Goal: Task Accomplishment & Management: Manage account settings

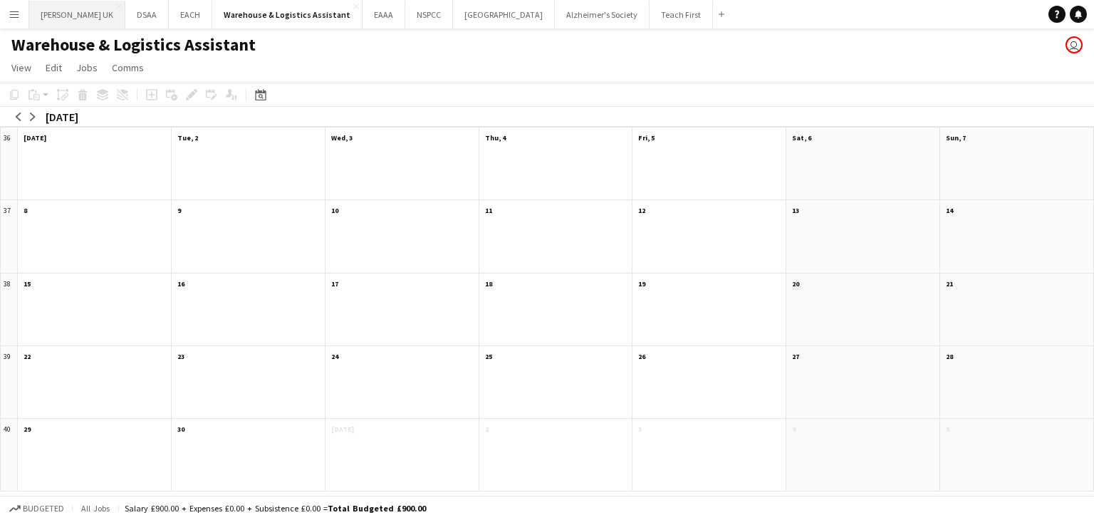
click at [77, 16] on button "[PERSON_NAME] UK Close" at bounding box center [77, 15] width 96 height 28
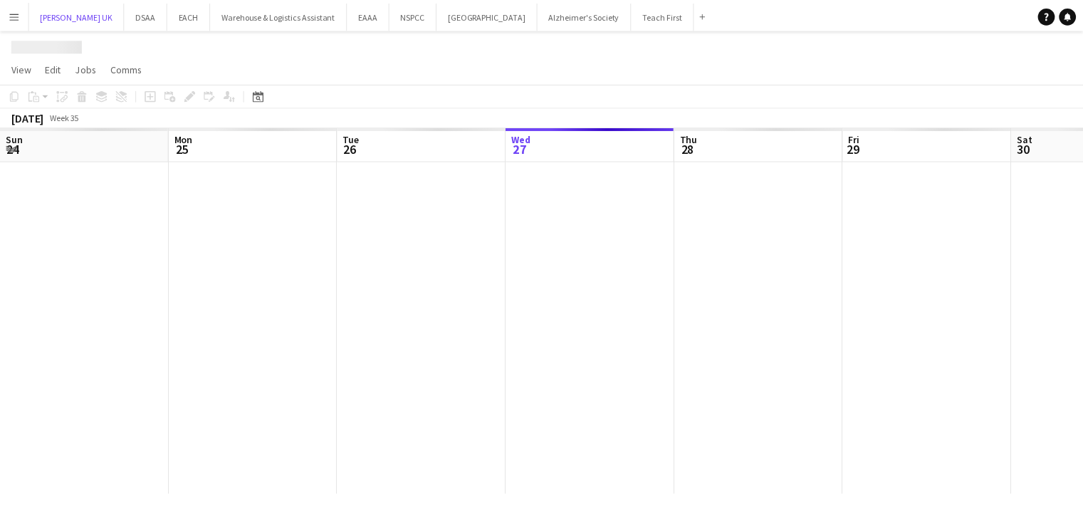
scroll to position [0, 340]
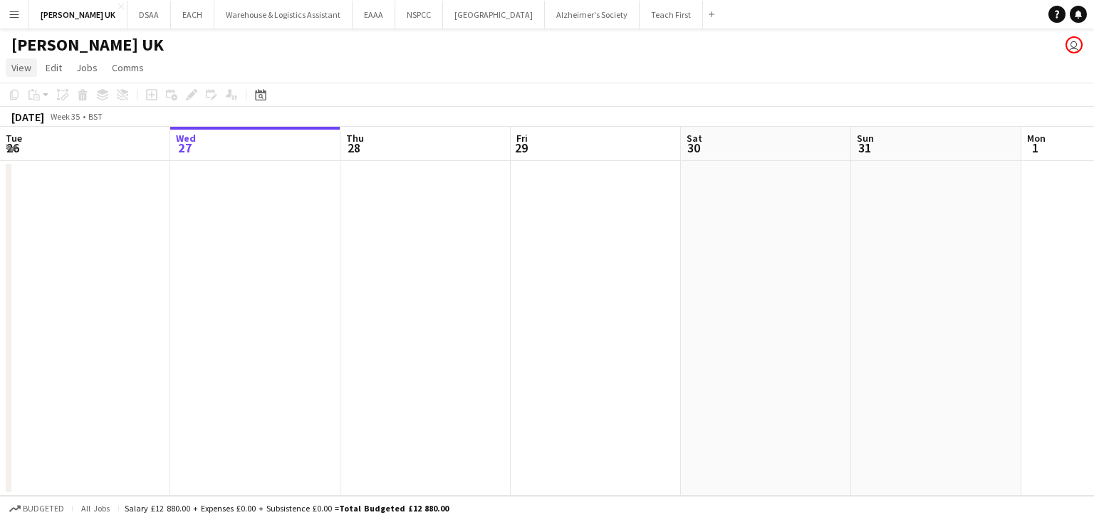
click at [24, 66] on span "View" at bounding box center [21, 67] width 20 height 13
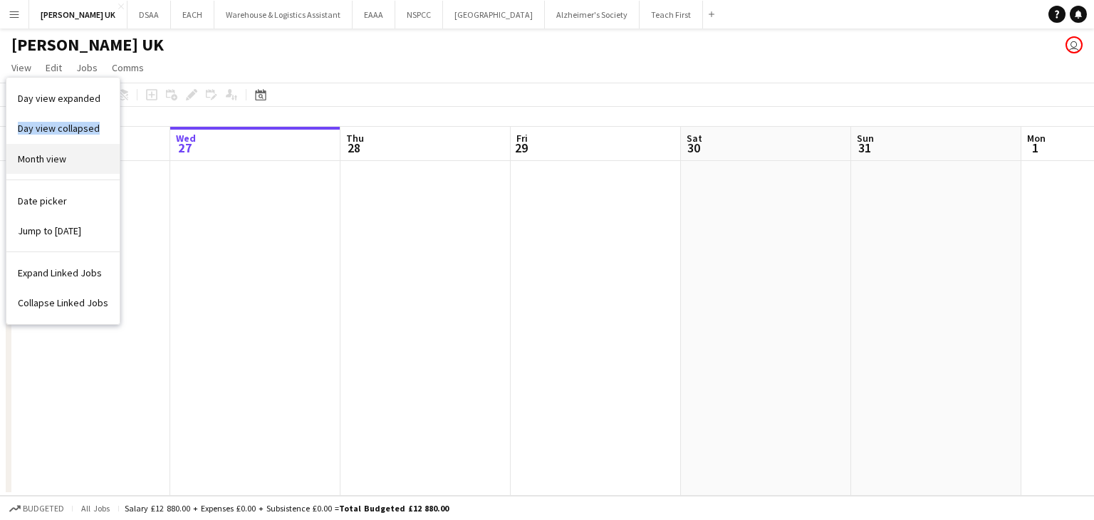
click at [19, 144] on div "Day view expanded Day view collapsed Month view" at bounding box center [62, 131] width 113 height 97
click at [24, 157] on span "Month view" at bounding box center [42, 158] width 48 height 13
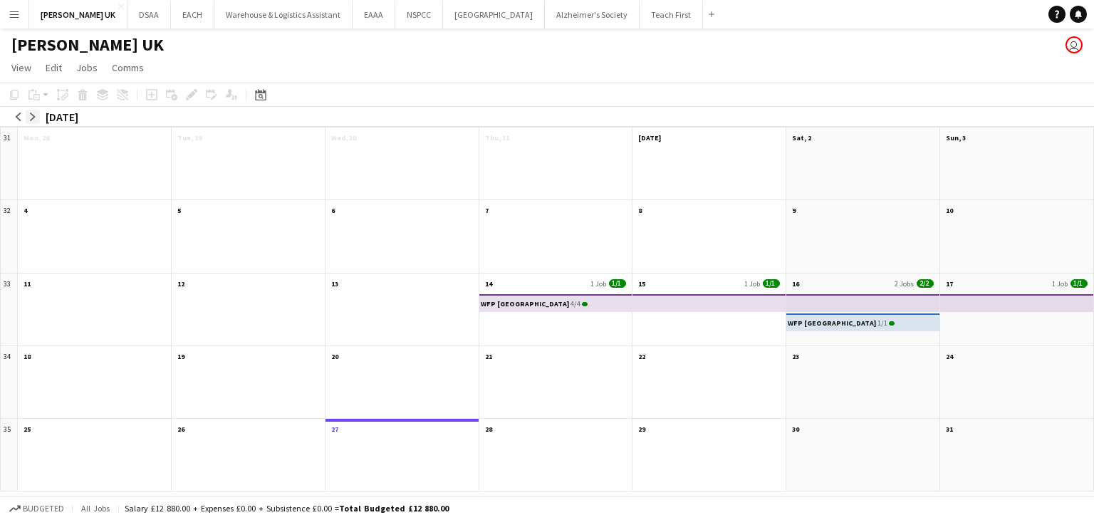
click at [29, 111] on button "arrow-right" at bounding box center [33, 117] width 14 height 14
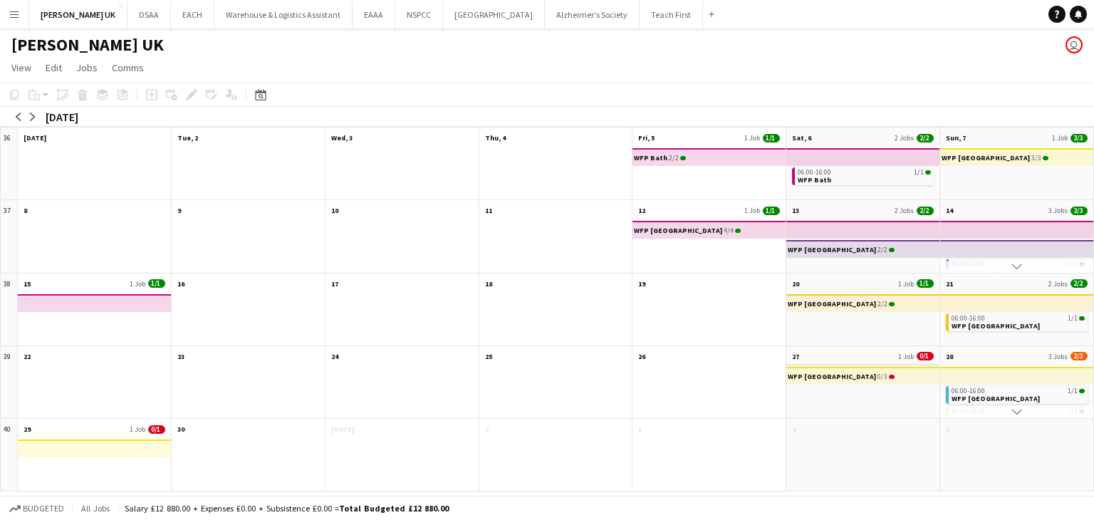
click at [839, 353] on app-month-view-date-header "27 1 Job 0/1" at bounding box center [862, 355] width 153 height 18
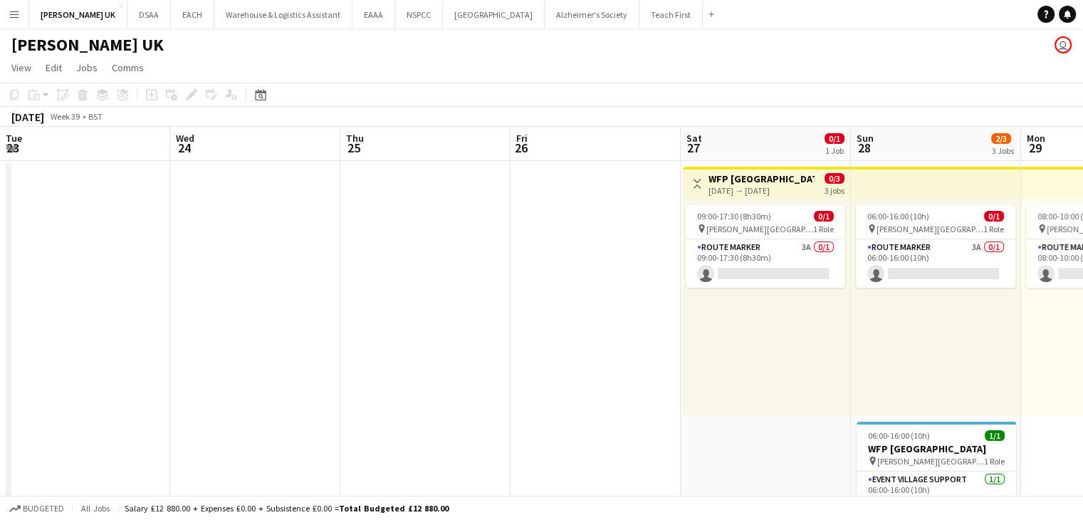
scroll to position [0, 490]
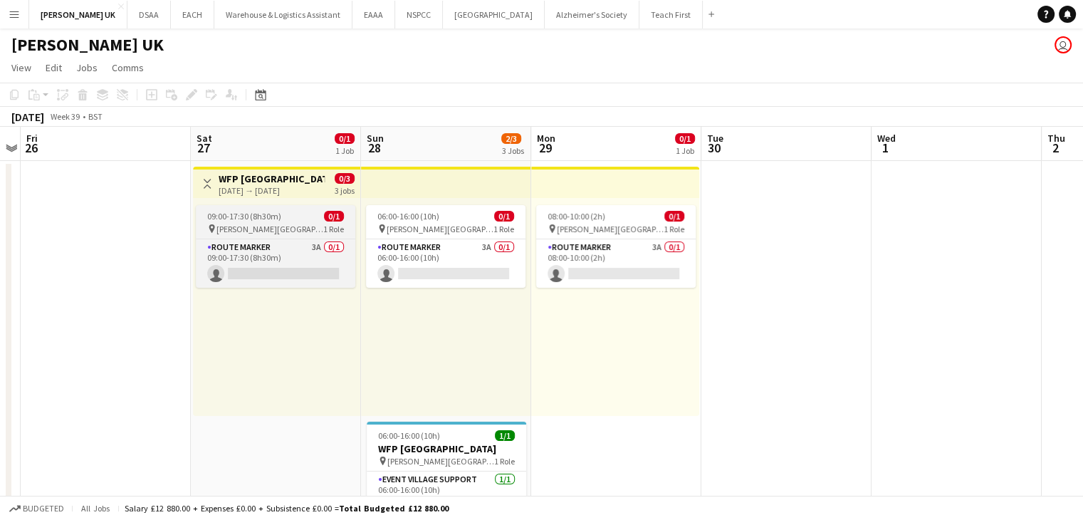
click at [265, 219] on span "09:00-17:30 (8h30m)" at bounding box center [244, 216] width 74 height 11
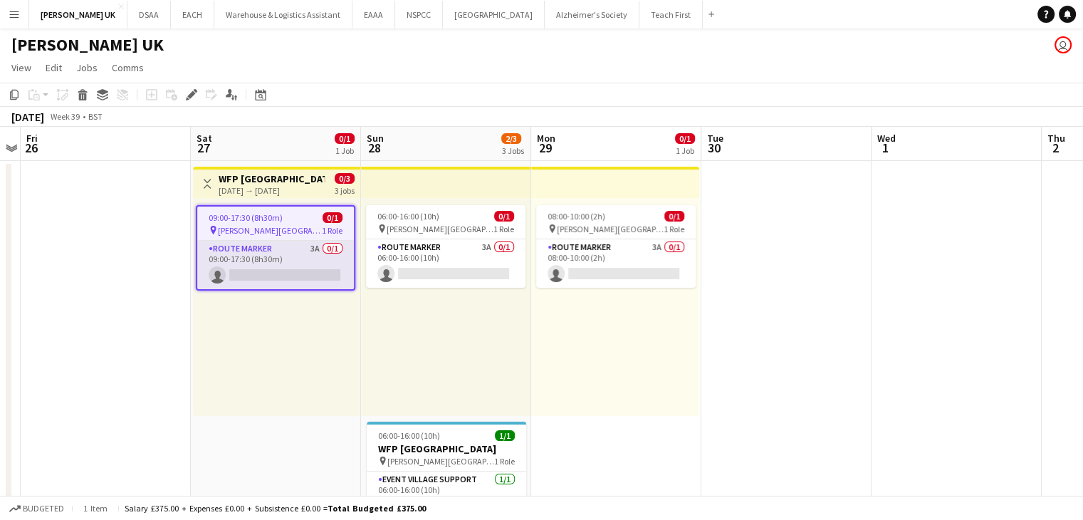
click at [254, 258] on app-card-role "Route Marker 3A 0/1 09:00-17:30 (8h30m) single-neutral-actions" at bounding box center [275, 265] width 157 height 48
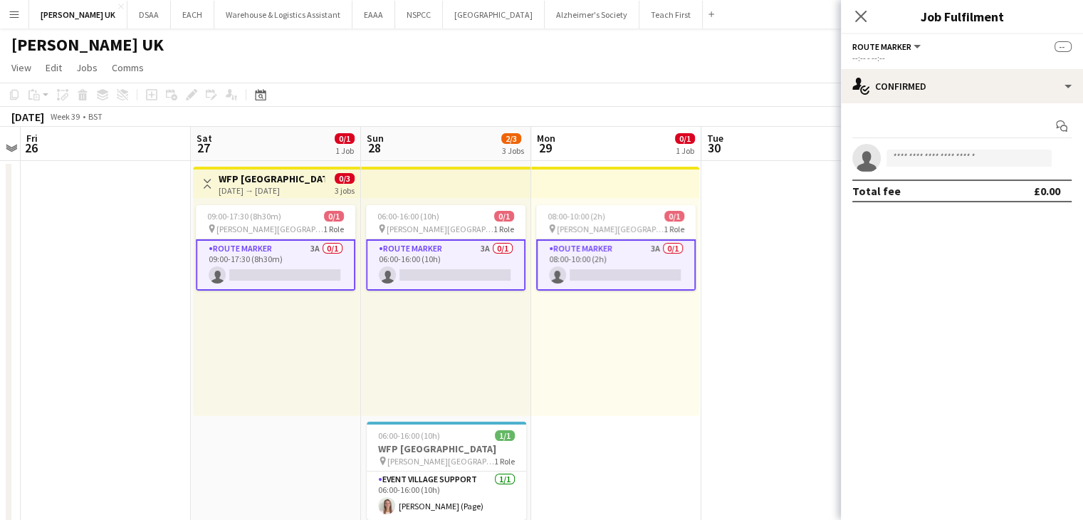
click at [282, 269] on app-card-role "Route Marker 3A 0/1 09:00-17:30 (8h30m) single-neutral-actions" at bounding box center [276, 264] width 160 height 51
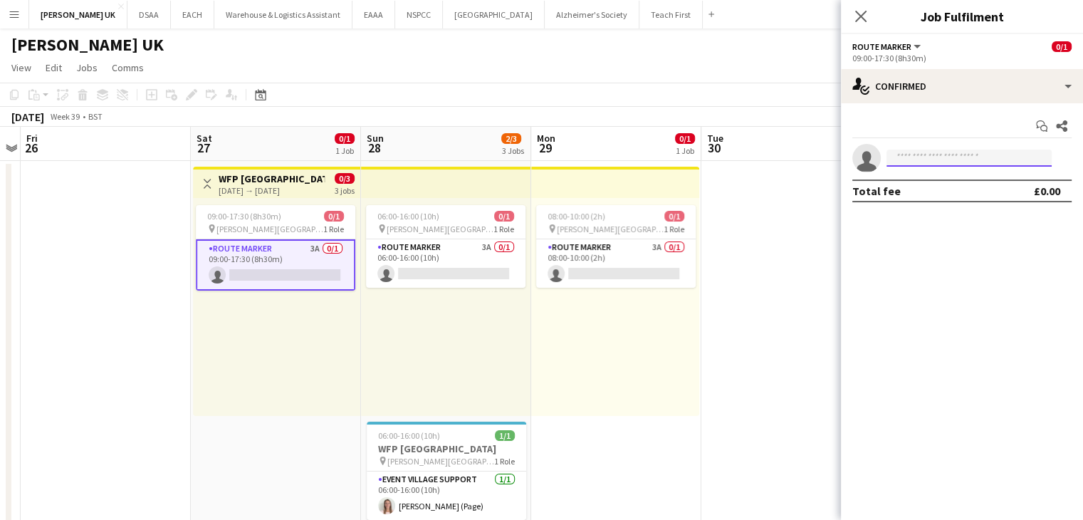
click at [971, 156] on input at bounding box center [969, 158] width 165 height 17
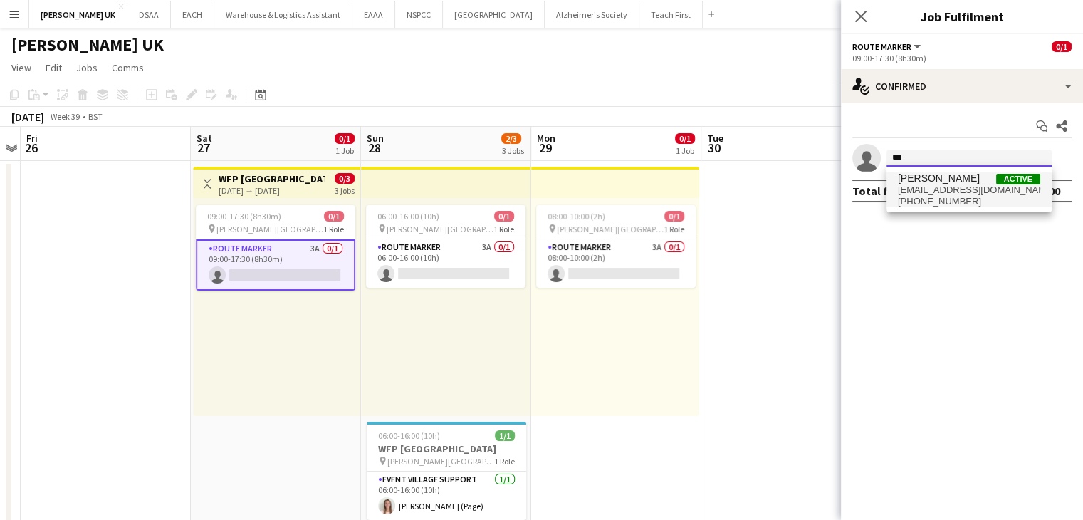
type input "***"
click at [955, 188] on span "[EMAIL_ADDRESS][DOMAIN_NAME]" at bounding box center [969, 189] width 142 height 11
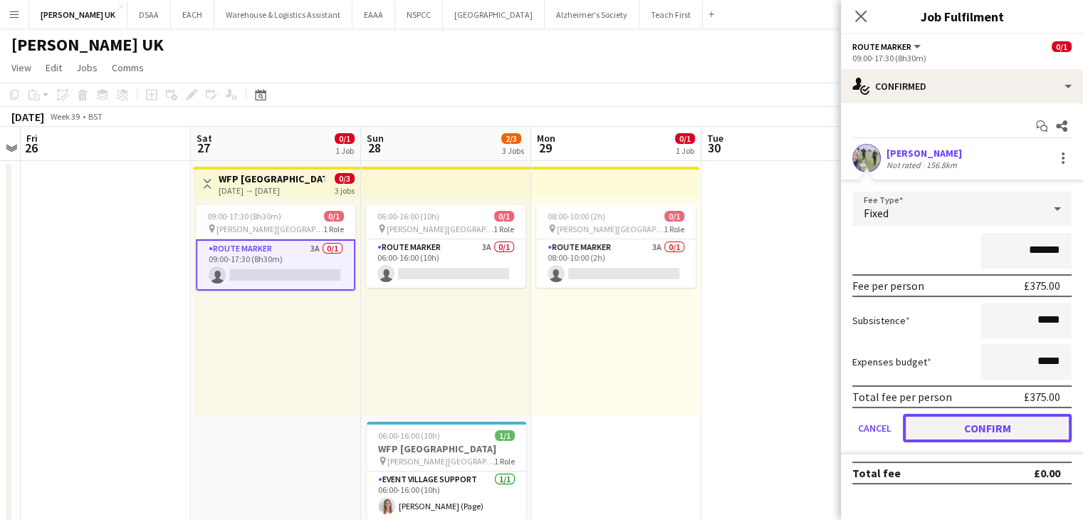
click at [988, 434] on button "Confirm" at bounding box center [987, 428] width 169 height 28
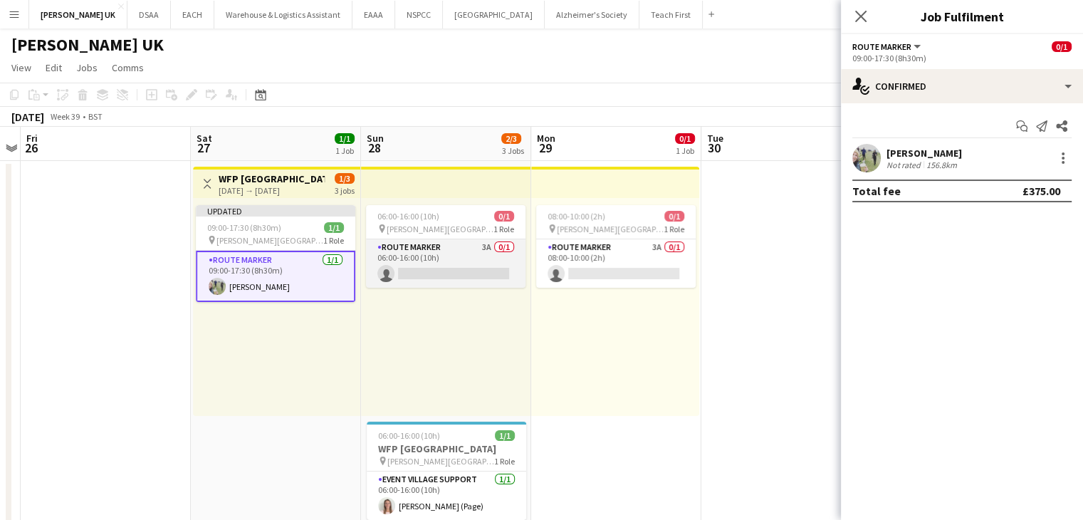
scroll to position [0, 492]
click at [465, 264] on app-card-role "Route Marker 3A 0/1 06:00-16:00 (10h) single-neutral-actions" at bounding box center [444, 263] width 160 height 48
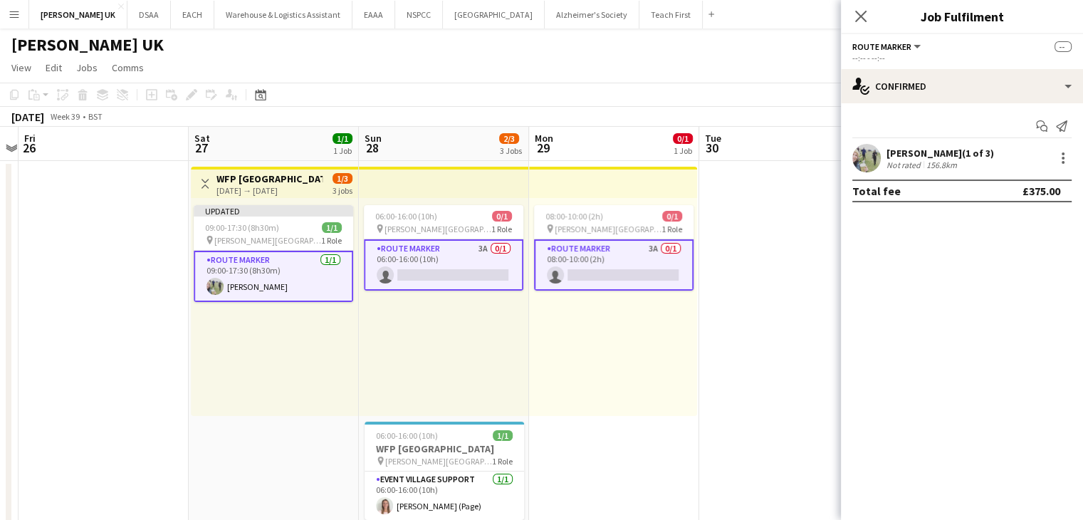
click at [469, 269] on app-card-role "Route Marker 3A 0/1 06:00-16:00 (10h) single-neutral-actions" at bounding box center [444, 264] width 160 height 51
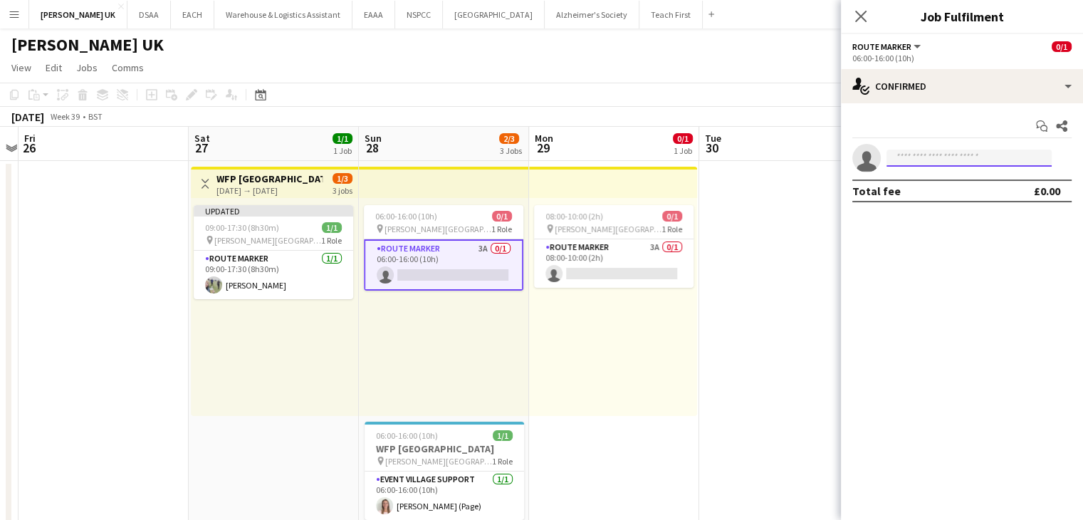
click at [1016, 162] on input at bounding box center [969, 158] width 165 height 17
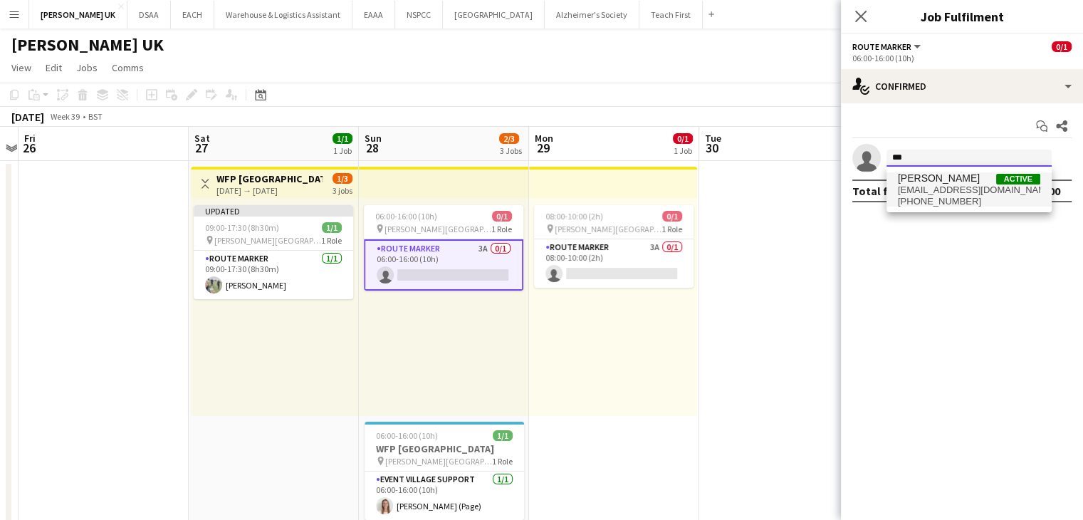
type input "***"
click at [985, 189] on span "[EMAIL_ADDRESS][DOMAIN_NAME]" at bounding box center [969, 189] width 142 height 11
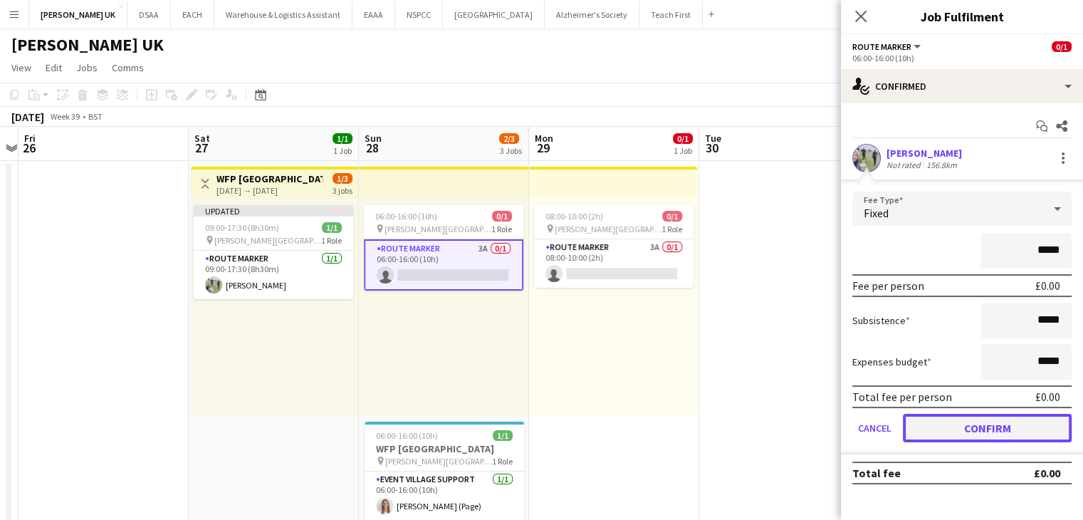
click at [979, 424] on button "Confirm" at bounding box center [987, 428] width 169 height 28
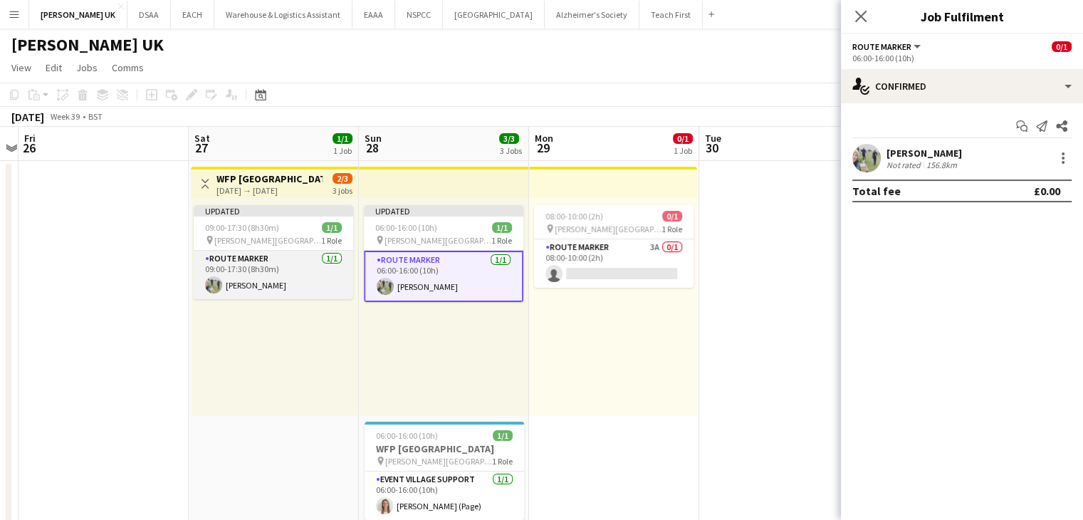
click at [245, 269] on app-card-role "Route Marker [DATE] 09:00-17:30 (8h30m) [PERSON_NAME]" at bounding box center [274, 275] width 160 height 48
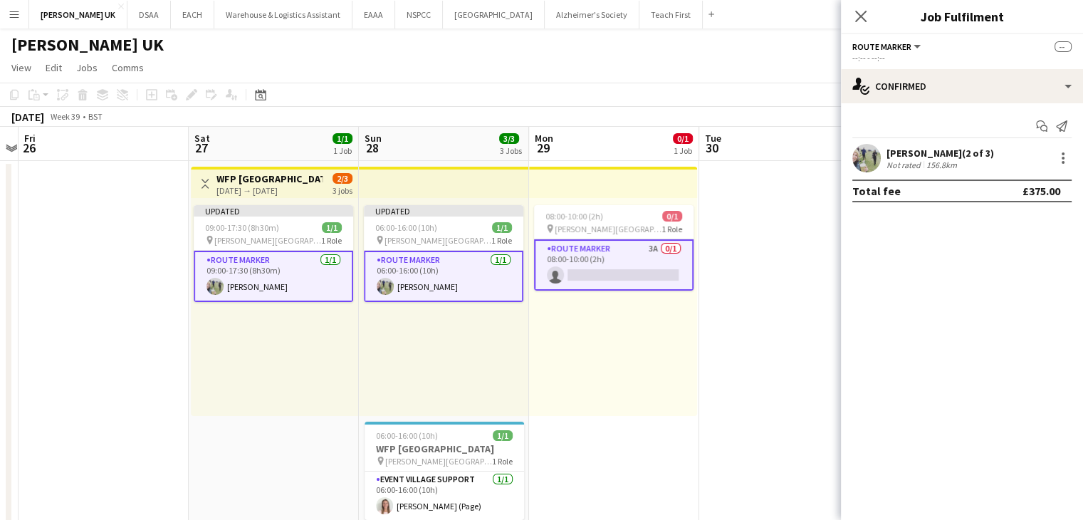
click at [245, 269] on app-card-role "Route Marker [DATE] 09:00-17:30 (8h30m) [PERSON_NAME]" at bounding box center [274, 276] width 160 height 51
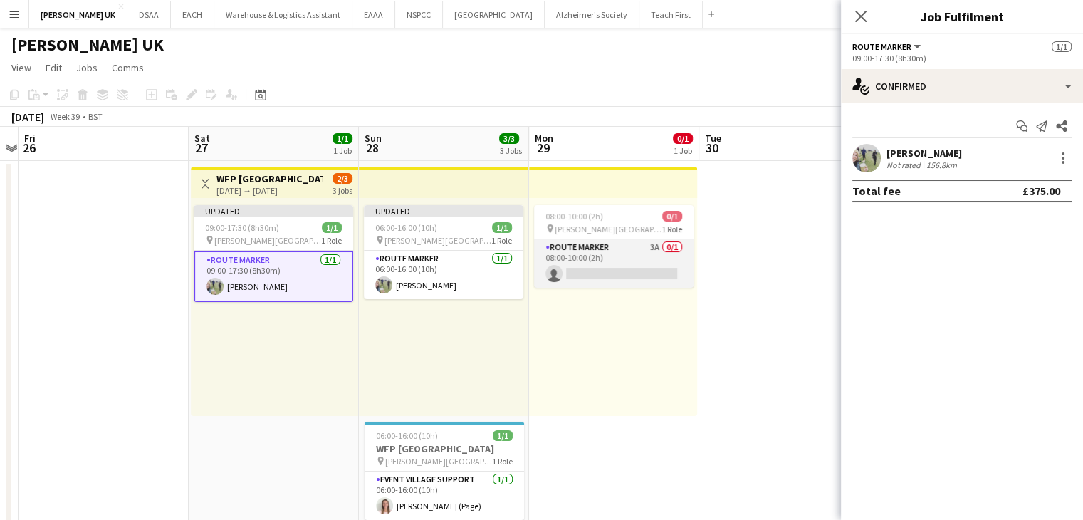
click at [588, 254] on app-card-role "Route Marker 3A 0/1 08:00-10:00 (2h) single-neutral-actions" at bounding box center [614, 263] width 160 height 48
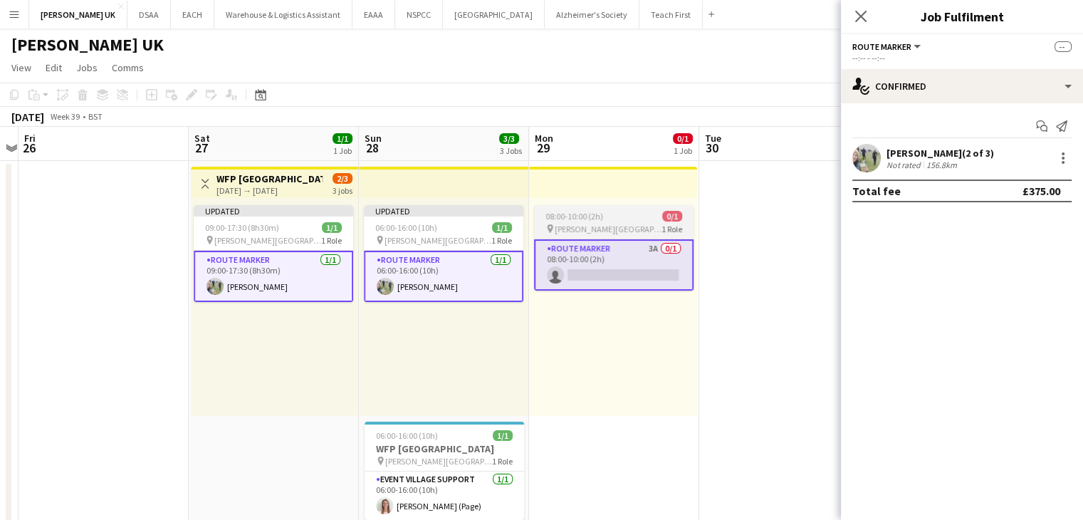
click at [594, 223] on div "pin [PERSON_NAME][GEOGRAPHIC_DATA] 1 Role" at bounding box center [614, 228] width 160 height 11
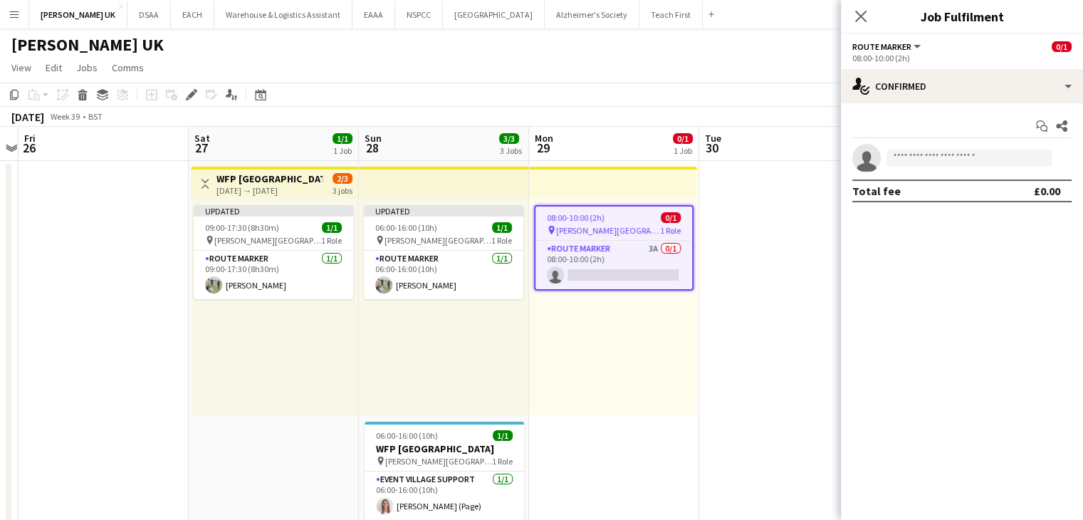
drag, startPoint x: 632, startPoint y: 229, endPoint x: 622, endPoint y: 224, distance: 11.5
click at [622, 224] on app-job-card "08:00-10:00 (2h) 0/1 pin [PERSON_NAME] Park 1 Role Route Marker 3A 0/1 08:00-10…" at bounding box center [614, 247] width 160 height 85
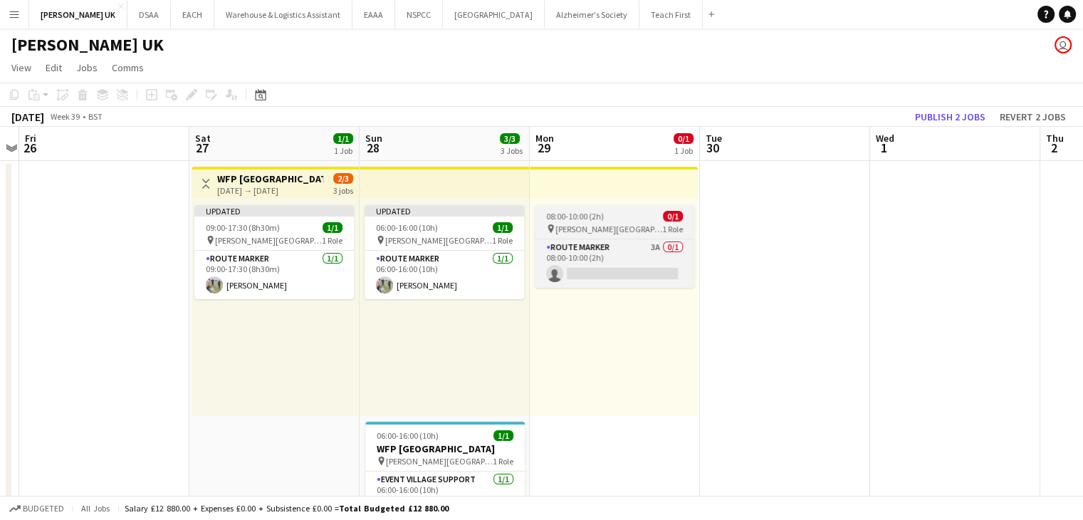
click at [622, 224] on div "pin [PERSON_NAME][GEOGRAPHIC_DATA] 1 Role" at bounding box center [615, 228] width 160 height 11
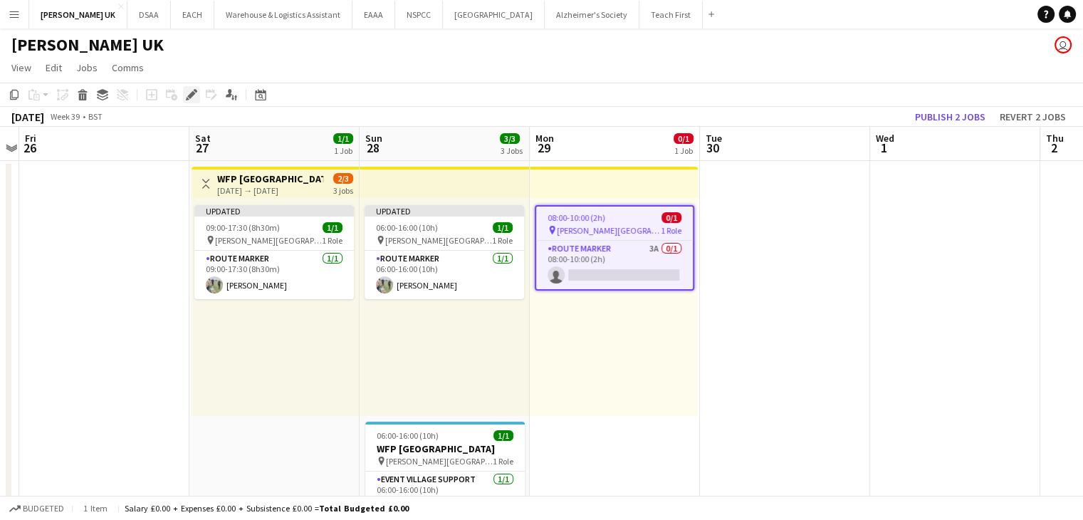
click at [188, 98] on icon at bounding box center [188, 99] width 4 height 4
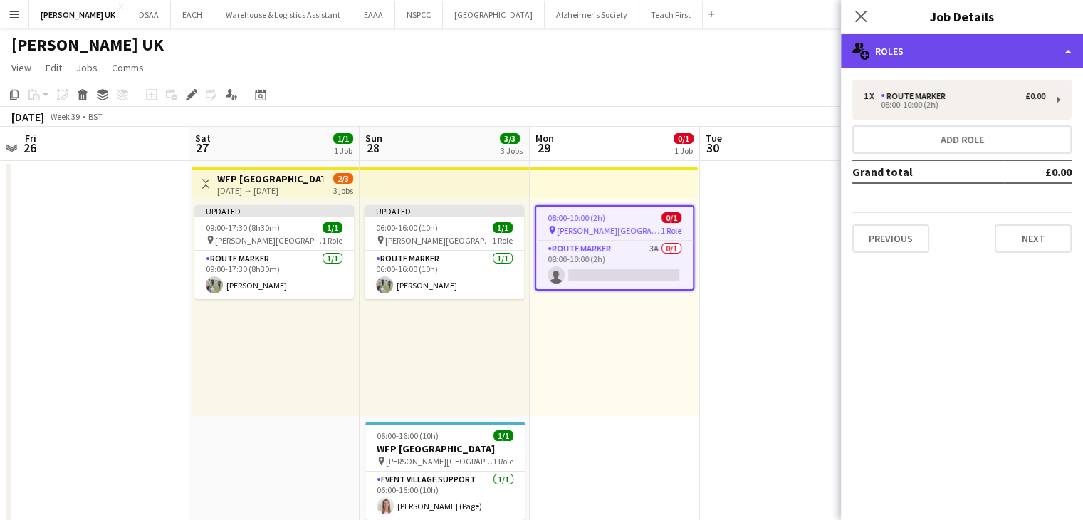
click at [1036, 53] on div "multiple-users-add Roles" at bounding box center [962, 51] width 242 height 34
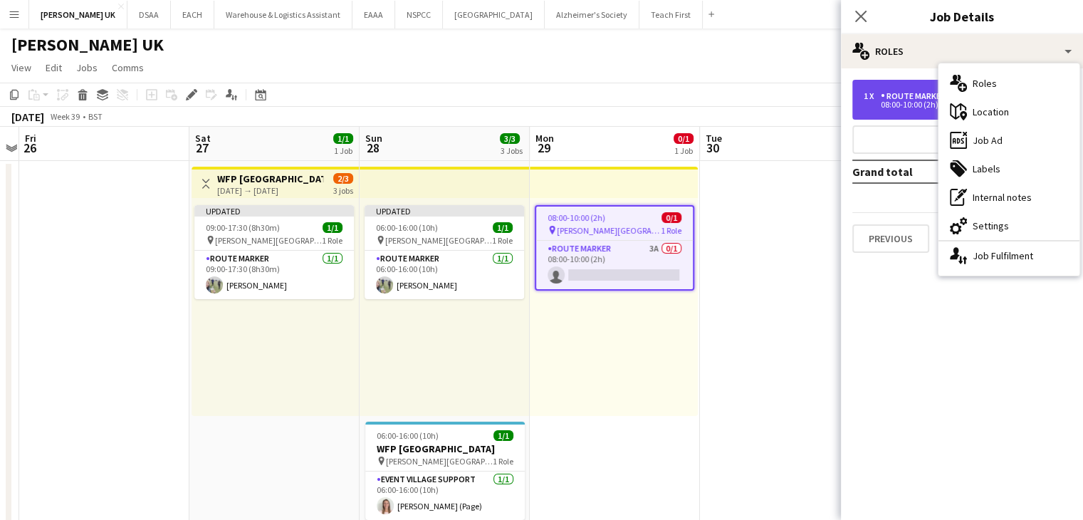
click at [897, 96] on div "Route Marker" at bounding box center [916, 96] width 71 height 10
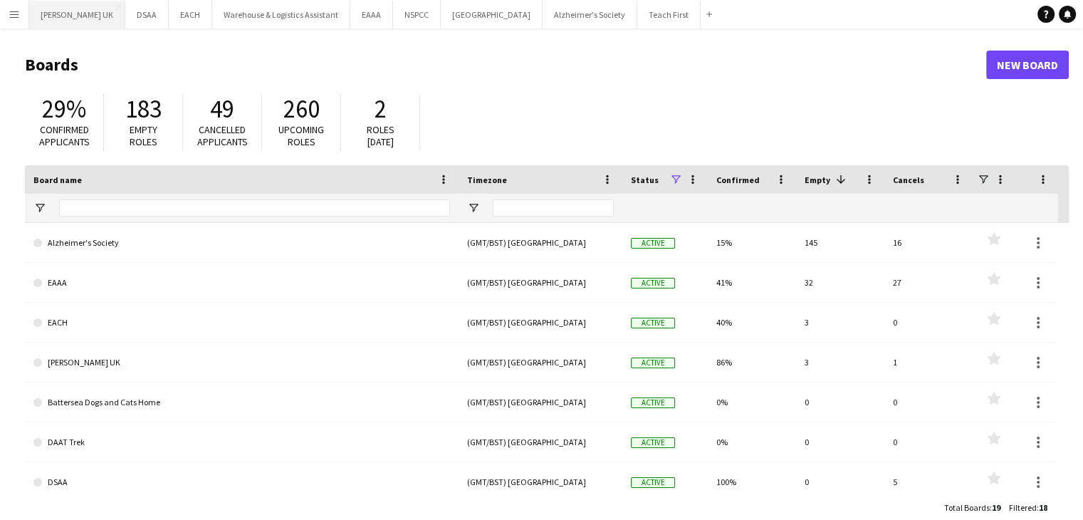
click at [68, 13] on button "[PERSON_NAME] UK Close" at bounding box center [77, 15] width 96 height 28
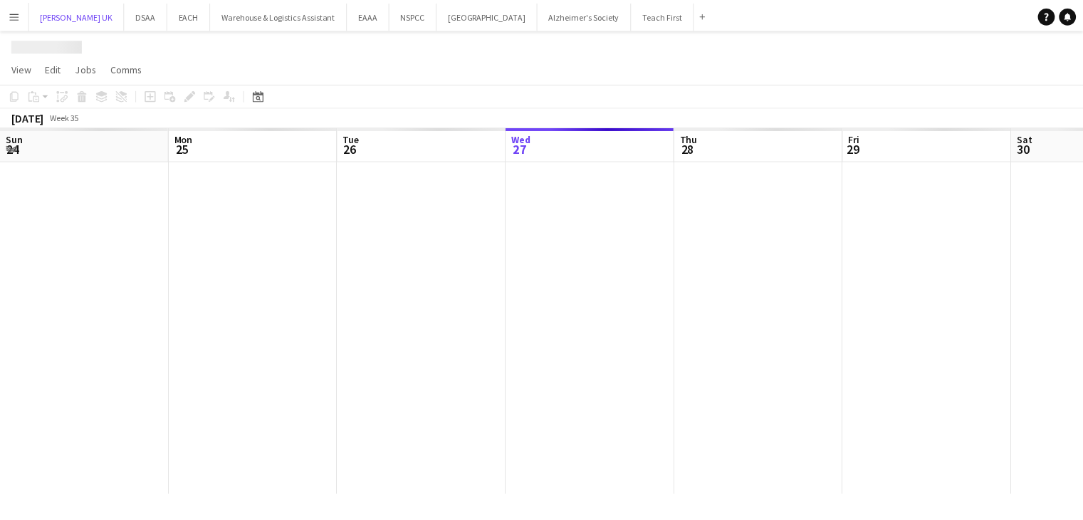
scroll to position [0, 340]
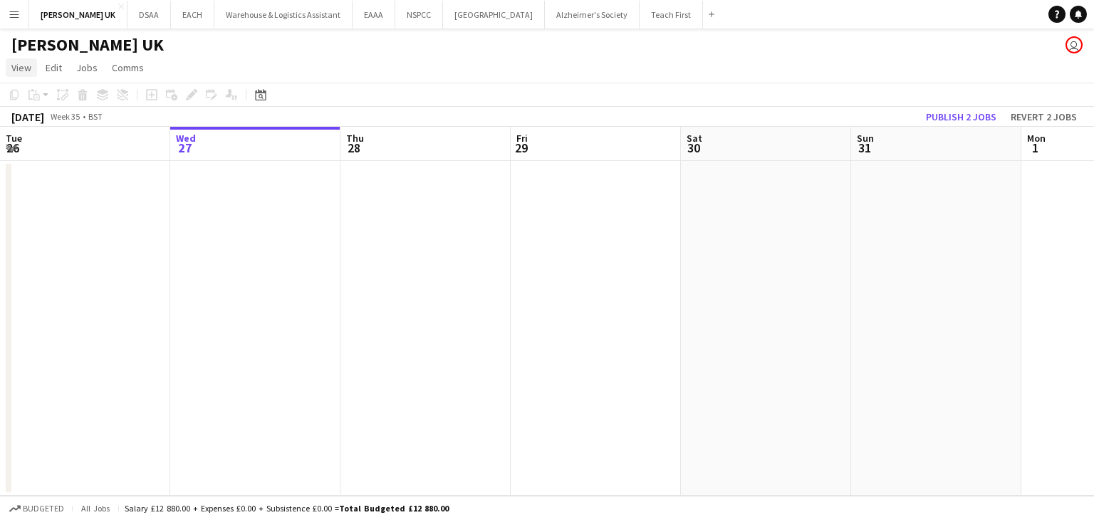
click at [19, 73] on span "View" at bounding box center [21, 67] width 20 height 13
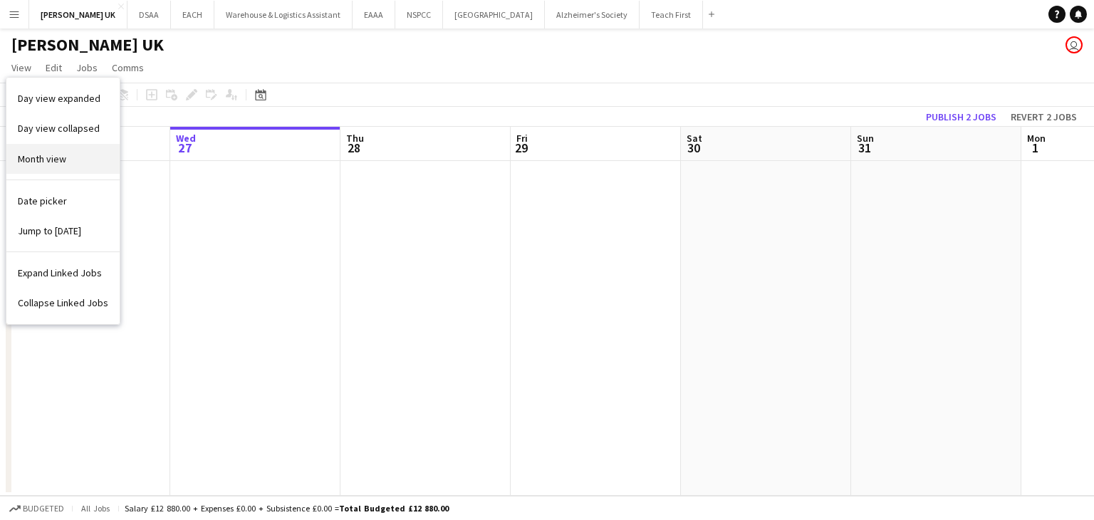
click at [36, 169] on link "Month view" at bounding box center [62, 159] width 113 height 30
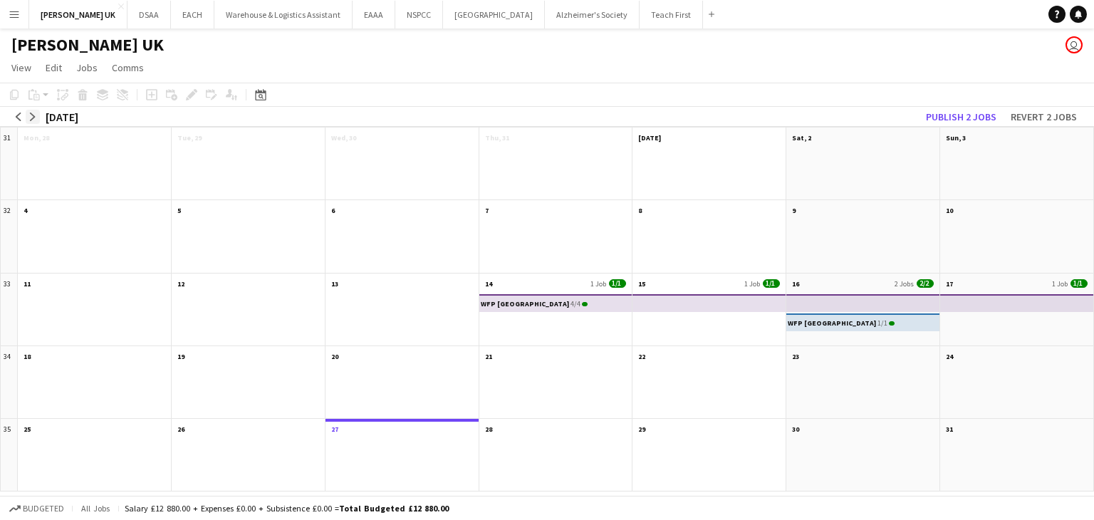
click at [31, 113] on app-icon "arrow-right" at bounding box center [32, 117] width 9 height 9
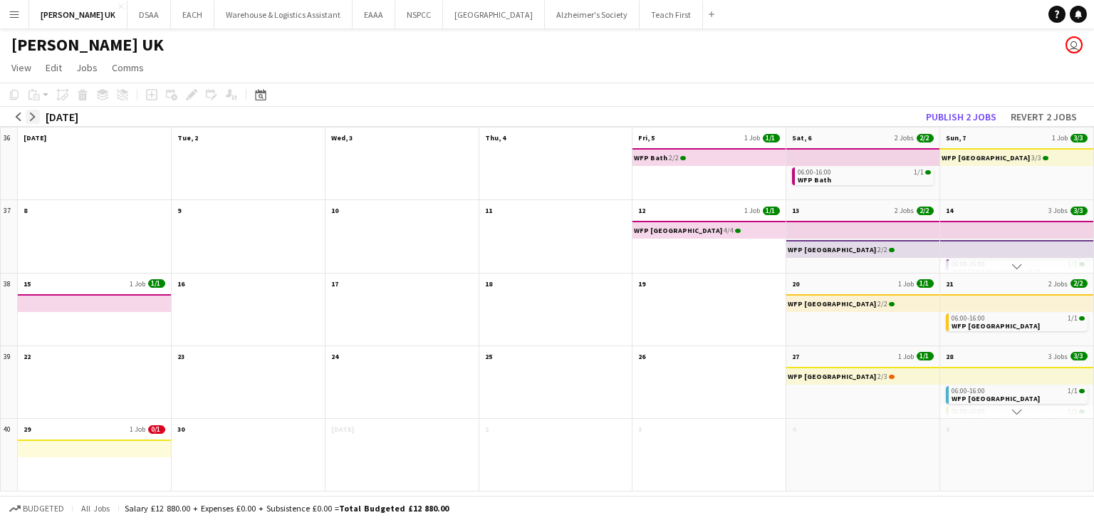
click at [29, 115] on app-icon "arrow-right" at bounding box center [32, 117] width 9 height 9
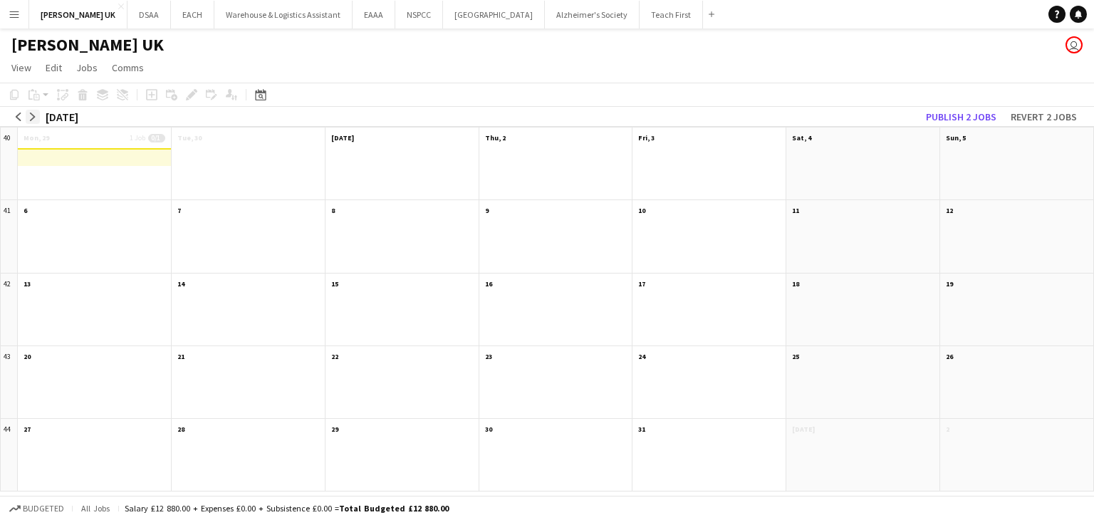
click at [29, 115] on app-icon "arrow-right" at bounding box center [32, 117] width 9 height 9
click at [16, 118] on app-icon "arrow-left" at bounding box center [18, 117] width 9 height 9
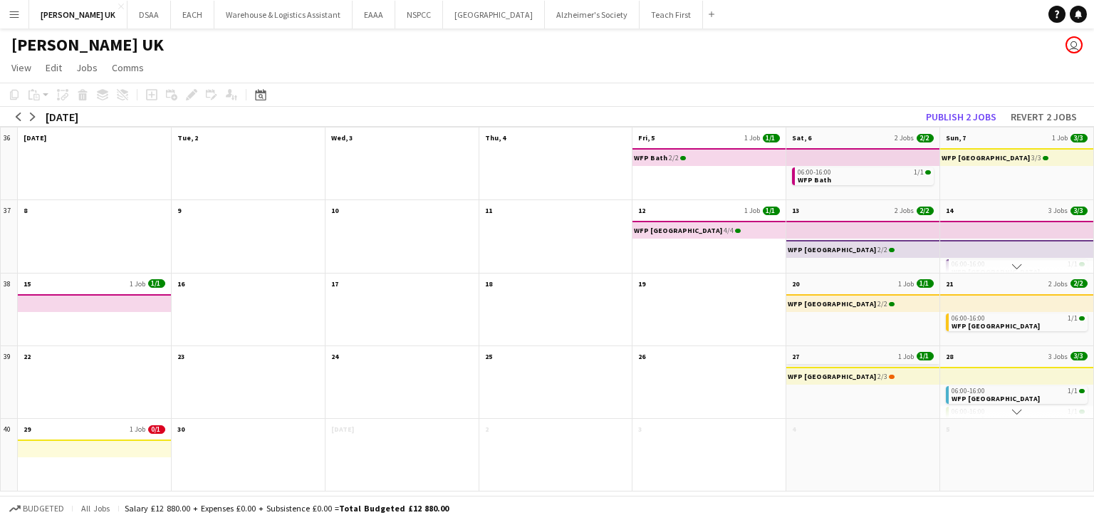
click at [849, 354] on app-month-view-date-header "27 1 Job 1/1" at bounding box center [862, 355] width 153 height 18
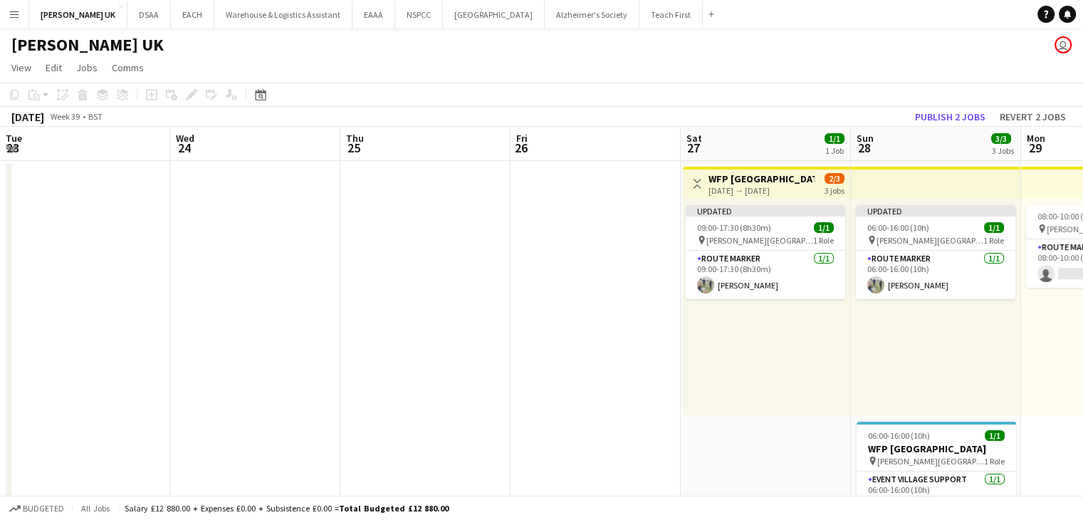
scroll to position [0, 490]
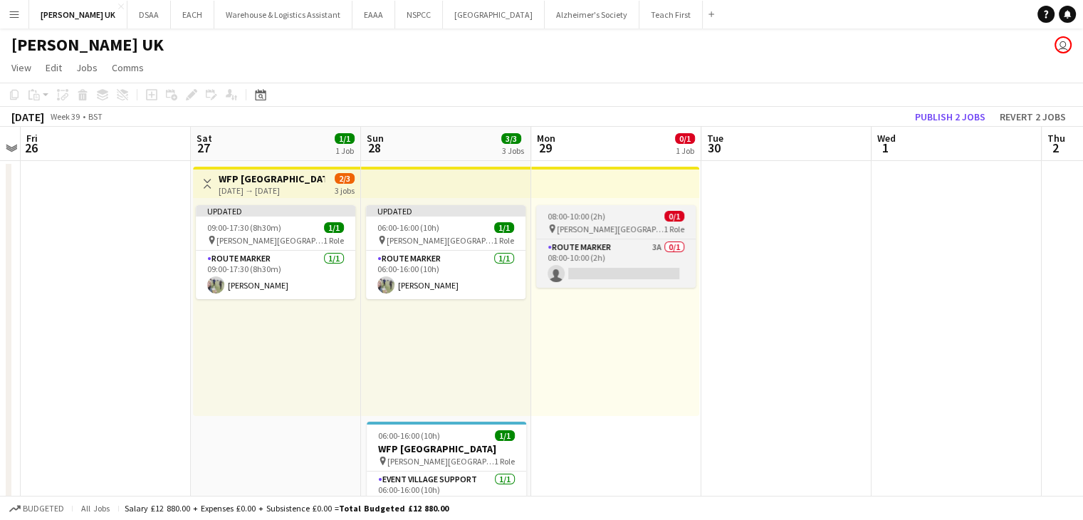
click at [636, 227] on div "pin [PERSON_NAME][GEOGRAPHIC_DATA] 1 Role" at bounding box center [616, 228] width 160 height 11
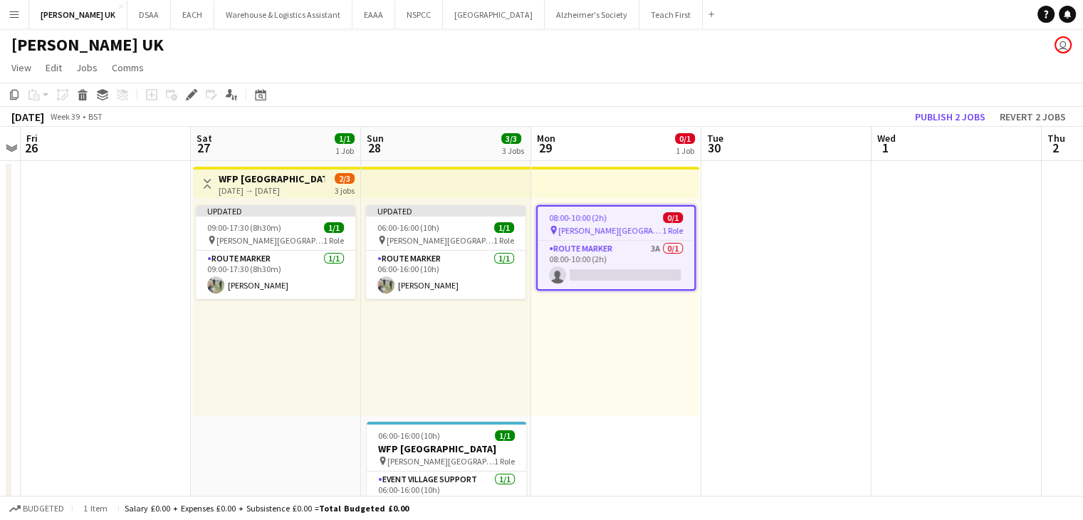
drag, startPoint x: 622, startPoint y: 218, endPoint x: 614, endPoint y: 229, distance: 13.2
click at [614, 229] on div "pin [PERSON_NAME][GEOGRAPHIC_DATA] 1 Role" at bounding box center [616, 229] width 157 height 11
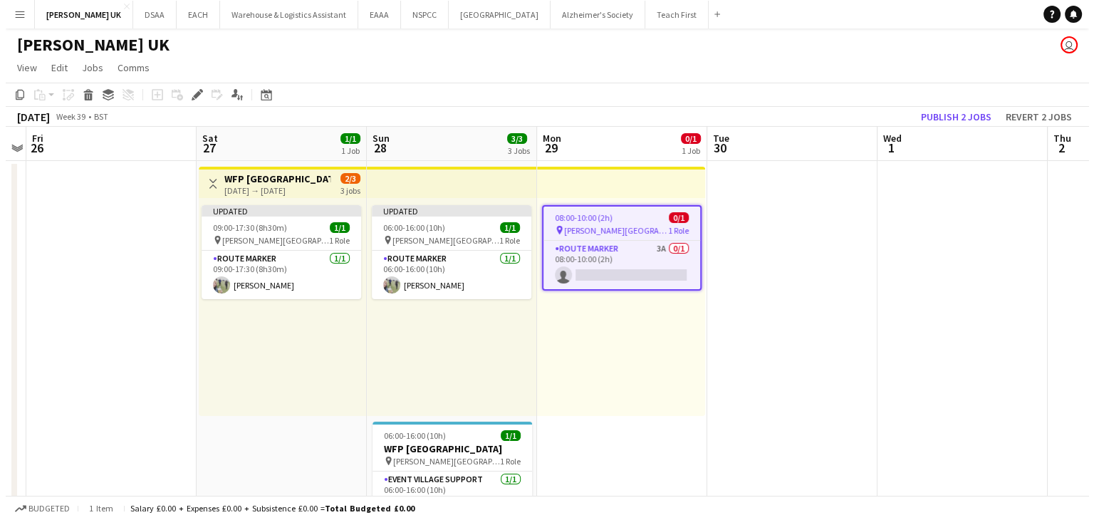
scroll to position [0, 489]
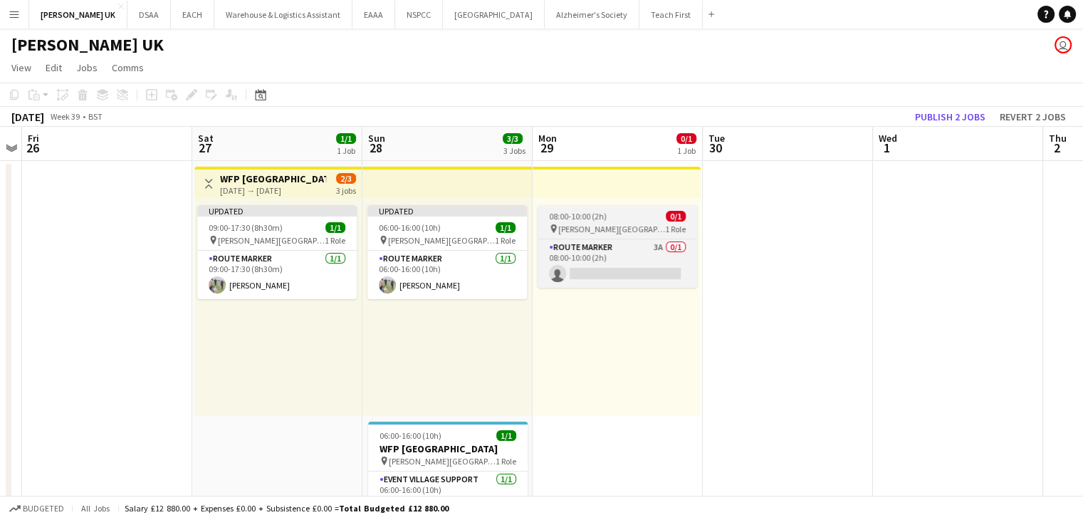
click at [614, 229] on div "pin [PERSON_NAME][GEOGRAPHIC_DATA] 1 Role" at bounding box center [618, 228] width 160 height 11
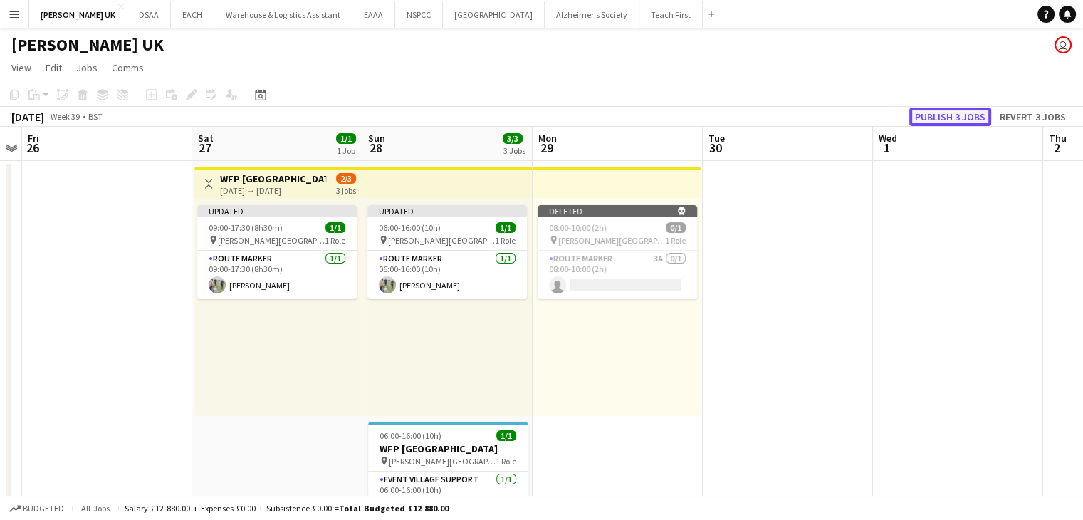
click at [951, 116] on button "Publish 3 jobs" at bounding box center [951, 117] width 82 height 19
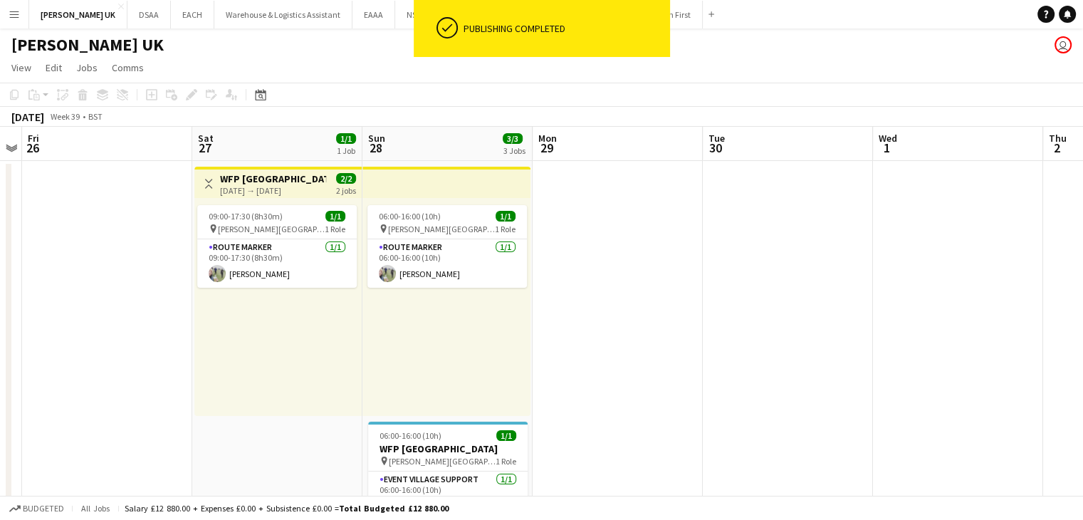
click at [277, 241] on app-job-card "09:00-17:30 (8h30m) 1/1 pin Sutton Park 1 Role Route Marker 1/1 09:00-17:30 (8h…" at bounding box center [277, 246] width 160 height 83
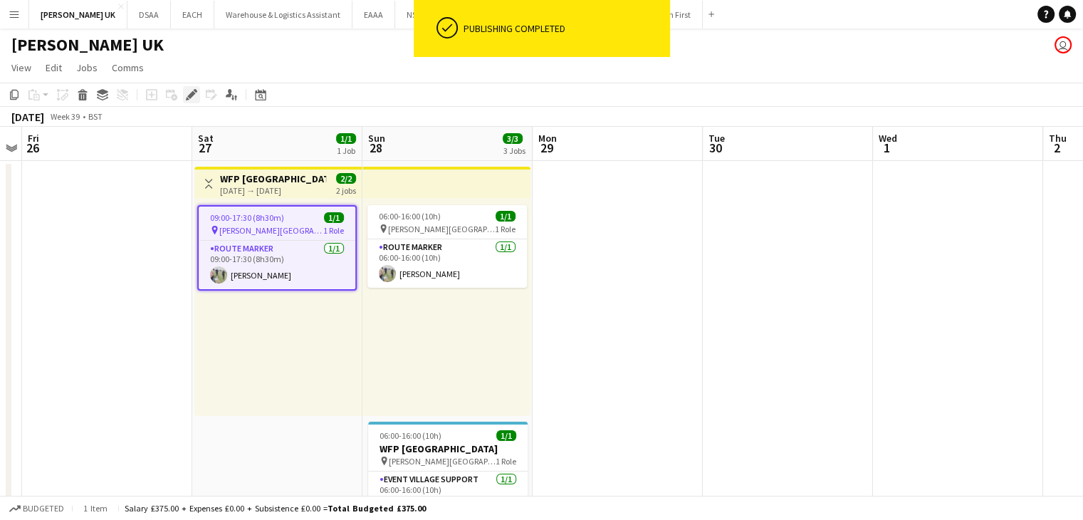
click at [189, 98] on icon "Edit" at bounding box center [191, 94] width 11 height 11
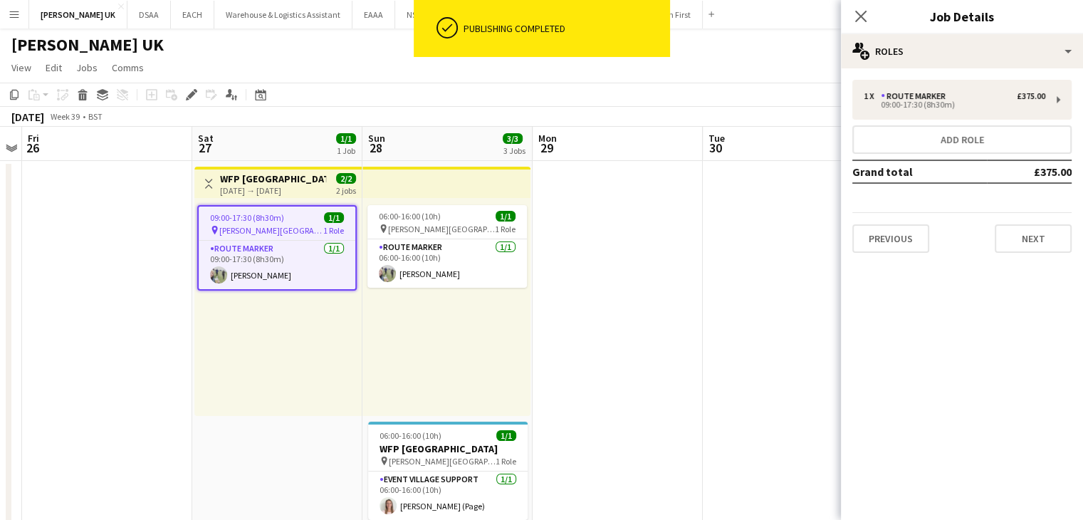
click at [672, 351] on app-date-cell at bounding box center [618, 483] width 170 height 644
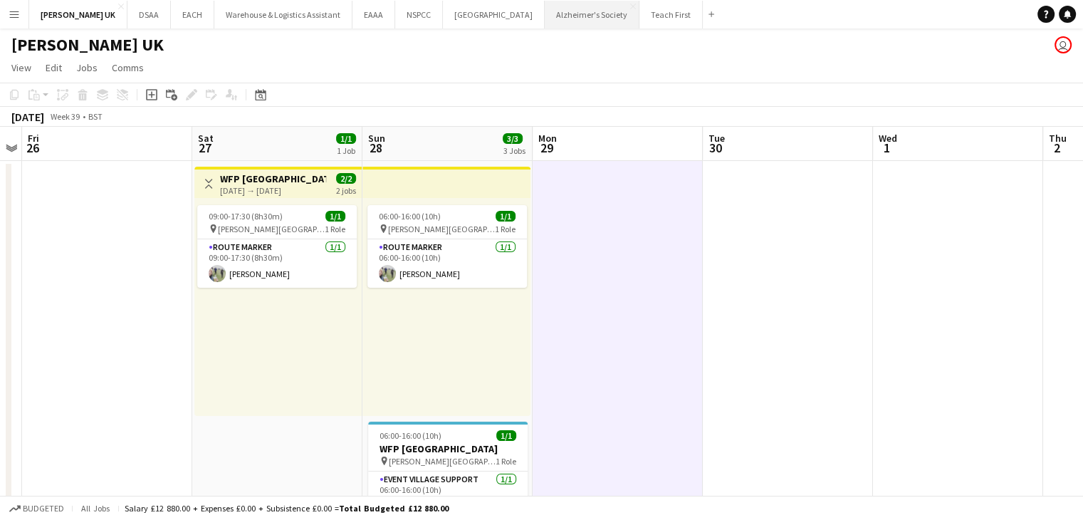
click at [578, 17] on button "Alzheimer's Society Close" at bounding box center [592, 15] width 95 height 28
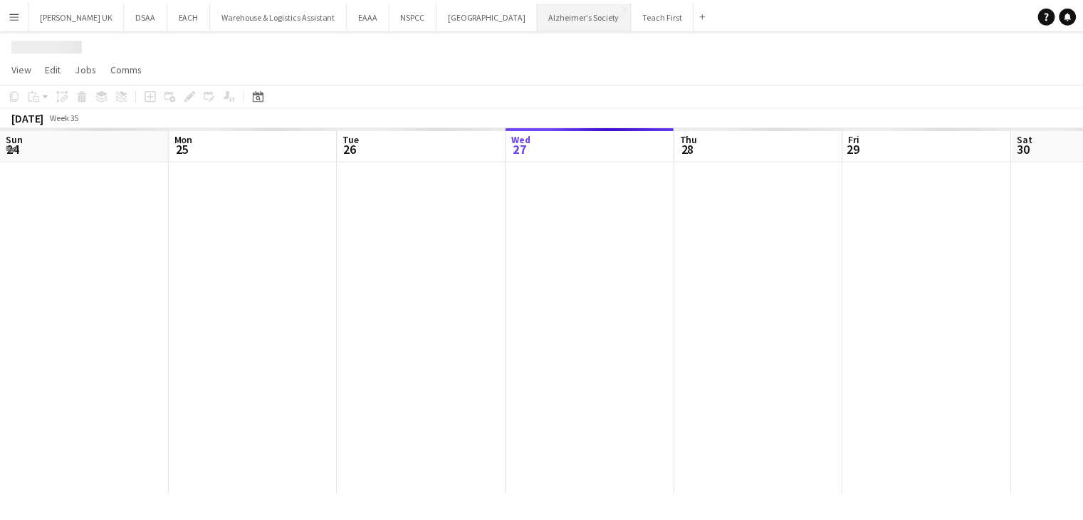
scroll to position [0, 340]
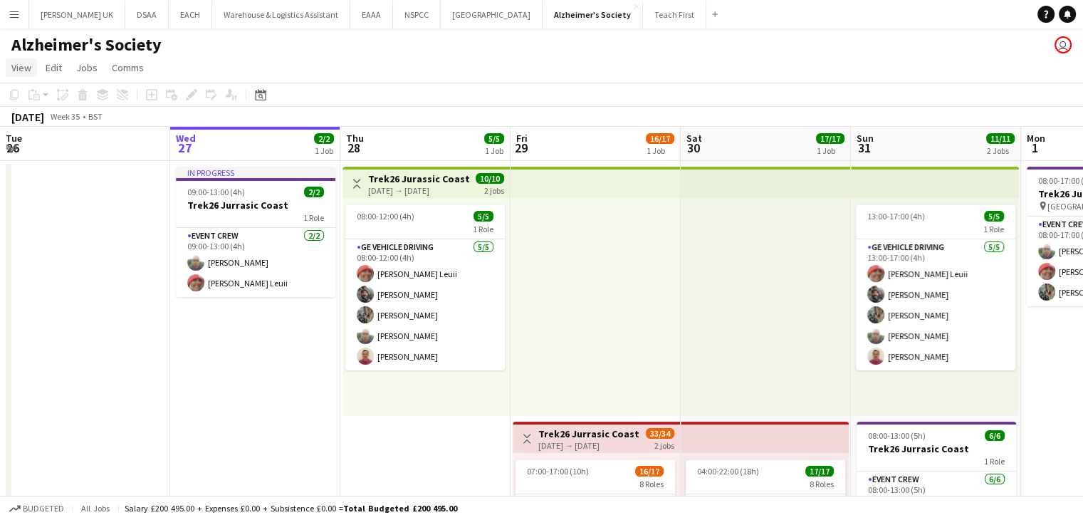
click at [17, 71] on span "View" at bounding box center [21, 67] width 20 height 13
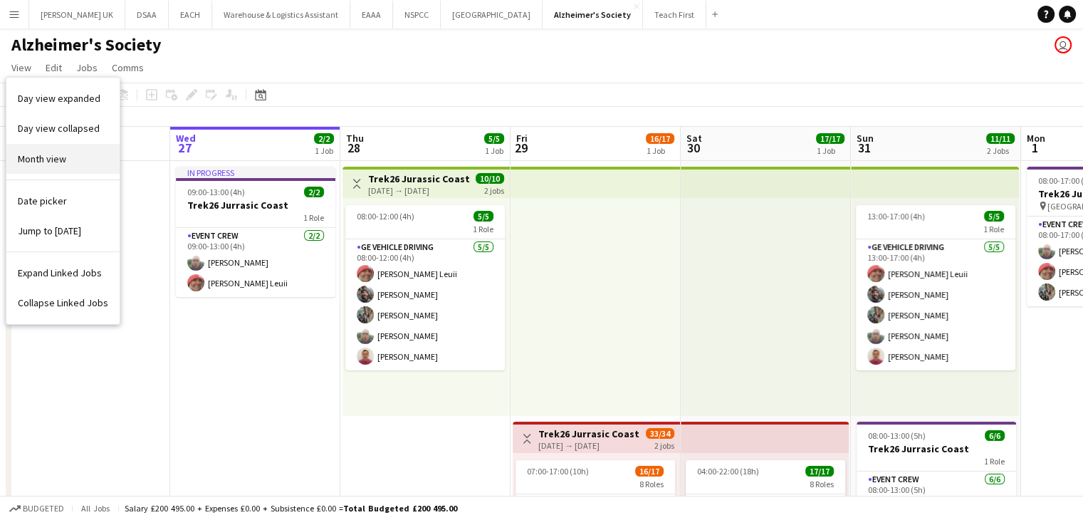
click at [49, 169] on link "Month view" at bounding box center [62, 159] width 113 height 30
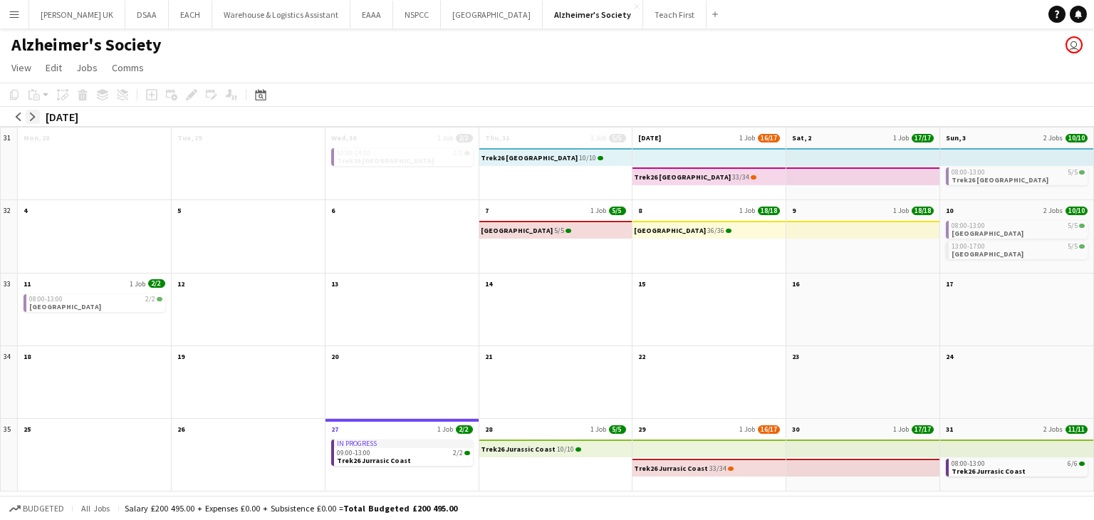
click at [30, 118] on app-icon "arrow-right" at bounding box center [32, 117] width 9 height 9
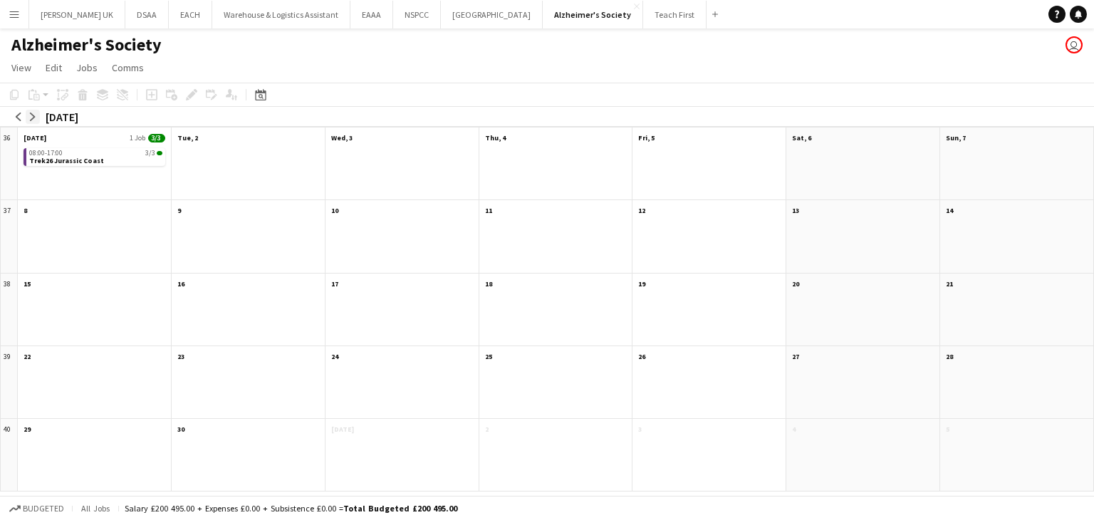
click at [33, 118] on app-icon "arrow-right" at bounding box center [32, 117] width 9 height 9
click at [34, 117] on app-icon "arrow-right" at bounding box center [32, 117] width 9 height 9
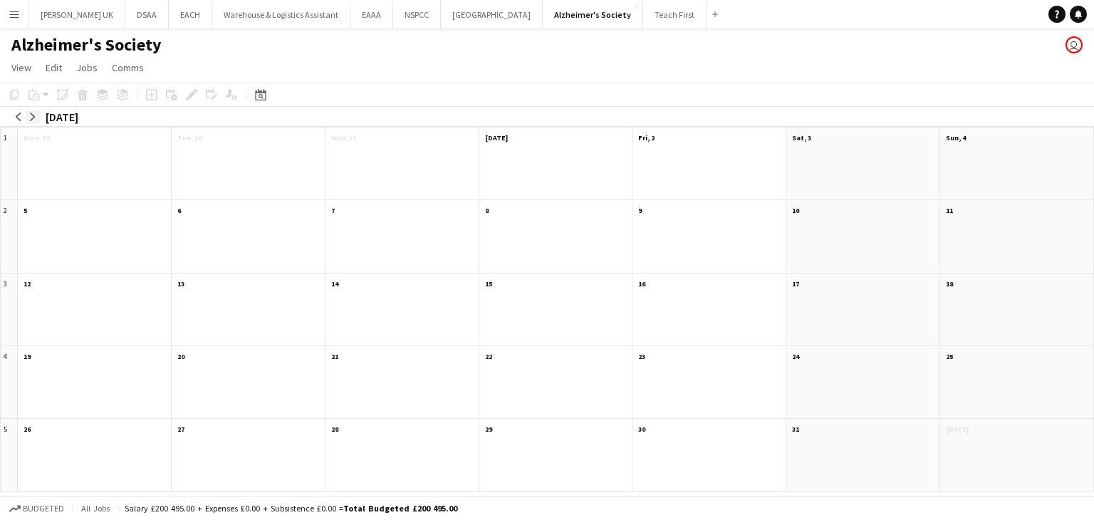
click at [34, 117] on app-icon "arrow-right" at bounding box center [32, 117] width 9 height 9
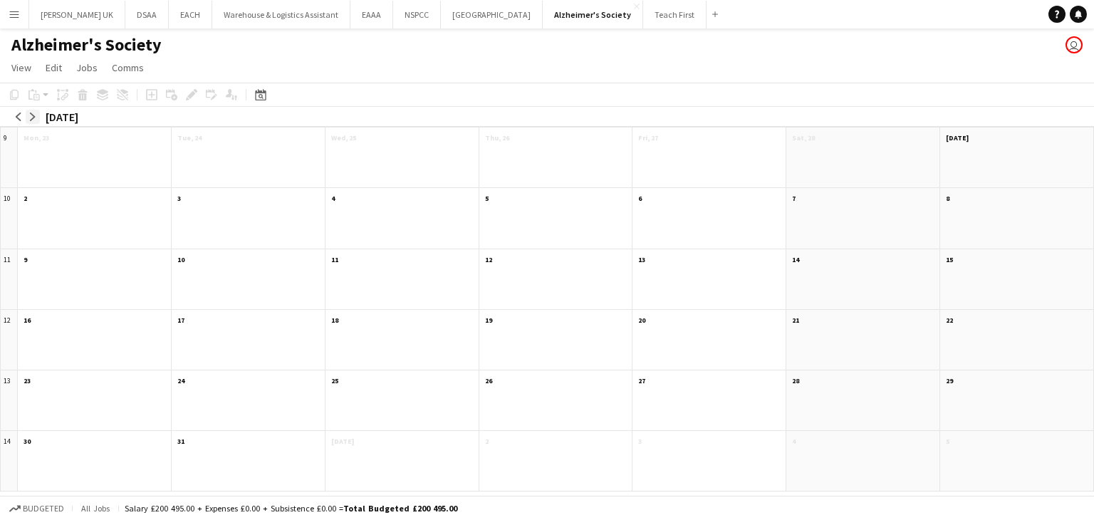
click at [34, 117] on app-icon "arrow-right" at bounding box center [32, 117] width 9 height 9
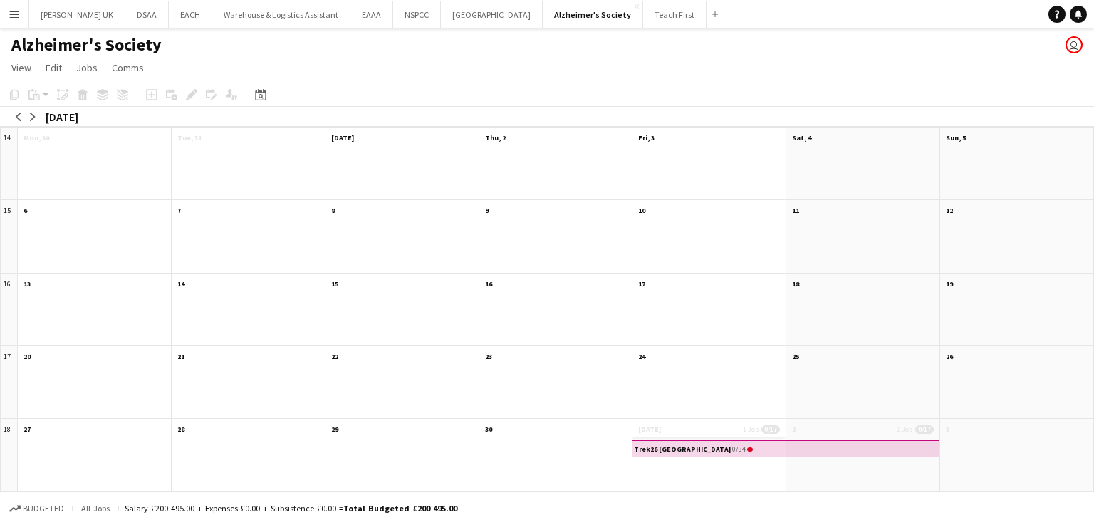
click at [707, 425] on app-month-view-date-header "1 May 1 Job 0/17" at bounding box center [708, 428] width 153 height 18
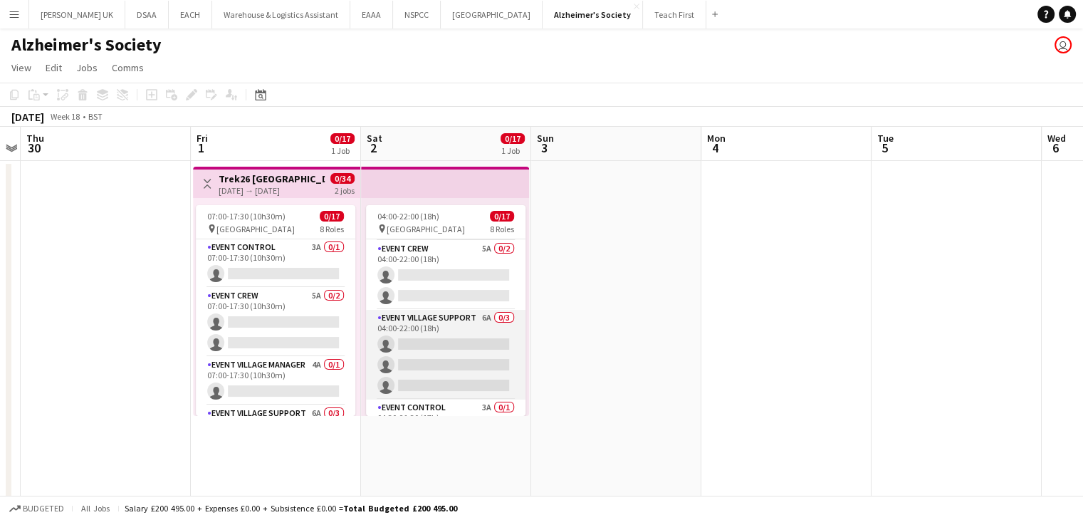
scroll to position [71, 0]
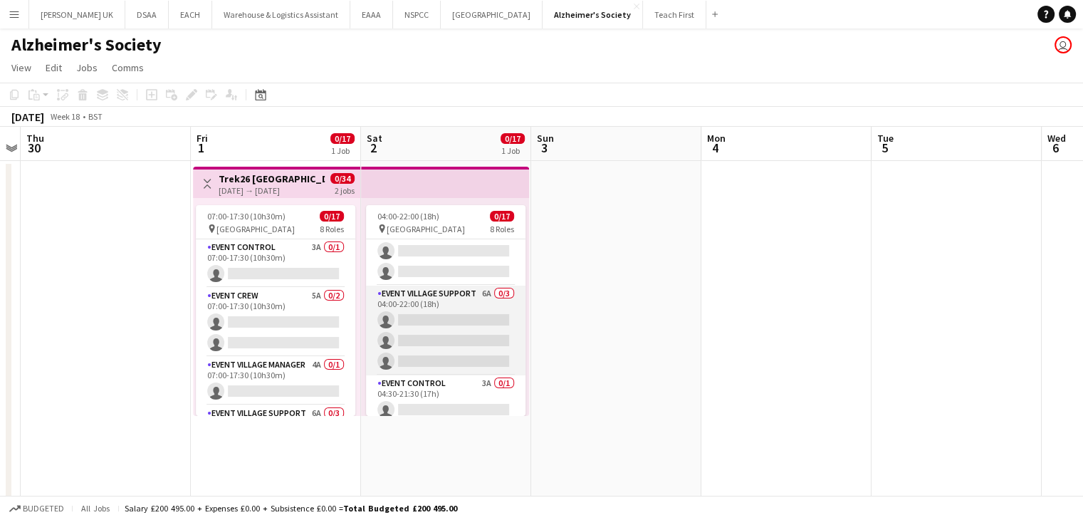
click at [476, 303] on app-card-role "Event Village Support 6A 0/3 04:00-22:00 (18h) single-neutral-actions single-ne…" at bounding box center [446, 331] width 160 height 90
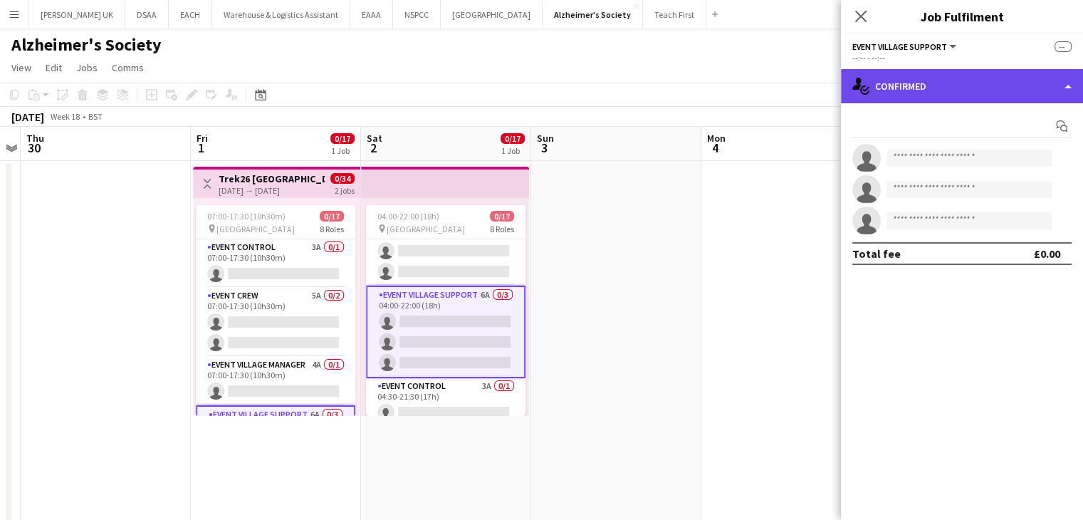
click at [934, 85] on div "single-neutral-actions-check-2 Confirmed" at bounding box center [962, 86] width 242 height 34
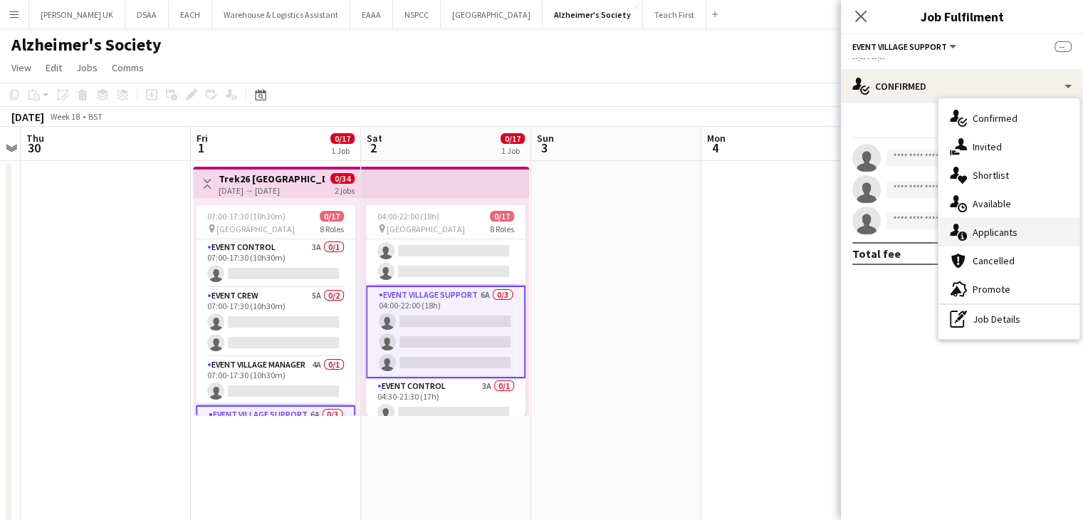
click at [1016, 236] on div "single-neutral-actions-information Applicants" at bounding box center [1009, 232] width 141 height 28
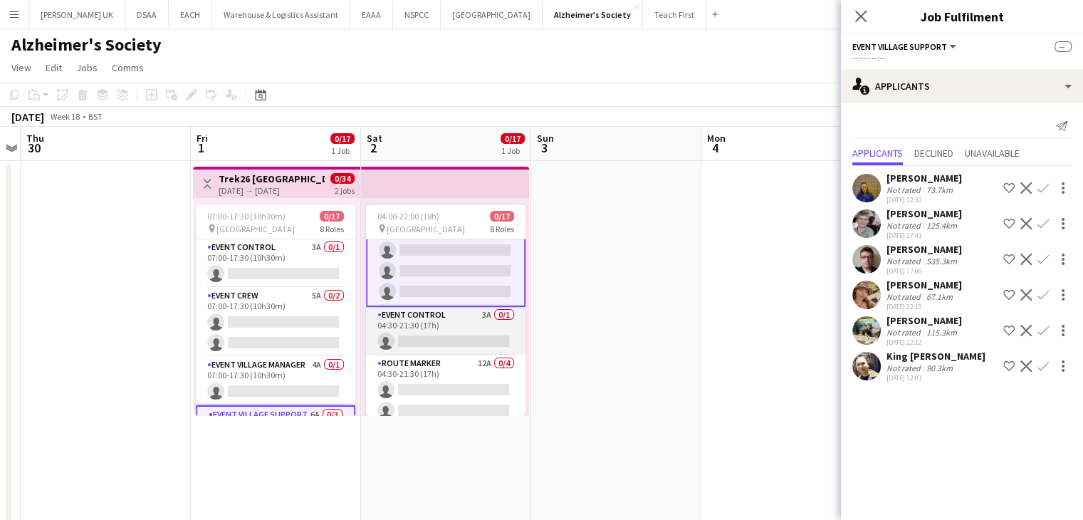
click at [462, 318] on app-card-role "Event Control 3A 0/1 04:30-21:30 (17h) single-neutral-actions" at bounding box center [446, 331] width 160 height 48
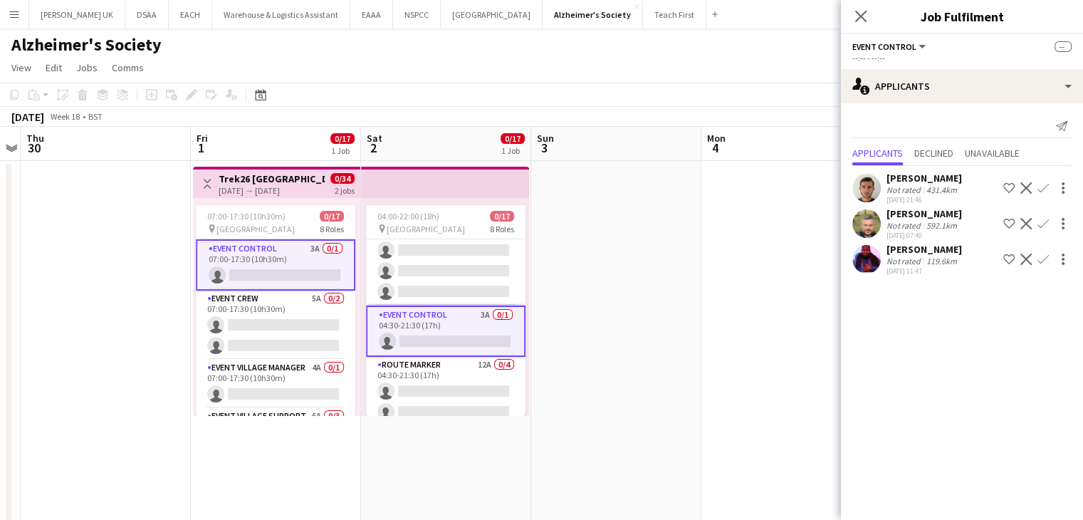
scroll to position [212, 0]
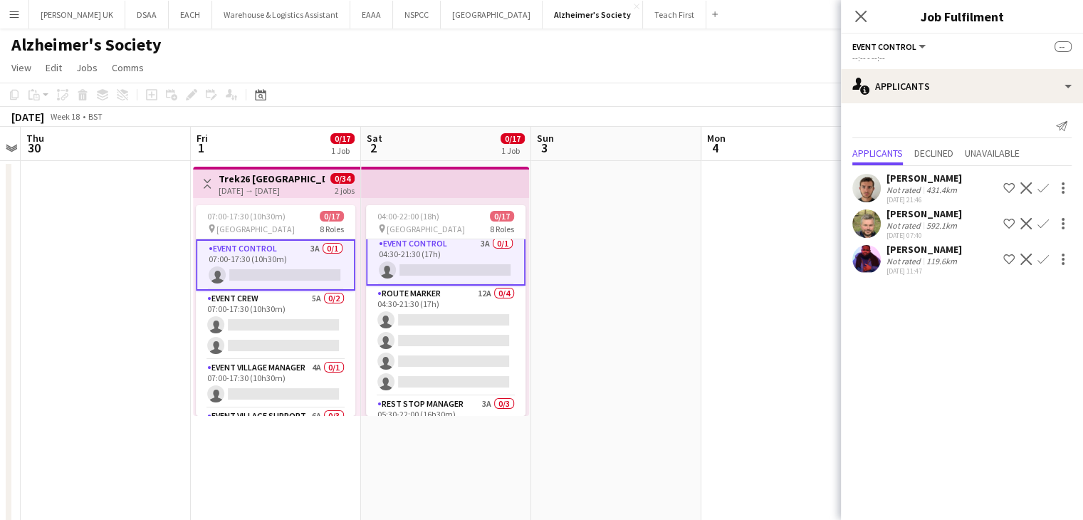
click at [897, 248] on div "Carl Scott" at bounding box center [924, 249] width 75 height 13
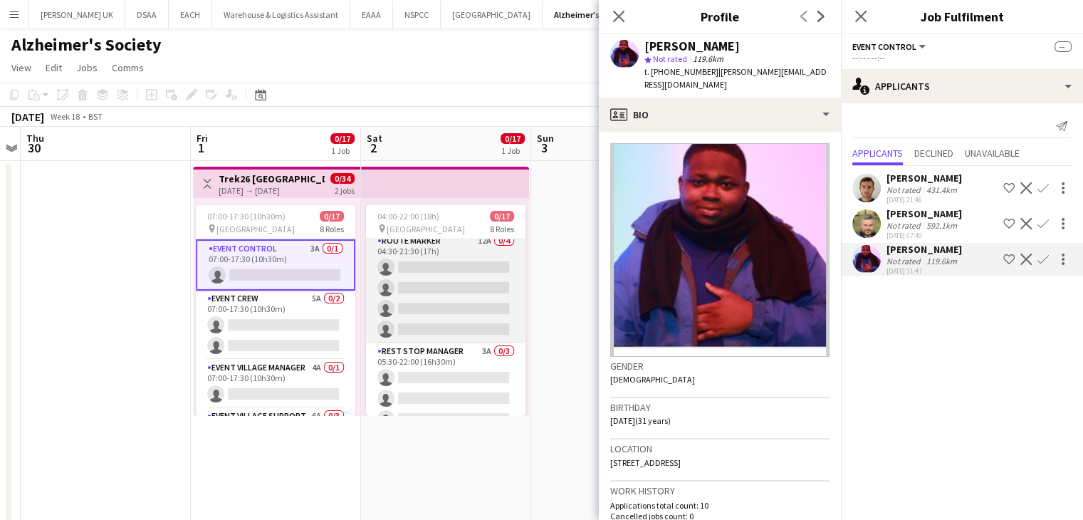
scroll to position [283, 0]
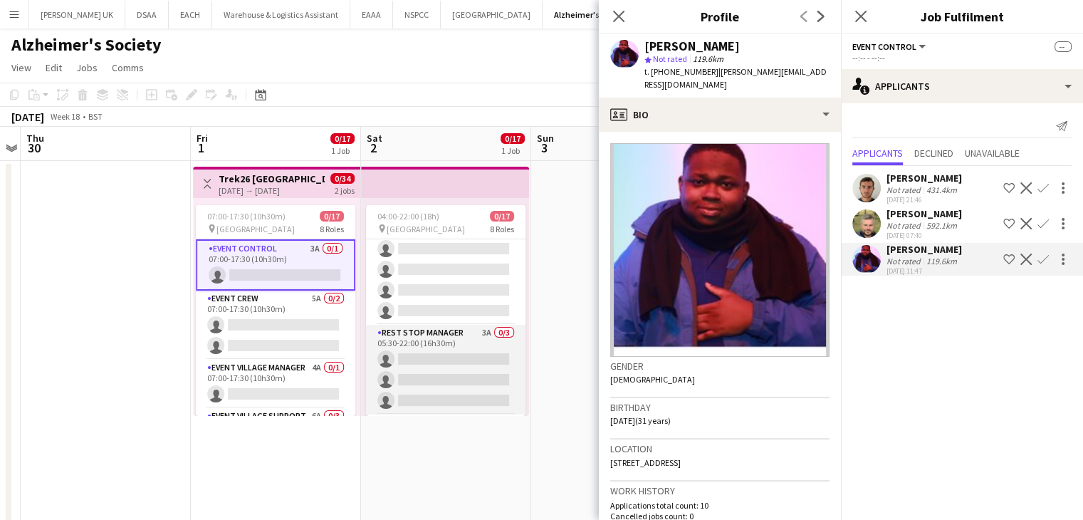
click at [476, 329] on app-card-role "Rest Stop Manager 3A 0/3 05:30-22:00 (16h30m) single-neutral-actions single-neu…" at bounding box center [446, 370] width 160 height 90
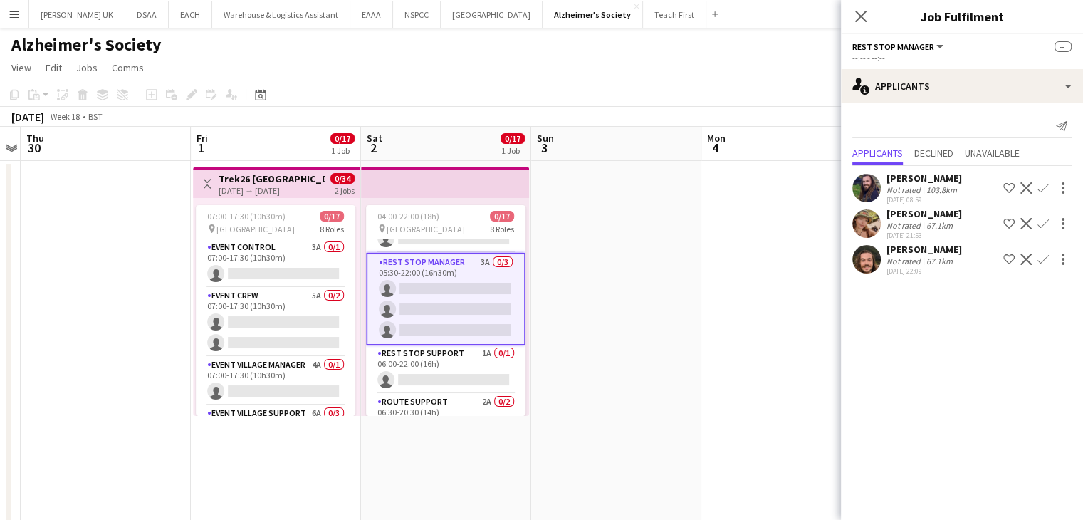
scroll to position [399, 0]
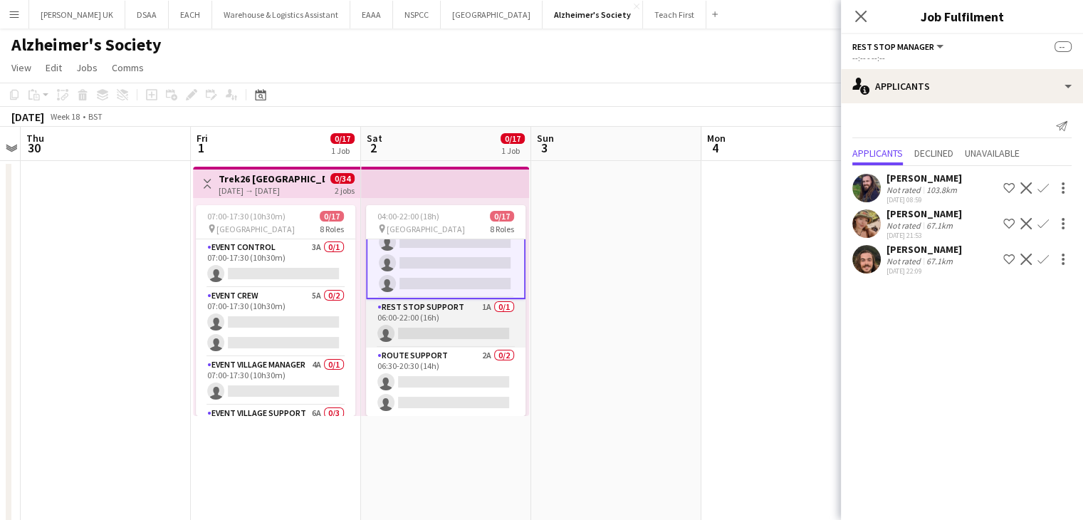
click at [473, 308] on app-card-role "Rest Stop Support 1A 0/1 06:00-22:00 (16h) single-neutral-actions" at bounding box center [446, 323] width 160 height 48
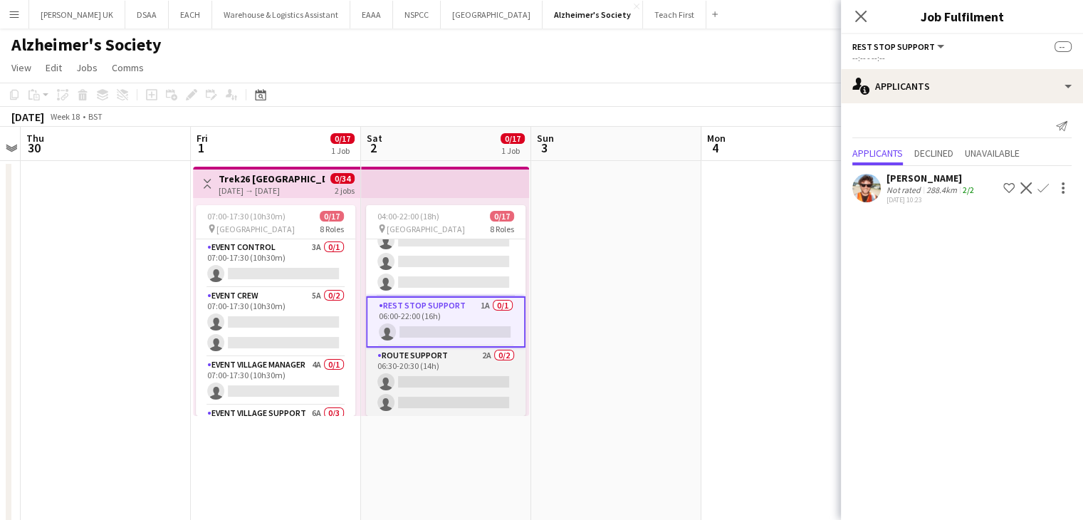
click at [469, 354] on app-card-role "Route Support 2A 0/2 06:30-20:30 (14h) single-neutral-actions single-neutral-ac…" at bounding box center [446, 382] width 160 height 69
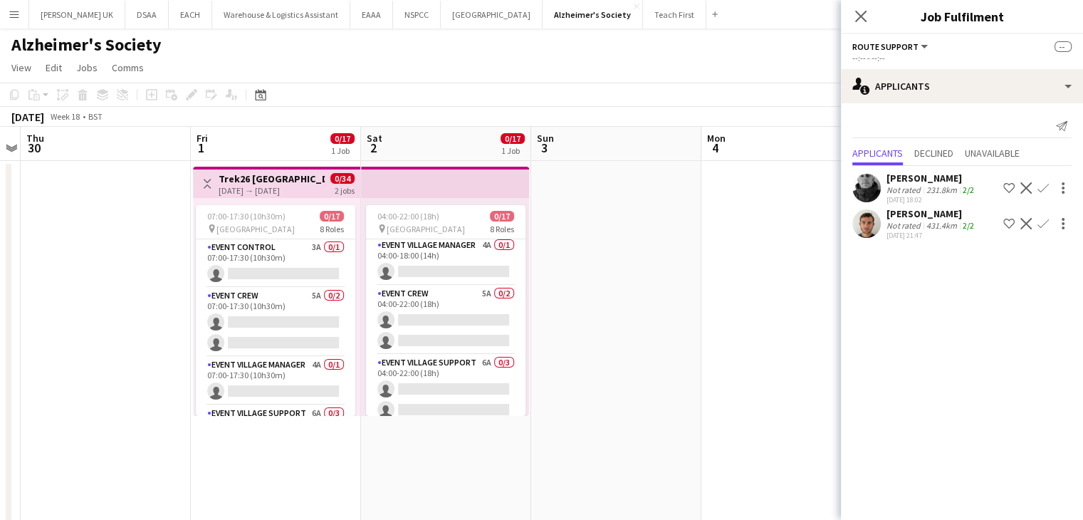
scroll to position [0, 0]
click at [674, 311] on app-date-cell at bounding box center [616, 419] width 170 height 516
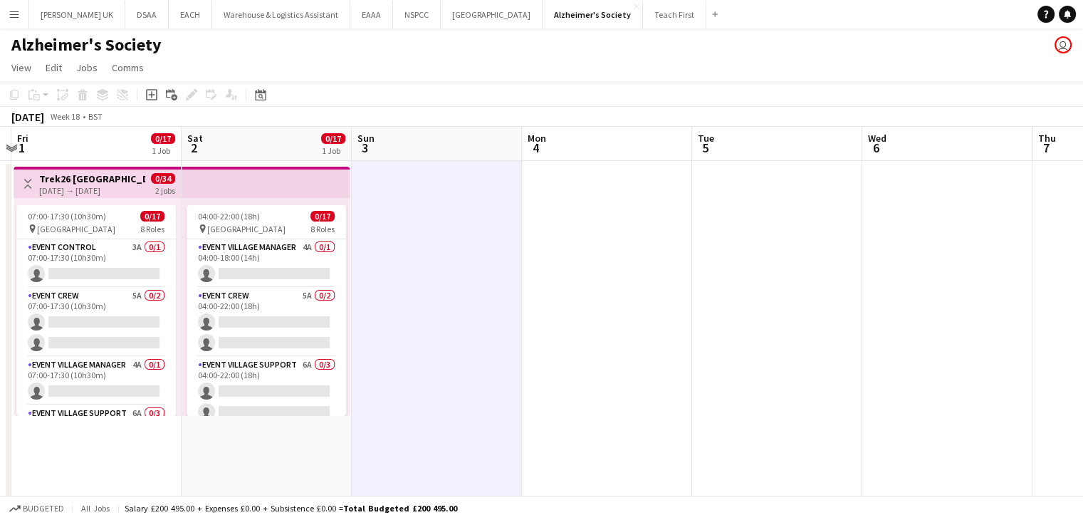
drag, startPoint x: 675, startPoint y: 311, endPoint x: 87, endPoint y: 300, distance: 588.4
click at [95, 300] on app-calendar-viewport "Mon 27 Tue 28 Wed 29 Thu 30 Fri 1 0/17 1 Job Sat 2 0/17 1 Job Sun 3 Mon 4 Tue 5…" at bounding box center [541, 402] width 1083 height 550
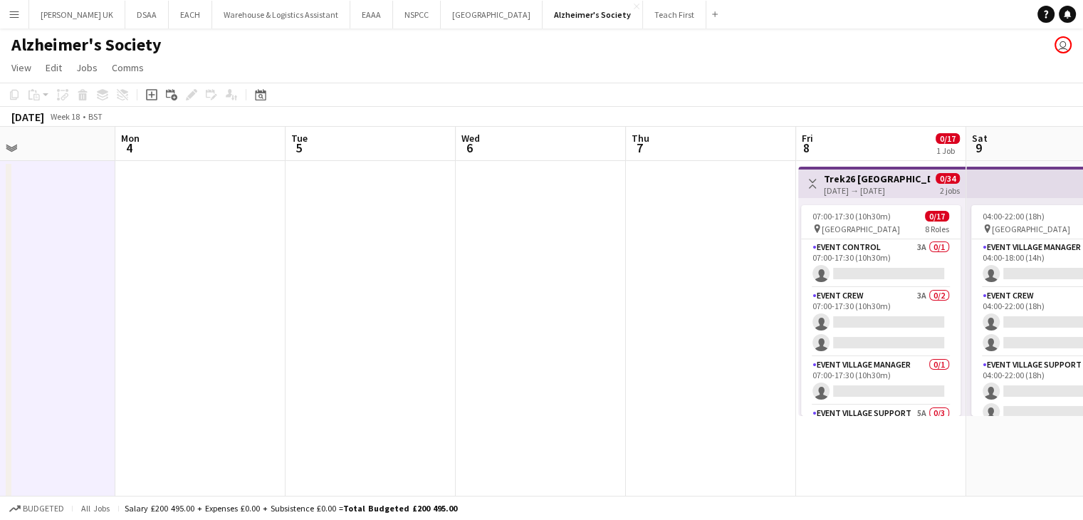
scroll to position [0, 535]
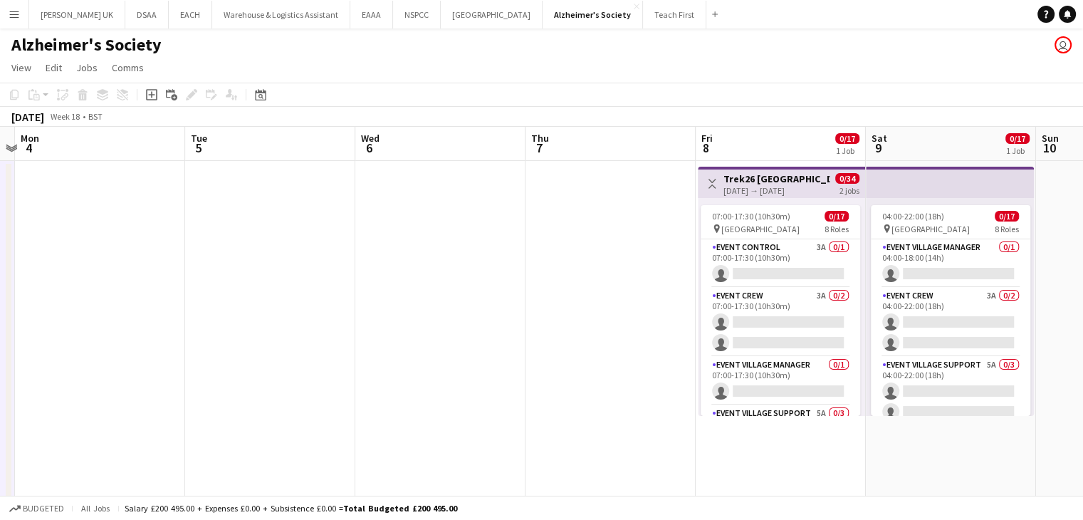
drag, startPoint x: 447, startPoint y: 363, endPoint x: 103, endPoint y: 355, distance: 344.8
click at [108, 355] on app-calendar-viewport "Fri 1 0/17 1 Job Sat 2 0/17 1 Job Sun 3 Mon 4 Tue 5 Wed 6 Thu 7 Fri 8 0/17 1 Jo…" at bounding box center [541, 402] width 1083 height 550
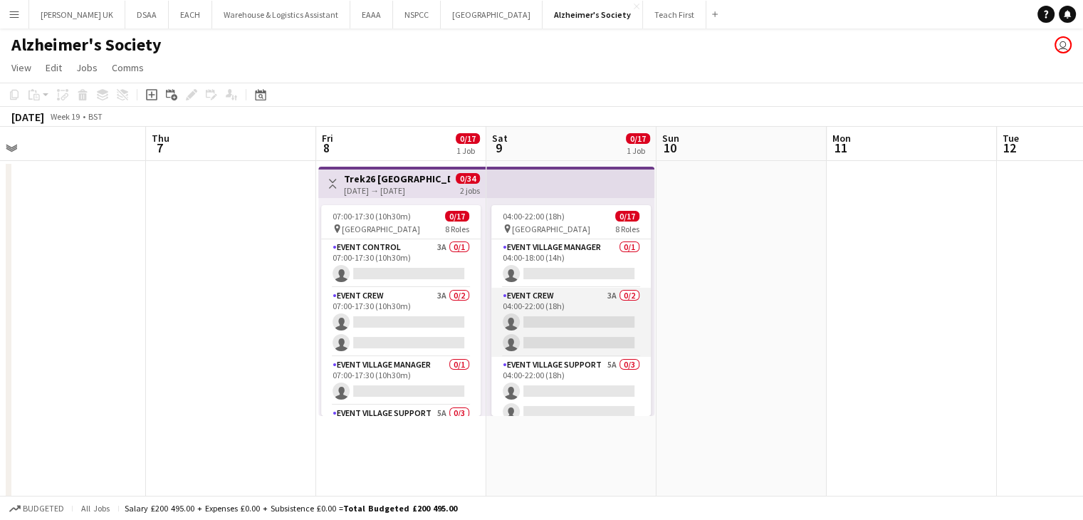
click at [600, 294] on app-card-role "Event Crew 3A 0/2 04:00-22:00 (18h) single-neutral-actions single-neutral-actio…" at bounding box center [571, 322] width 160 height 69
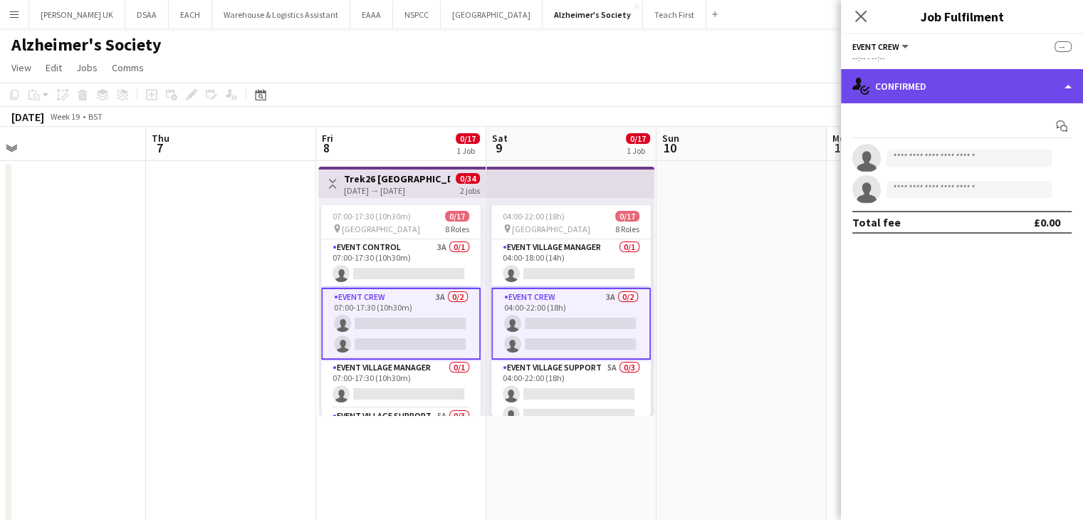
click at [921, 93] on div "single-neutral-actions-check-2 Confirmed" at bounding box center [962, 86] width 242 height 34
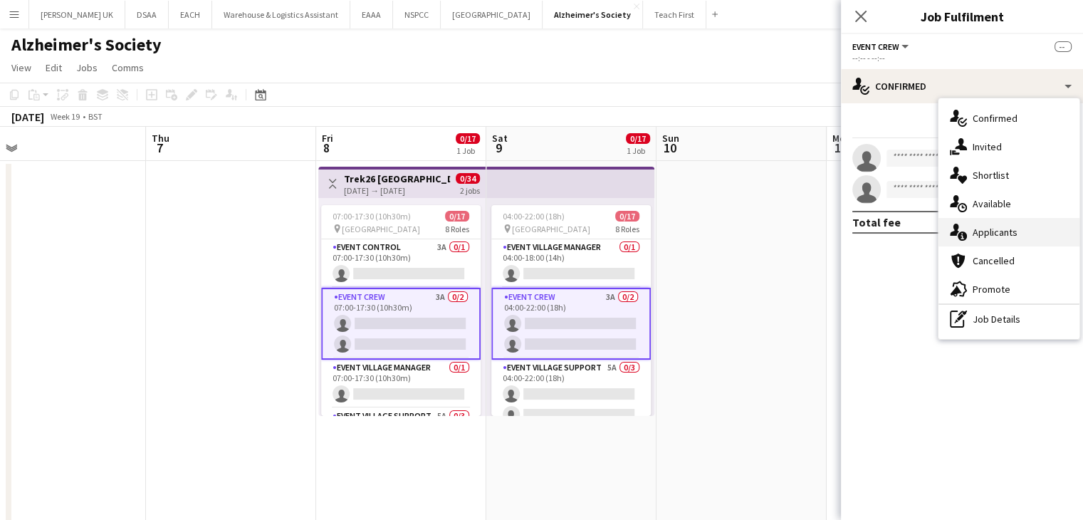
click at [980, 225] on div "single-neutral-actions-information Applicants" at bounding box center [1009, 232] width 141 height 28
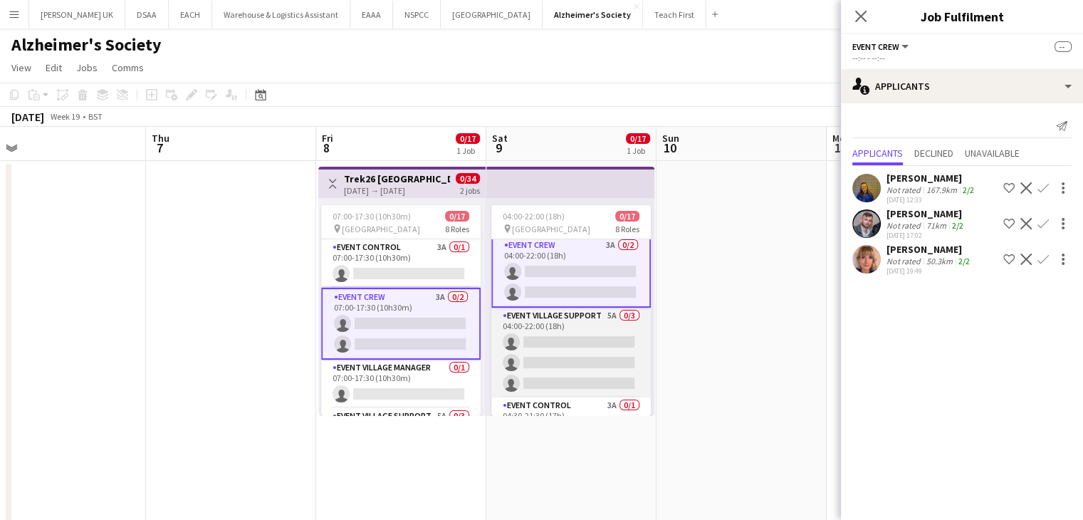
scroll to position [71, 0]
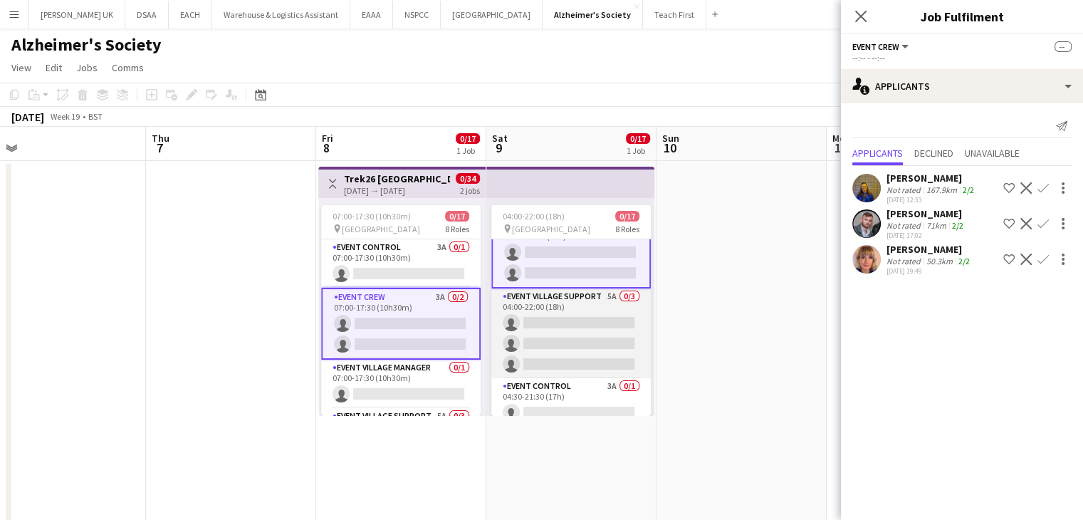
click at [619, 303] on app-card-role "Event Village Support 5A 0/3 04:00-22:00 (18h) single-neutral-actions single-ne…" at bounding box center [571, 333] width 160 height 90
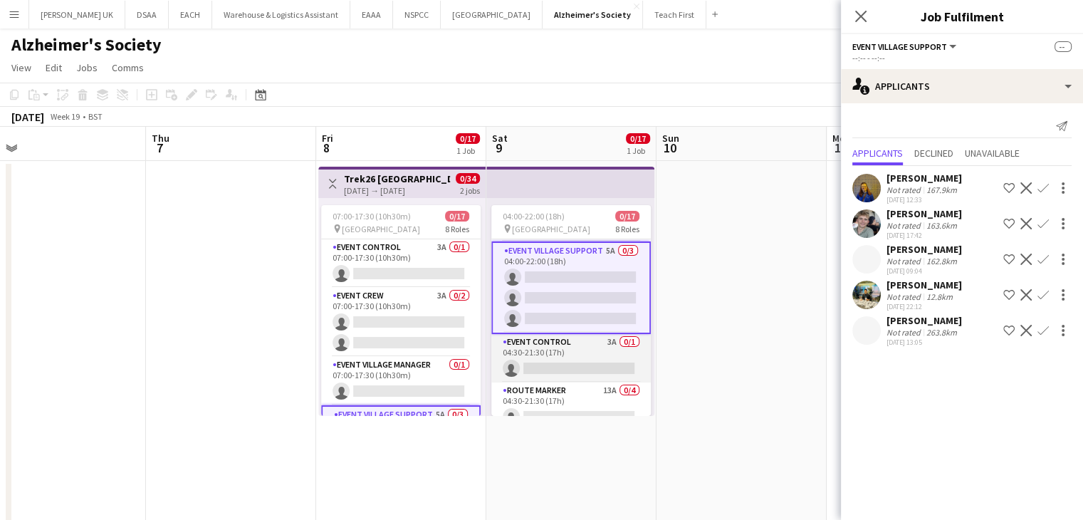
scroll to position [141, 0]
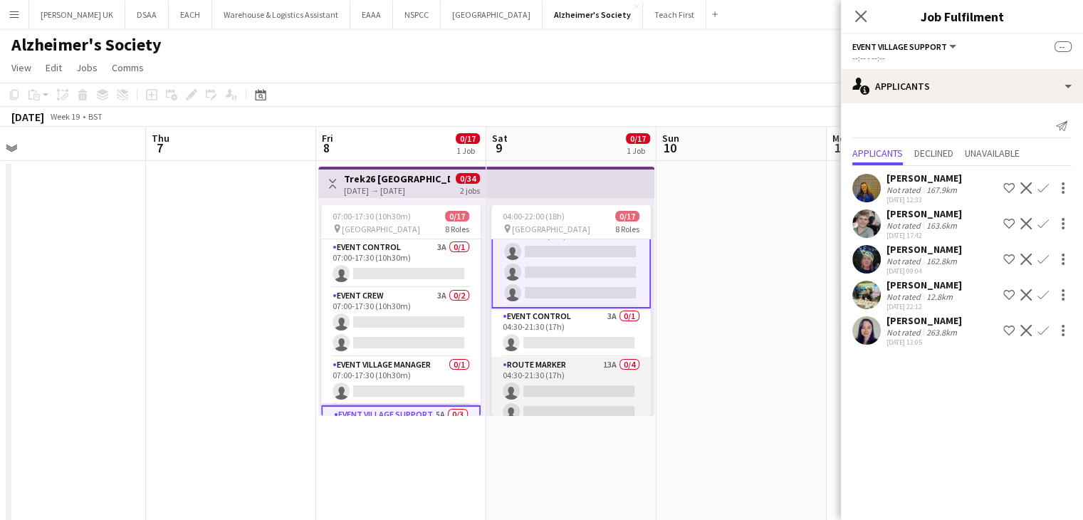
click at [598, 366] on app-card-role "Route Marker 13A 0/4 04:30-21:30 (17h) single-neutral-actions single-neutral-ac…" at bounding box center [571, 412] width 160 height 110
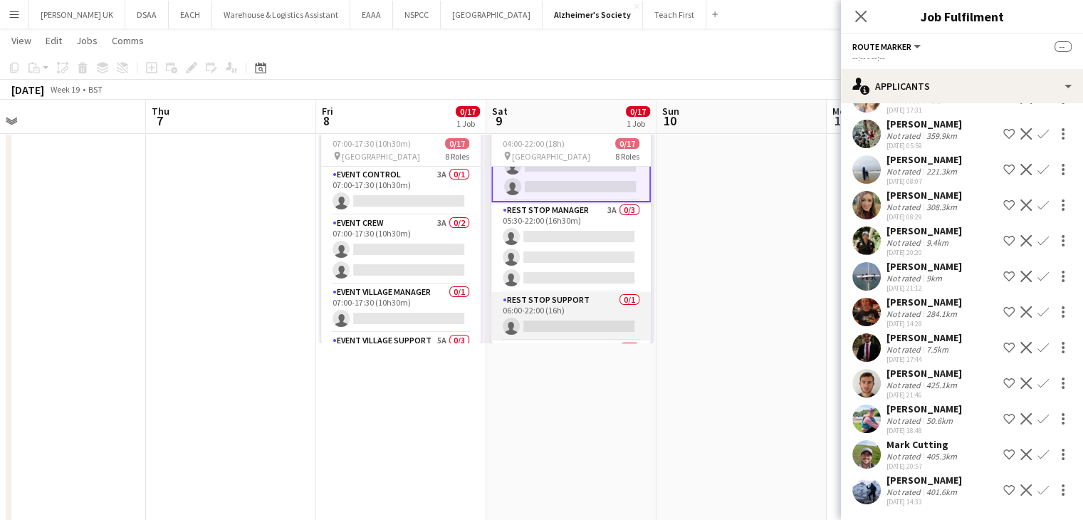
scroll to position [353, 0]
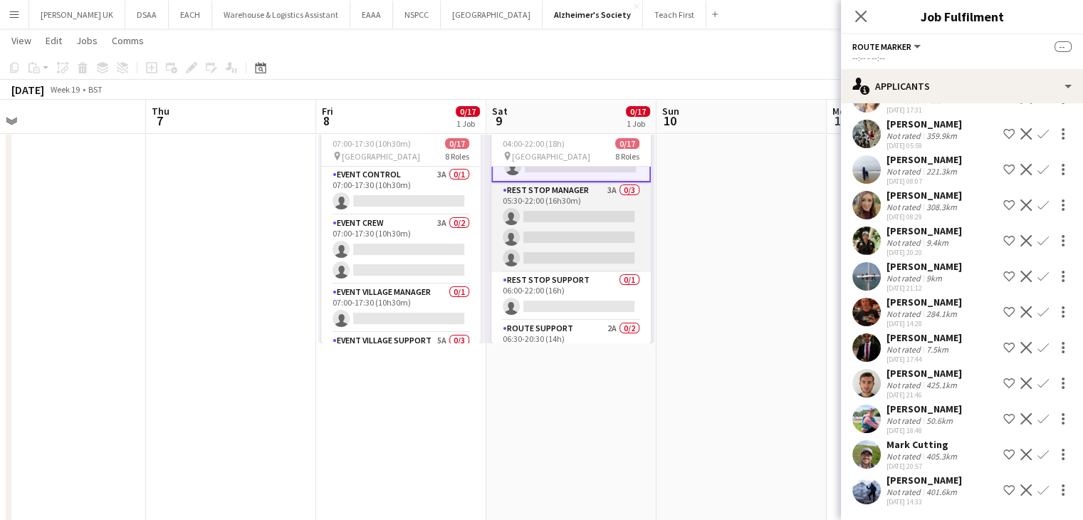
click at [599, 187] on app-card-role "Rest Stop Manager 3A 0/3 05:30-22:00 (16h30m) single-neutral-actions single-neu…" at bounding box center [571, 227] width 160 height 90
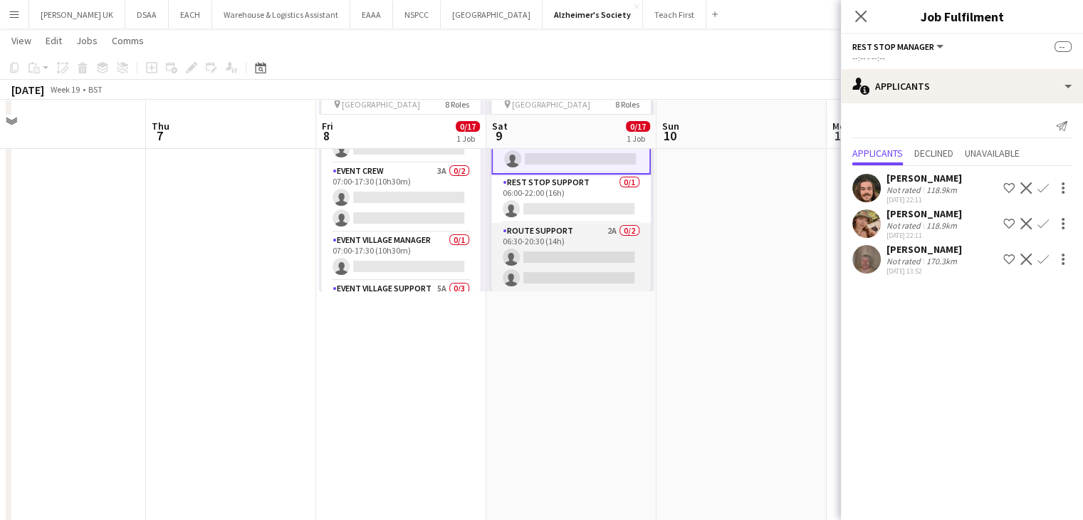
scroll to position [142, 0]
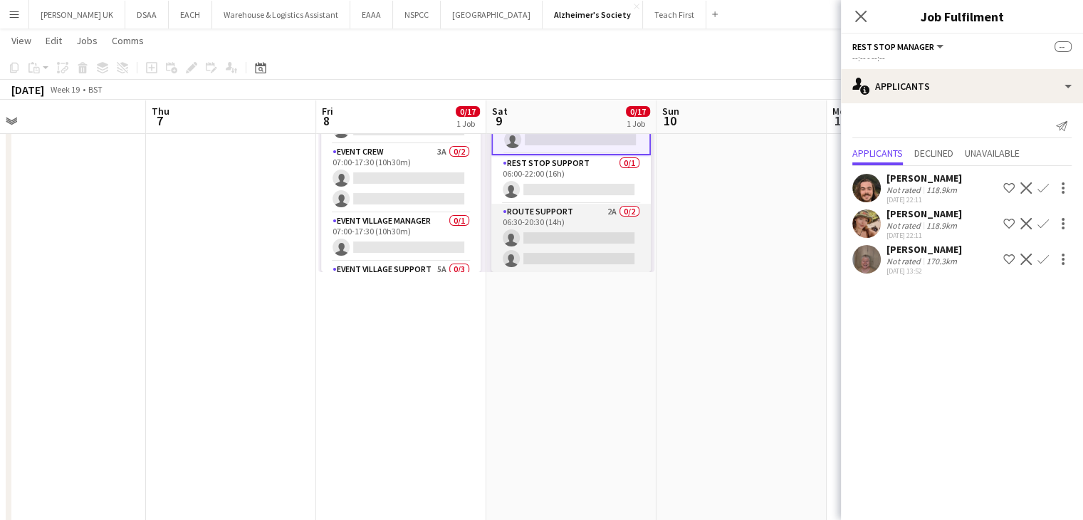
click at [602, 206] on app-card-role "Route Support 2A 0/2 06:30-20:30 (14h) single-neutral-actions single-neutral-ac…" at bounding box center [571, 238] width 160 height 69
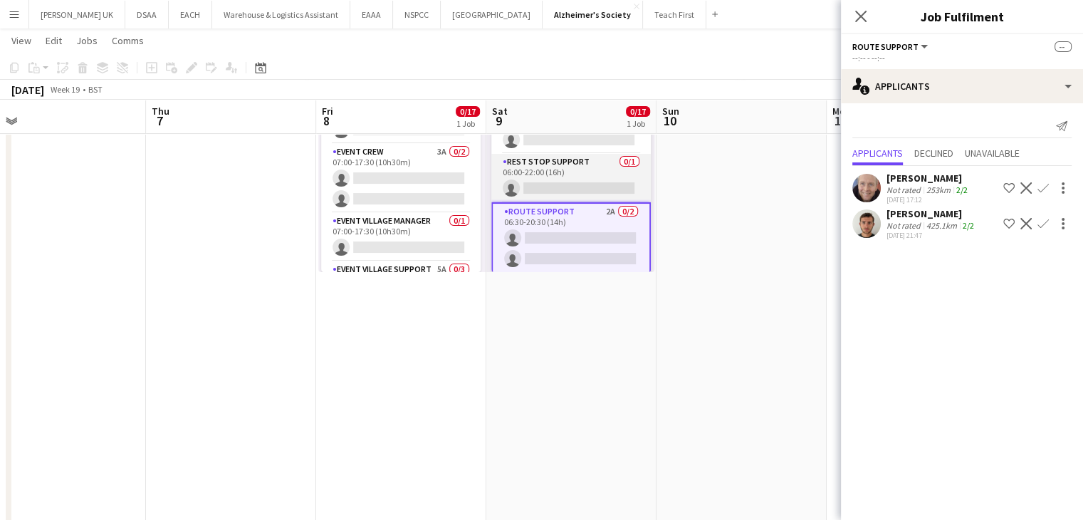
click at [596, 163] on app-card-role "Rest Stop Support 0/1 06:00-22:00 (16h) single-neutral-actions" at bounding box center [571, 178] width 160 height 48
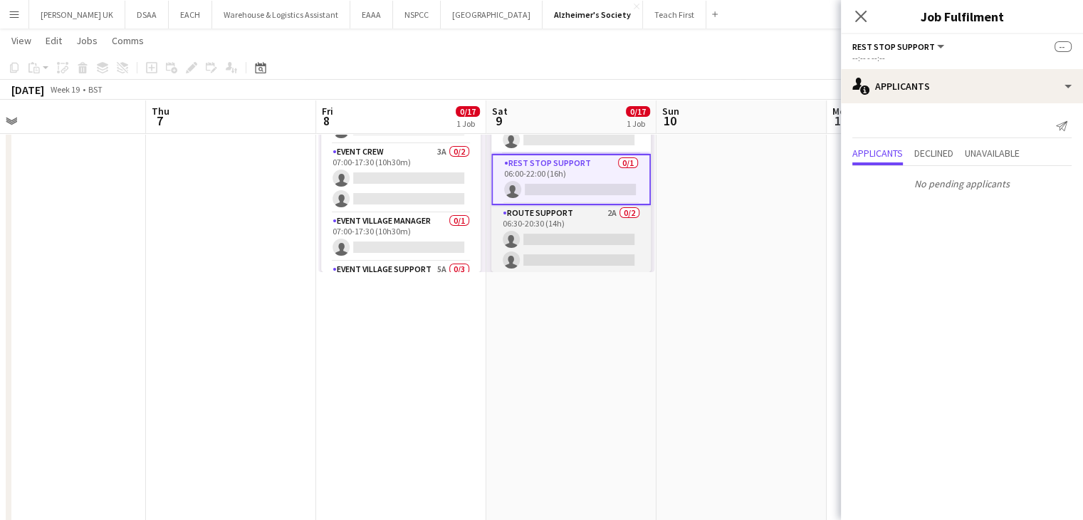
scroll to position [255, 0]
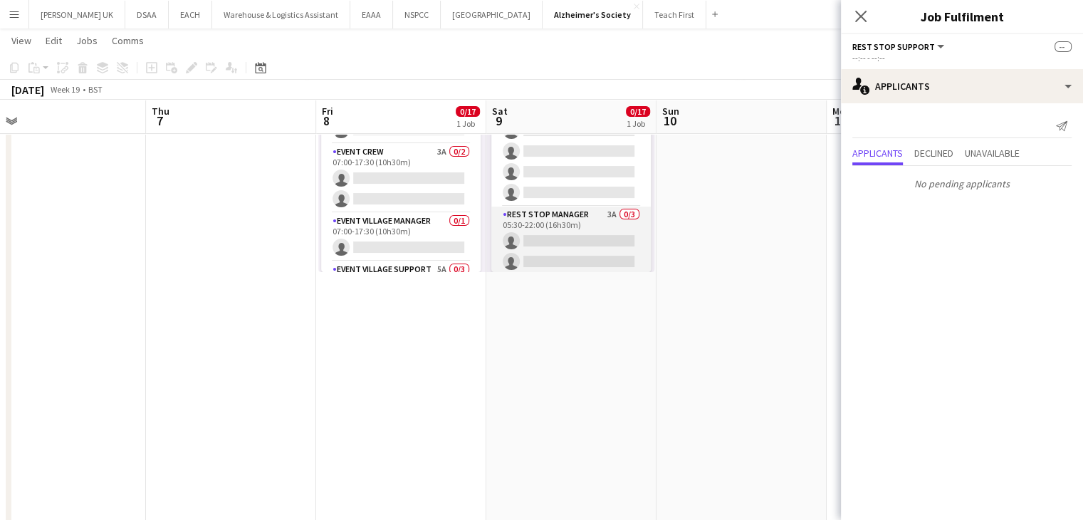
click at [598, 231] on app-card-role "Rest Stop Manager 3A 0/3 05:30-22:00 (16h30m) single-neutral-actions single-neu…" at bounding box center [571, 252] width 160 height 90
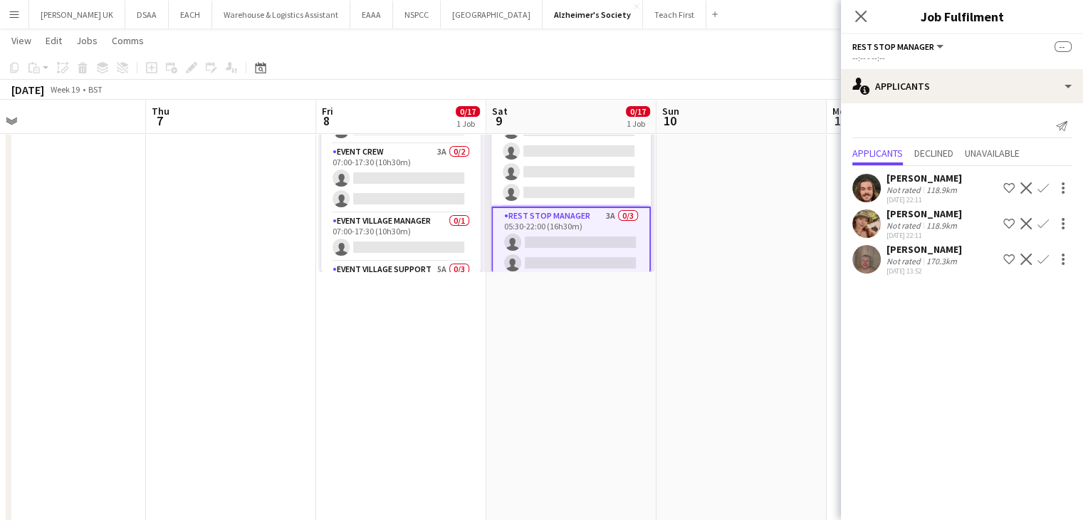
click at [875, 256] on app-user-avatar at bounding box center [867, 259] width 28 height 28
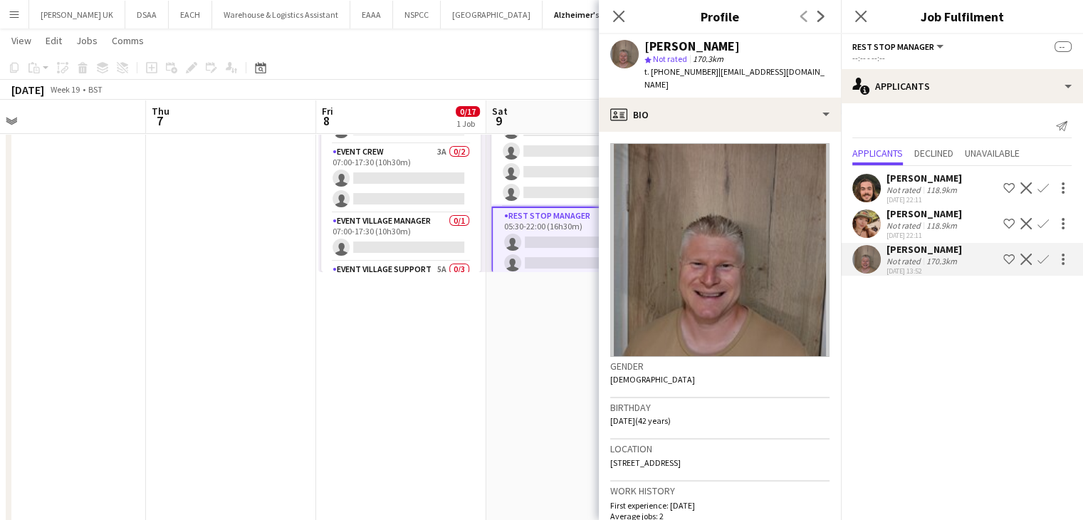
click at [586, 330] on app-date-cell "04:00-22:00 (18h) 0/17 pin Greater London 8 Roles Event Village Manager 0/1 04:…" at bounding box center [571, 275] width 170 height 516
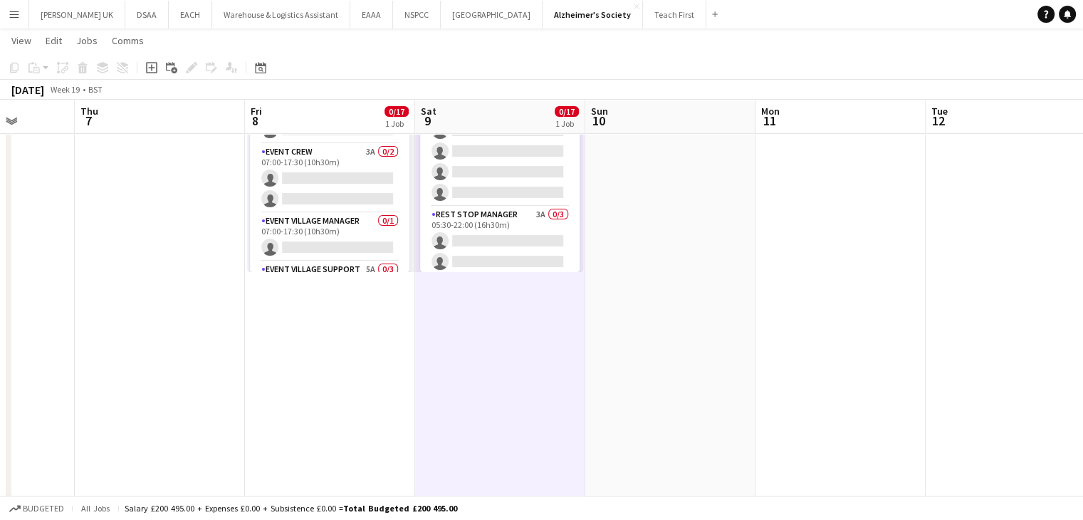
drag, startPoint x: 759, startPoint y: 262, endPoint x: 151, endPoint y: 209, distance: 609.9
click at [160, 209] on app-calendar-viewport "Sun 3 Mon 4 Tue 5 Wed 6 Thu 7 Fri 8 0/17 1 Job Sat 9 0/17 1 Job Sun 10 Mon 11 T…" at bounding box center [541, 223] width 1083 height 620
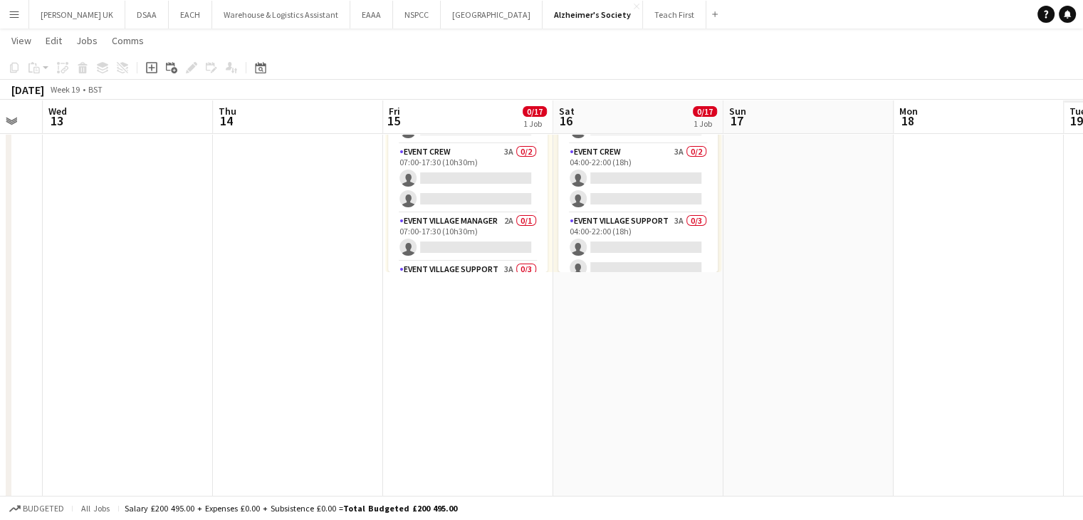
drag, startPoint x: 581, startPoint y: 274, endPoint x: 241, endPoint y: 264, distance: 339.9
click at [239, 254] on app-calendar-viewport "Sat 9 0/17 1 Job Sun 10 Mon 11 Tue 12 Wed 13 Thu 14 Fri 15 0/17 1 Job Sat 16 0/…" at bounding box center [541, 223] width 1083 height 620
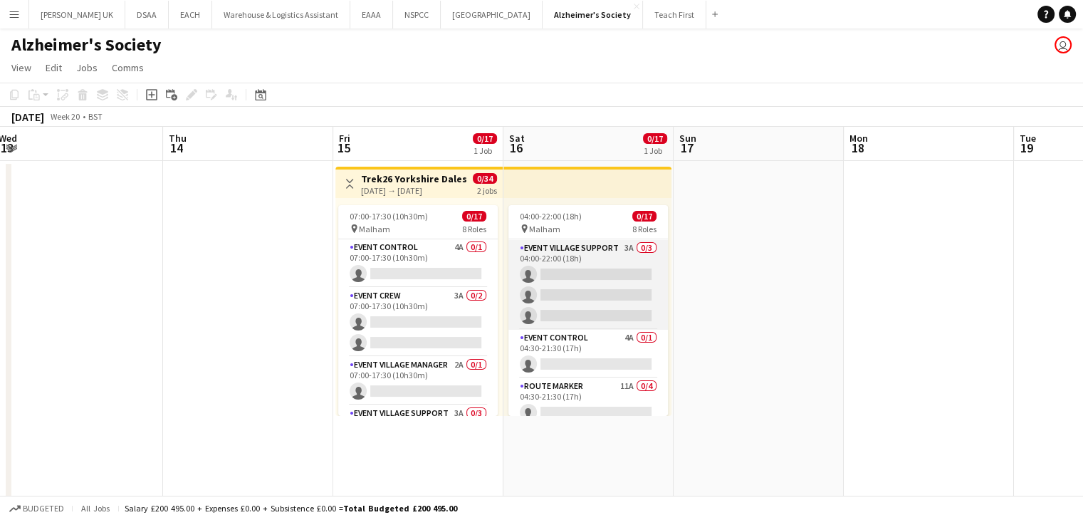
scroll to position [142, 0]
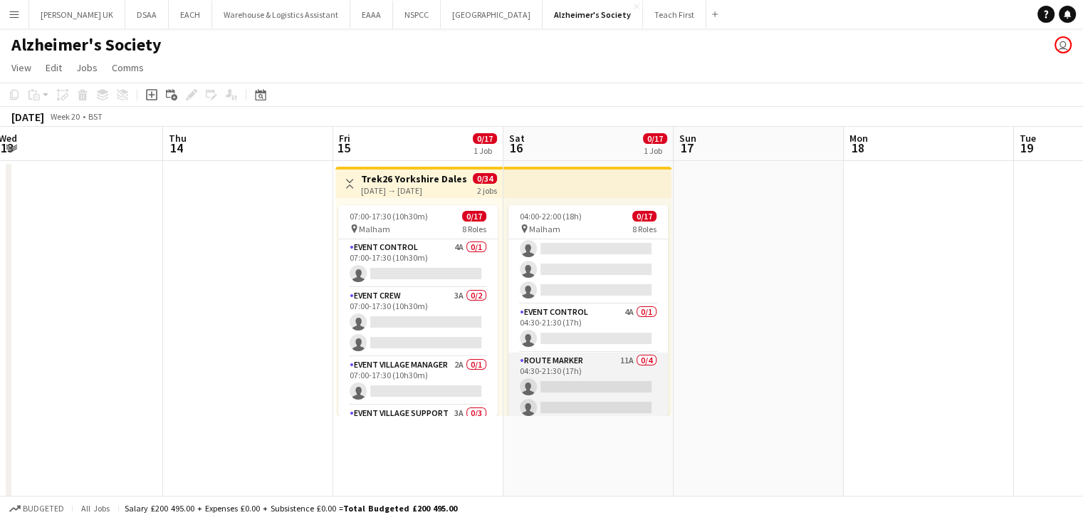
click at [605, 357] on app-card-role "Route Marker 11A 0/4 04:30-21:30 (17h) single-neutral-actions single-neutral-ac…" at bounding box center [589, 408] width 160 height 110
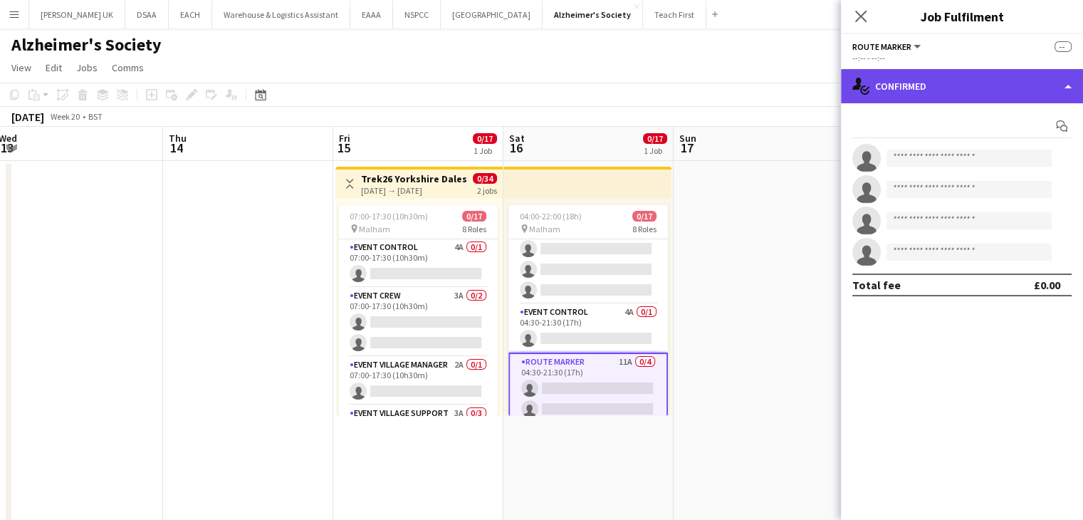
click at [896, 90] on div "single-neutral-actions-check-2 Confirmed" at bounding box center [962, 86] width 242 height 34
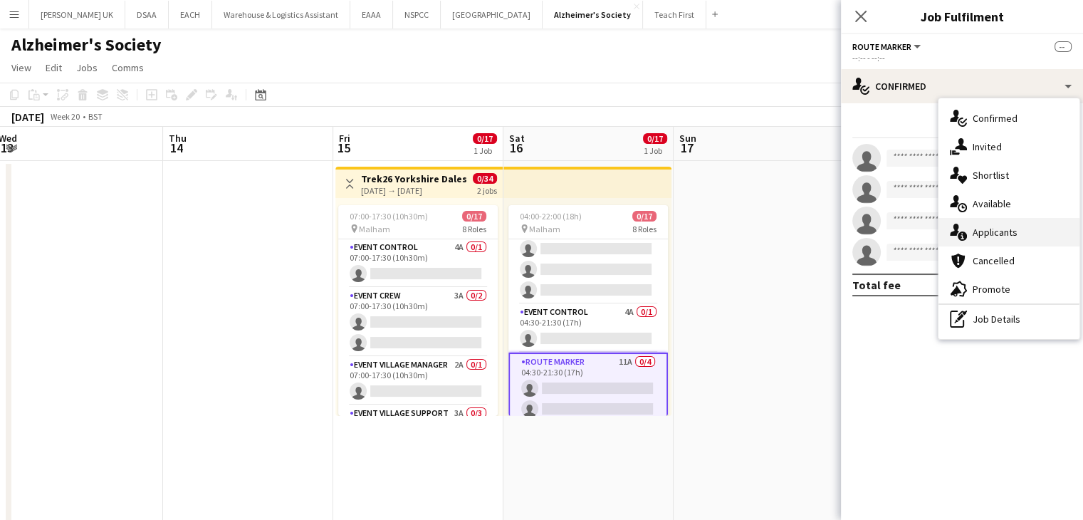
click at [993, 228] on div "single-neutral-actions-information Applicants" at bounding box center [1009, 232] width 141 height 28
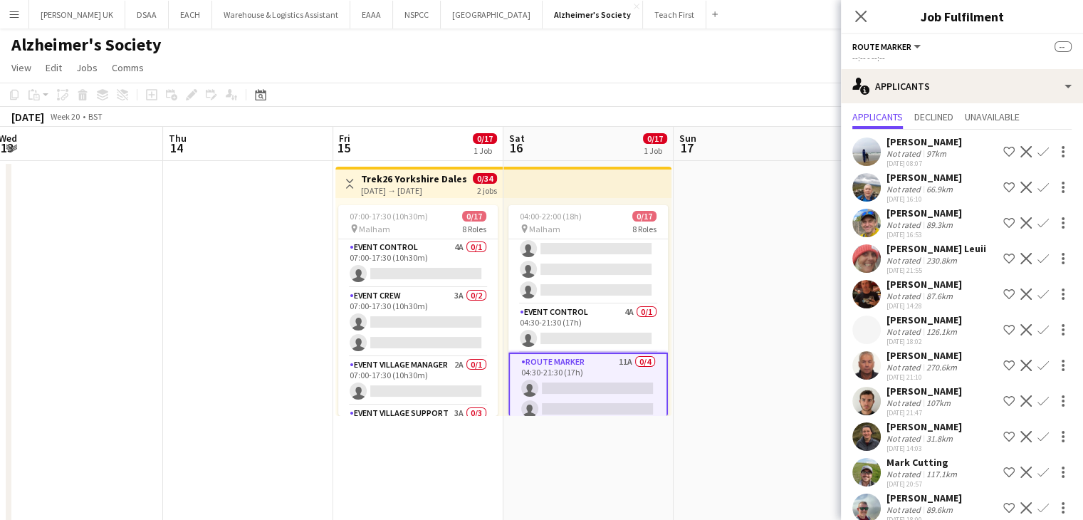
scroll to position [54, 0]
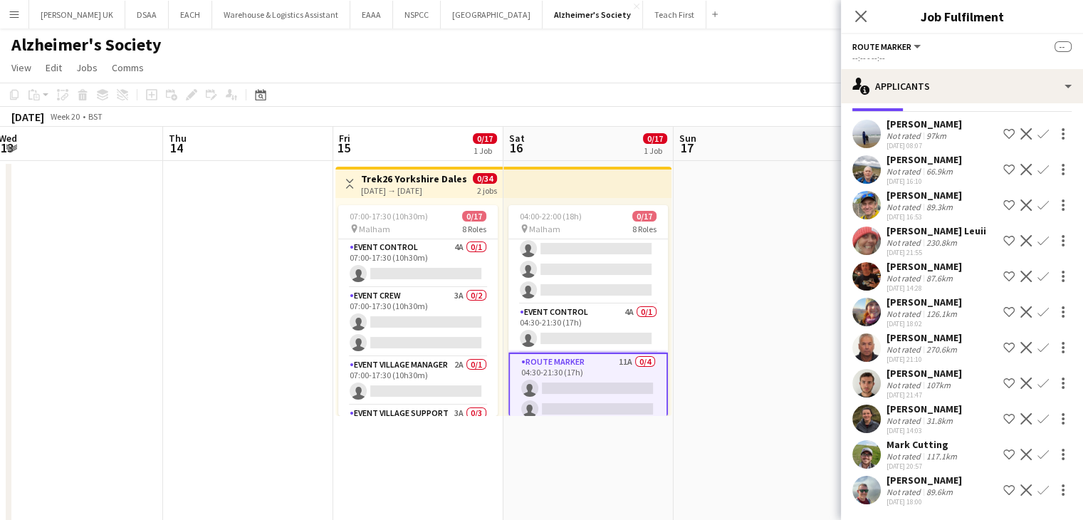
click at [768, 331] on app-date-cell at bounding box center [759, 419] width 170 height 516
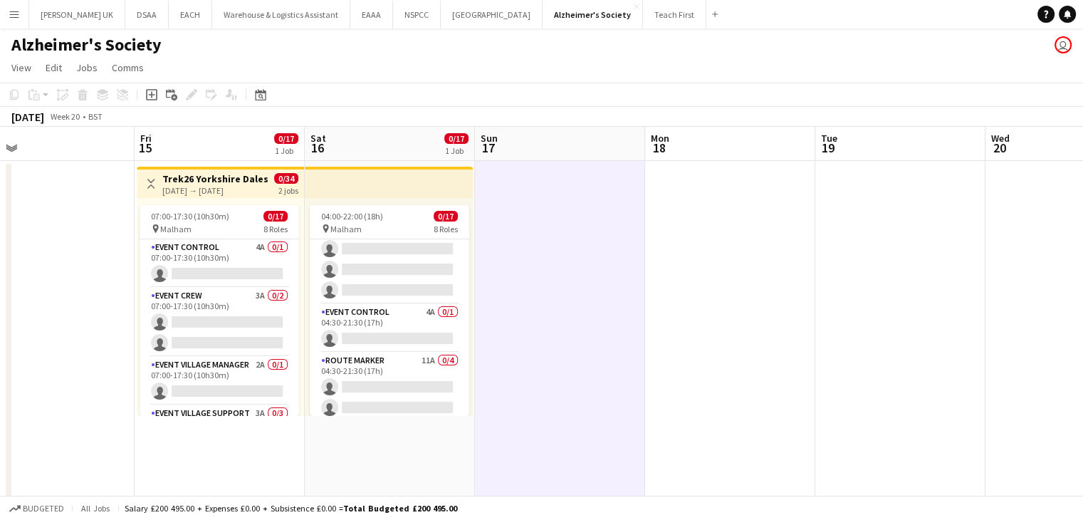
drag, startPoint x: 876, startPoint y: 308, endPoint x: 68, endPoint y: 291, distance: 808.6
click at [81, 291] on app-calendar-viewport "Mon 11 Tue 12 Wed 13 Thu 14 Fri 15 0/17 1 Job Sat 16 0/17 1 Job Sun 17 Mon 18 T…" at bounding box center [541, 402] width 1083 height 550
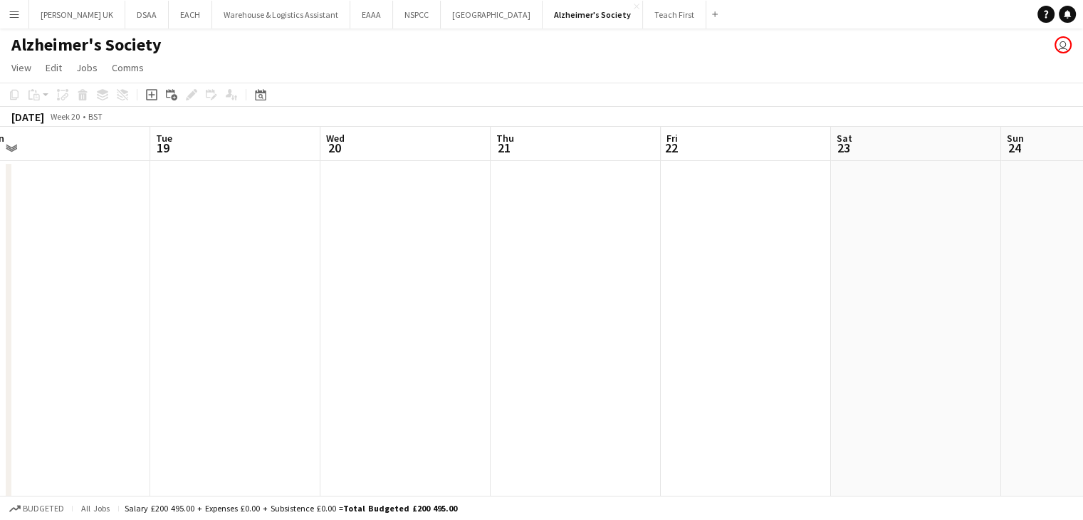
drag, startPoint x: 368, startPoint y: 239, endPoint x: 205, endPoint y: 228, distance: 163.4
click at [205, 228] on app-calendar-viewport "Fri 15 0/17 1 Job Sat 16 0/17 1 Job Sun 17 Mon 18 Tue 19 Wed 20 Thu 21 Fri 22 S…" at bounding box center [541, 402] width 1083 height 550
drag, startPoint x: 772, startPoint y: 305, endPoint x: 324, endPoint y: 288, distance: 448.3
click at [339, 293] on app-calendar-viewport "Sun 17 Mon 18 Tue 19 Wed 20 Thu 21 Fri 22 Sat 23 Sun 24 Mon 25 Tue 26 Wed 27 Th…" at bounding box center [541, 402] width 1083 height 550
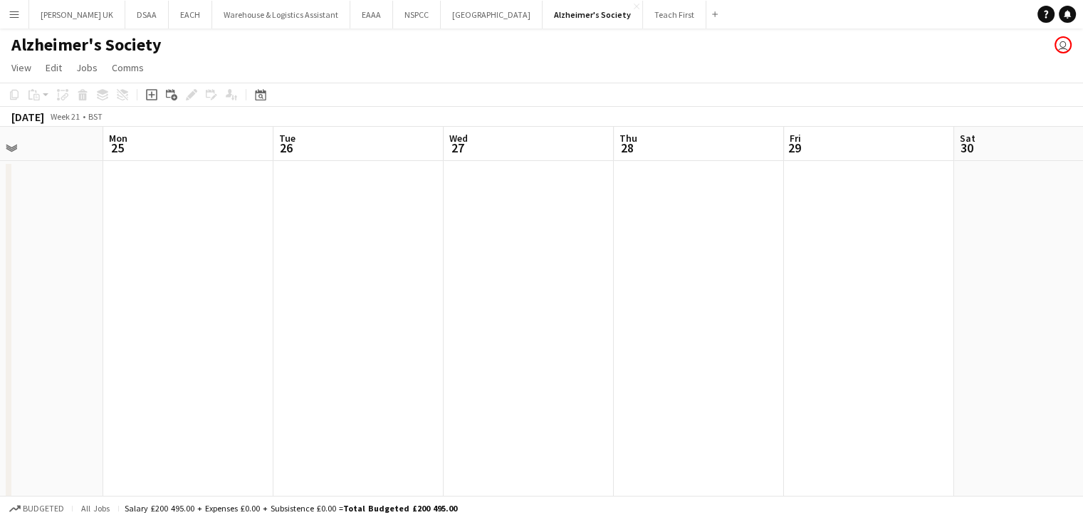
drag, startPoint x: 607, startPoint y: 296, endPoint x: 151, endPoint y: 297, distance: 455.8
click at [156, 297] on app-calendar-viewport "Thu 21 Fri 22 Sat 23 Sun 24 Mon 25 Tue 26 Wed 27 Thu 28 Fri 29 Sat 30 Sun 31 Mo…" at bounding box center [541, 402] width 1083 height 550
drag, startPoint x: 662, startPoint y: 303, endPoint x: 459, endPoint y: 296, distance: 203.1
click at [302, 313] on app-calendar-viewport "Sun 24 Mon 25 Tue 26 Wed 27 Thu 28 Fri 29 Sat 30 Sun 31 Mon 1 Tue 2 Wed 3 Thu 4" at bounding box center [541, 402] width 1083 height 550
drag, startPoint x: 678, startPoint y: 291, endPoint x: 447, endPoint y: 293, distance: 230.8
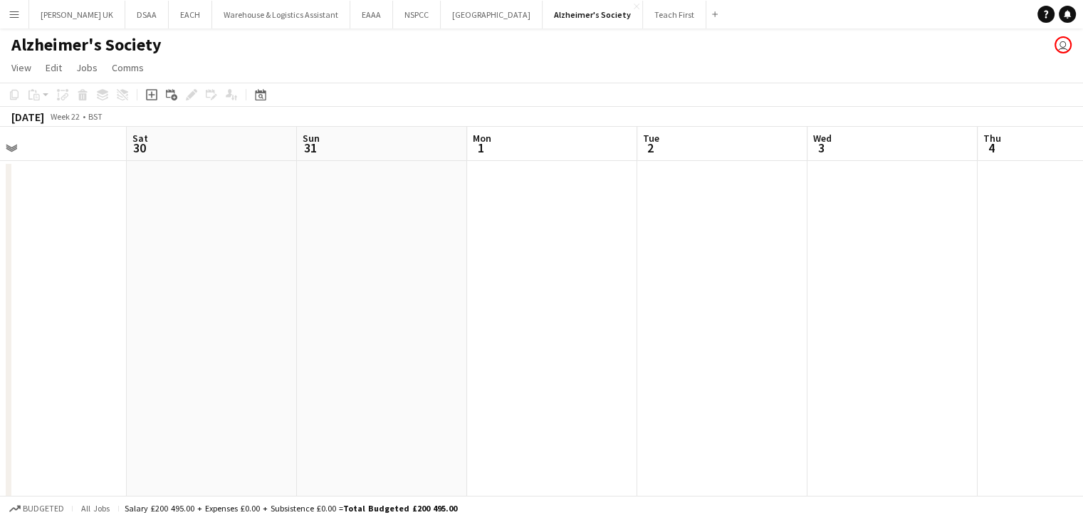
click at [328, 306] on app-calendar-viewport "Tue 26 Wed 27 Thu 28 Fri 29 Sat 30 Sun 31 Mon 1 Tue 2 Wed 3 Thu 4 Fri 5 0/17 1 …" at bounding box center [541, 402] width 1083 height 550
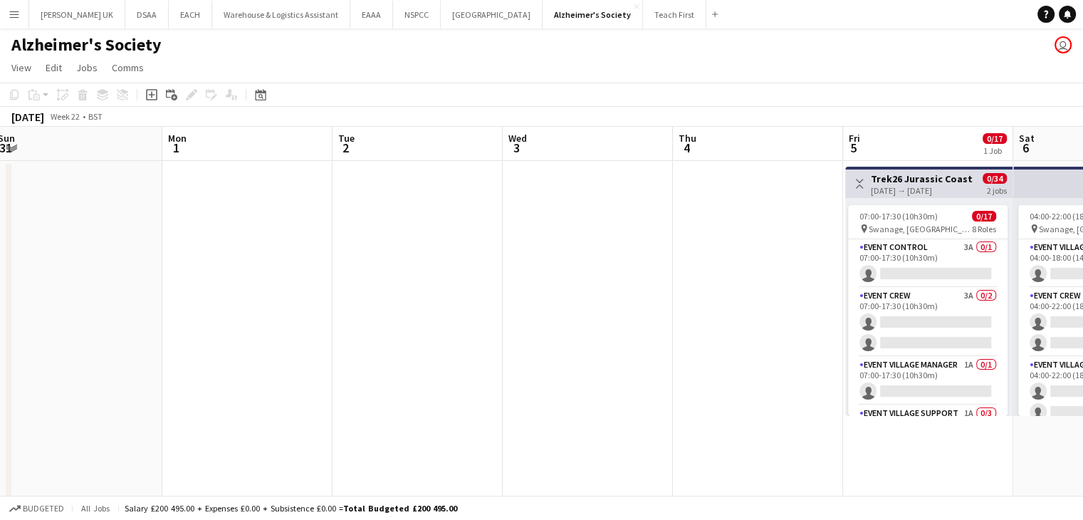
drag, startPoint x: 486, startPoint y: 306, endPoint x: 364, endPoint y: 306, distance: 122.5
click at [365, 308] on app-calendar-viewport "Thu 28 Fri 29 Sat 30 Sun 31 Mon 1 Tue 2 Wed 3 Thu 4 Fri 5 0/17 1 Job Sat 6 0/17…" at bounding box center [541, 402] width 1083 height 550
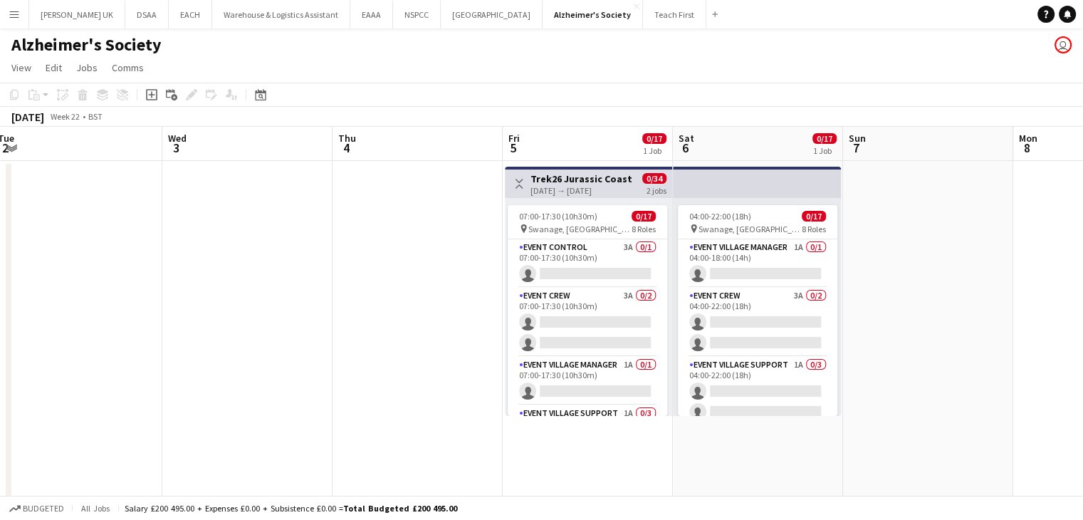
scroll to position [0, 553]
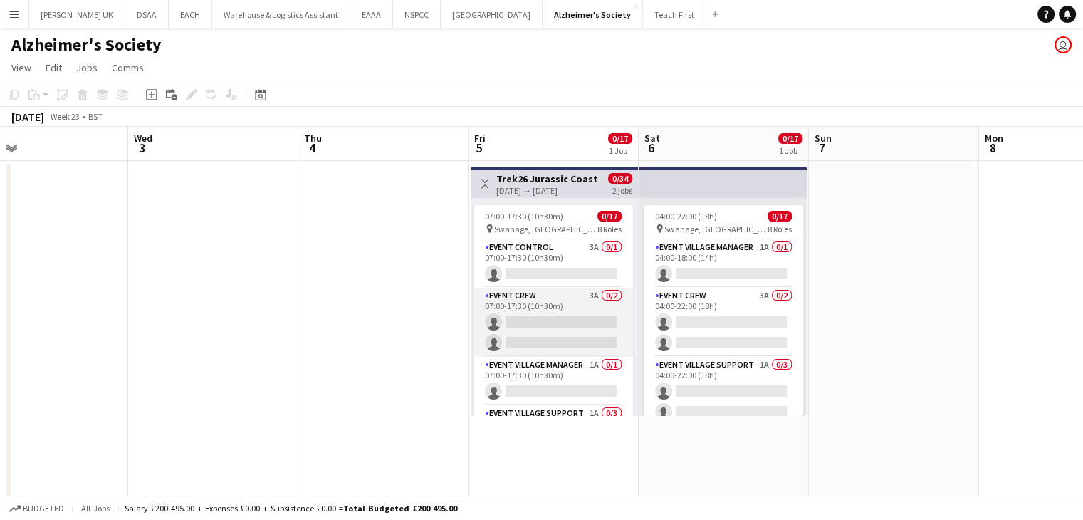
click at [584, 297] on app-card-role "Event Crew 3A 0/2 07:00-17:30 (10h30m) single-neutral-actions single-neutral-ac…" at bounding box center [554, 322] width 160 height 69
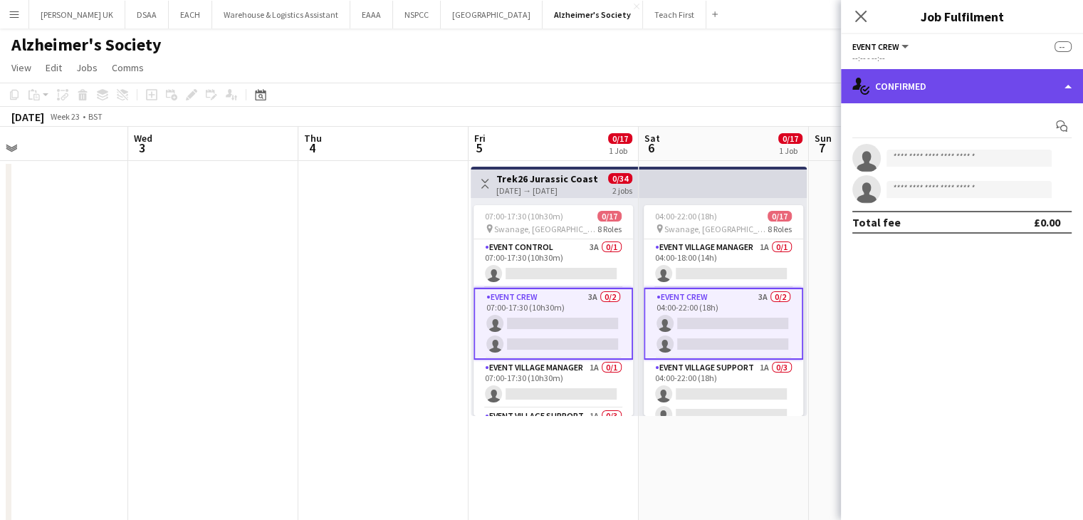
click at [977, 94] on div "single-neutral-actions-check-2 Confirmed" at bounding box center [962, 86] width 242 height 34
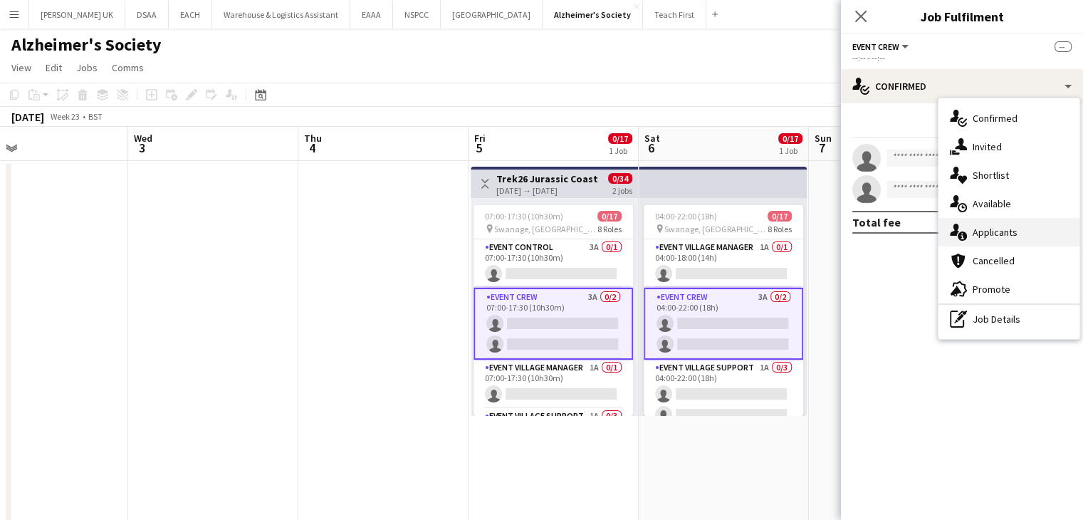
click at [1023, 234] on div "single-neutral-actions-information Applicants" at bounding box center [1009, 232] width 141 height 28
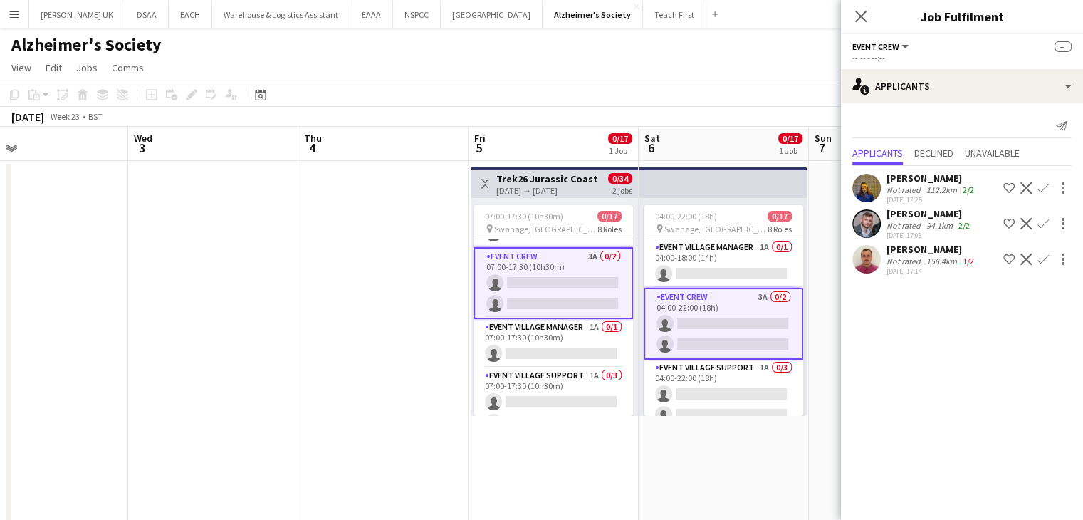
scroll to position [71, 0]
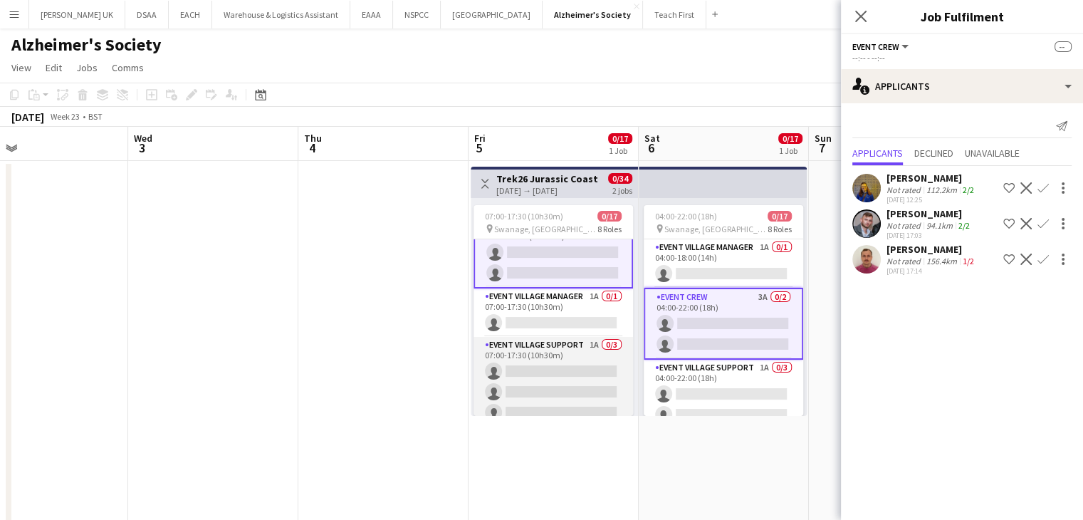
click at [575, 338] on app-card-role "Event Village Support 1A 0/3 07:00-17:30 (10h30m) single-neutral-actions single…" at bounding box center [554, 382] width 160 height 90
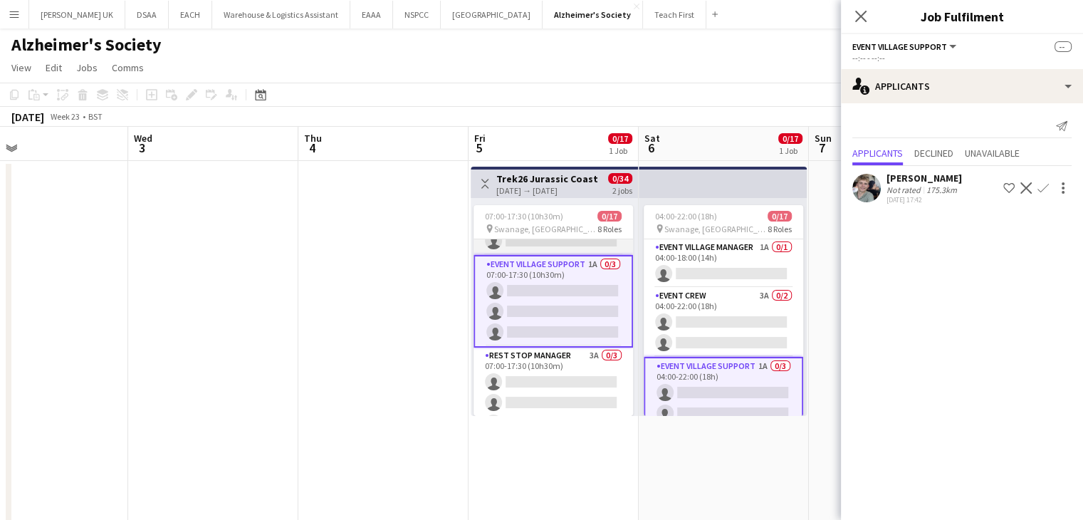
scroll to position [212, 0]
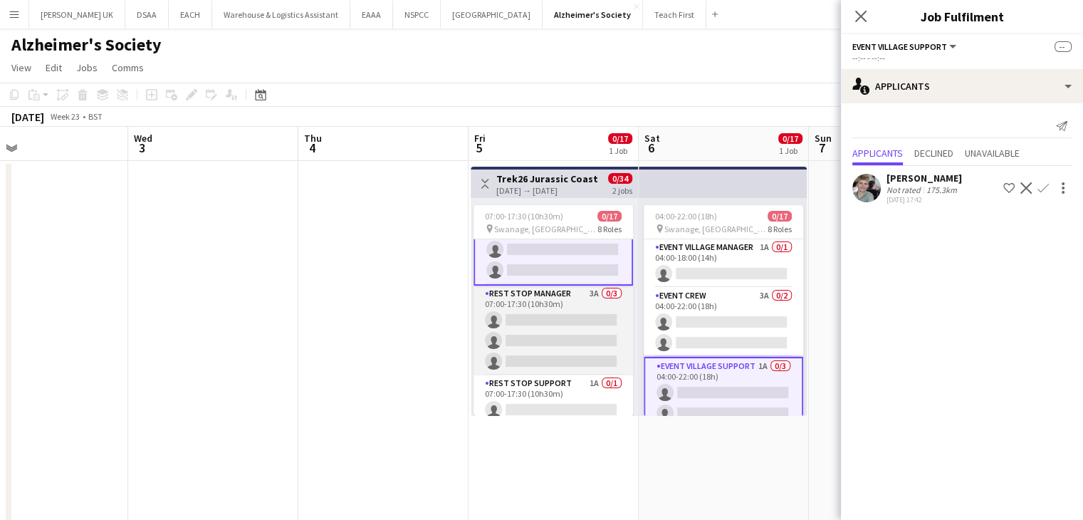
click at [585, 298] on app-card-role "Rest Stop Manager 3A 0/3 07:00-17:30 (10h30m) single-neutral-actions single-neu…" at bounding box center [554, 331] width 160 height 90
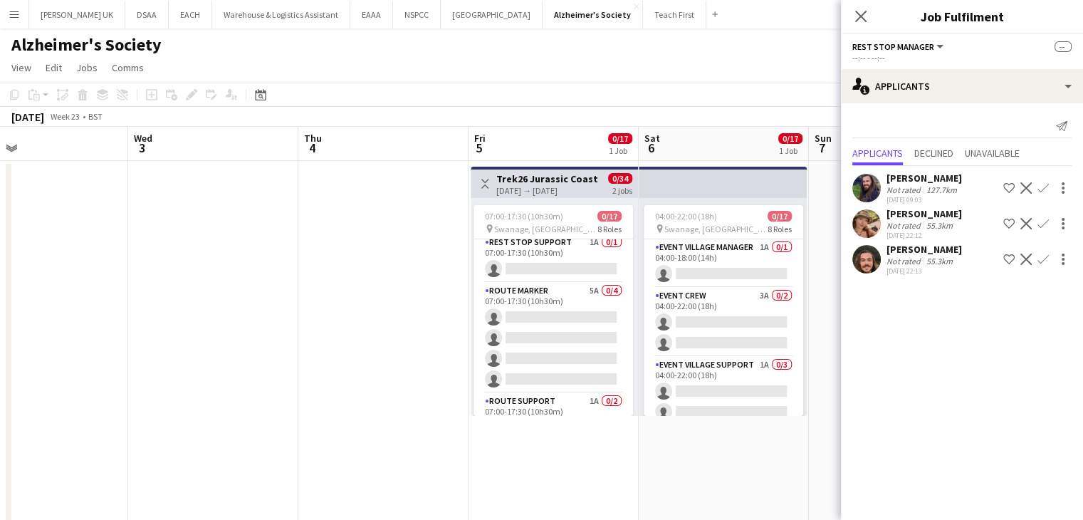
scroll to position [353, 0]
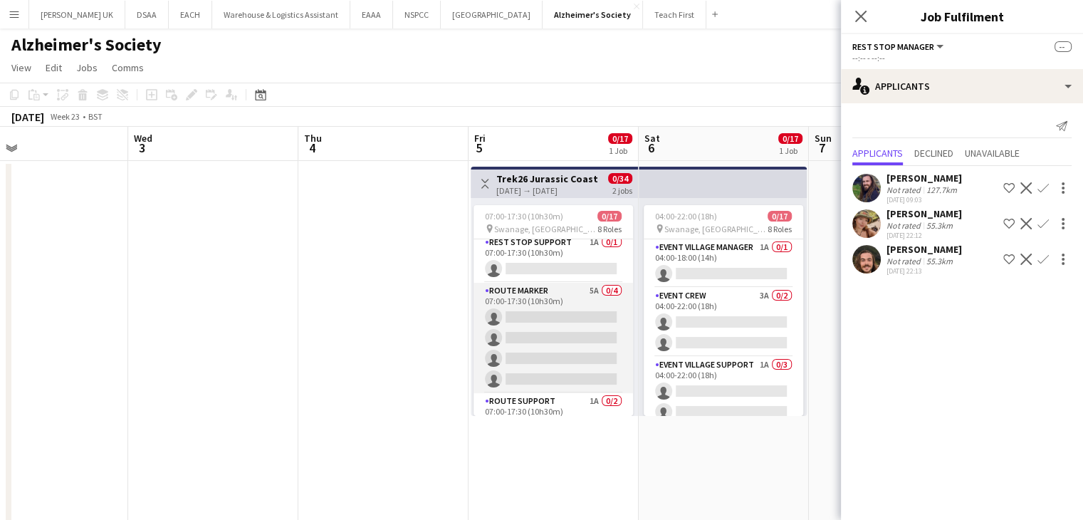
click at [581, 285] on app-card-role "Route Marker 5A 0/4 07:00-17:30 (10h30m) single-neutral-actions single-neutral-…" at bounding box center [554, 338] width 160 height 110
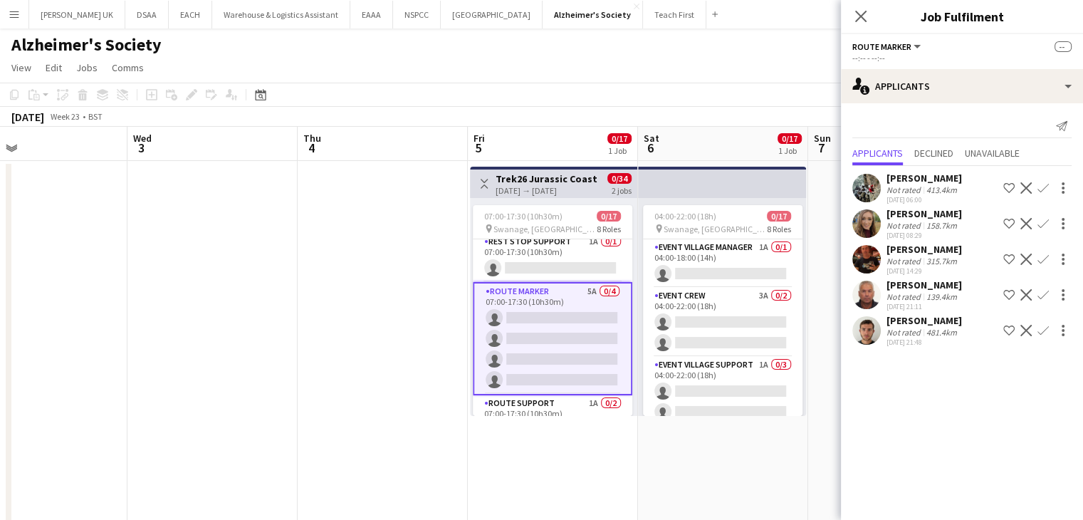
scroll to position [399, 0]
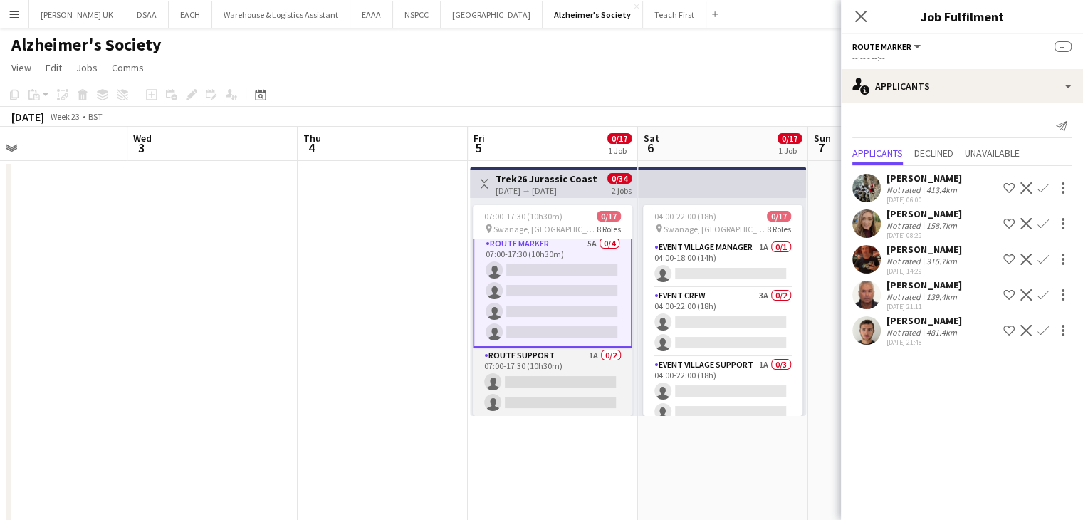
click at [578, 356] on app-card-role "Route Support 1A 0/2 07:00-17:30 (10h30m) single-neutral-actions single-neutral…" at bounding box center [553, 382] width 160 height 69
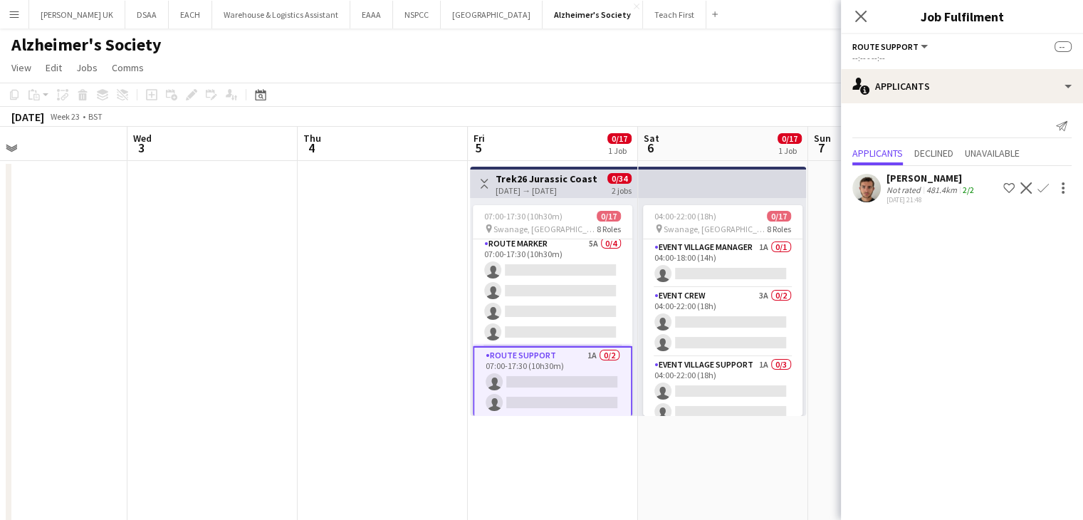
click at [719, 476] on app-date-cell "04:00-22:00 (18h) 0/17 pin Swanage, Dorset 8 Roles Event Village Manager 1A 0/1…" at bounding box center [723, 419] width 170 height 516
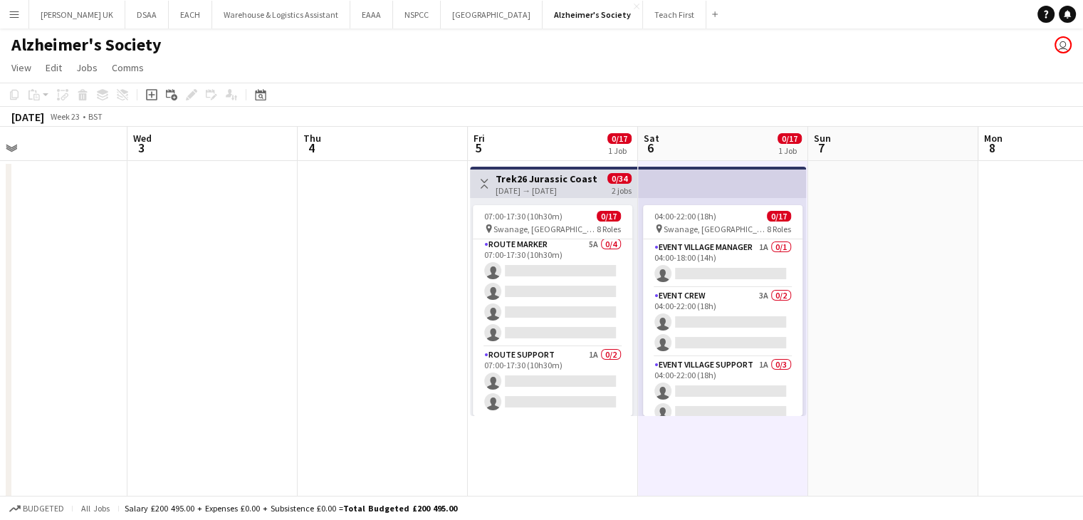
scroll to position [396, 0]
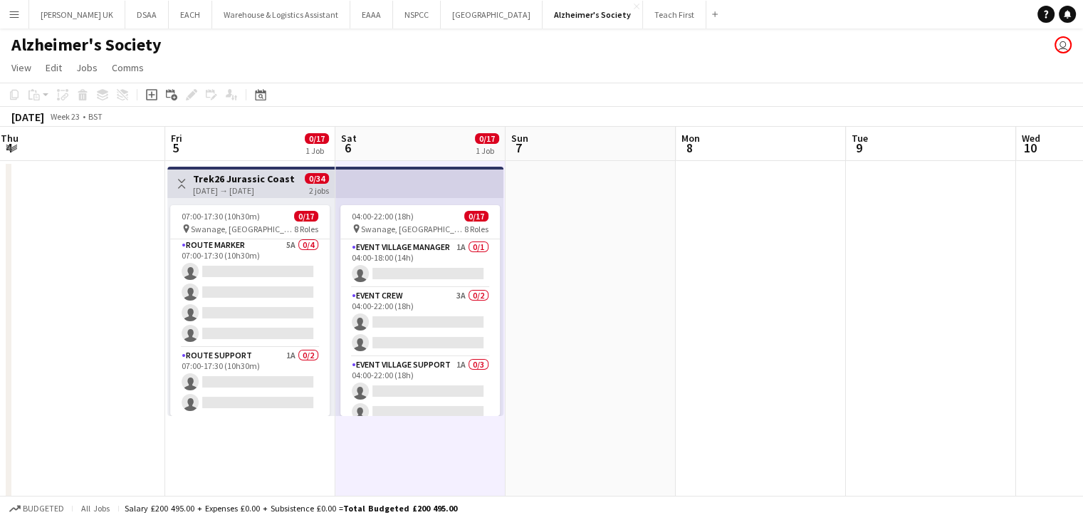
drag, startPoint x: 781, startPoint y: 389, endPoint x: 191, endPoint y: 374, distance: 589.9
click at [305, 385] on app-calendar-viewport "Mon 1 Tue 2 Wed 3 Thu 4 Fri 5 0/17 1 Job Sat 6 0/17 1 Job Sun 7 Mon 8 Tue 9 Wed…" at bounding box center [541, 402] width 1083 height 550
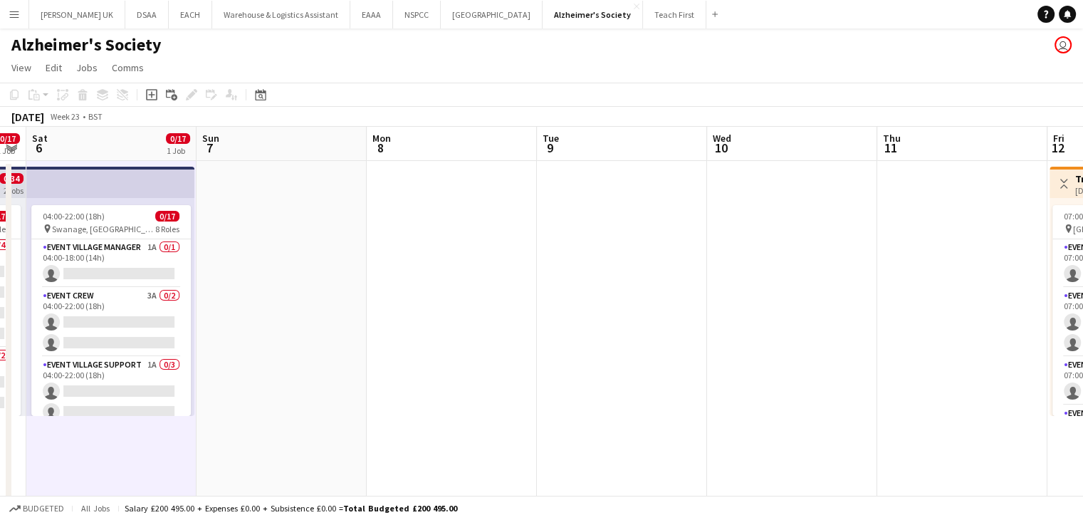
drag, startPoint x: 479, startPoint y: 366, endPoint x: 294, endPoint y: 355, distance: 184.8
click at [330, 358] on app-calendar-viewport "Wed 3 Thu 4 Fri 5 0/17 1 Job Sat 6 0/17 1 Job Sun 7 Mon 8 Tue 9 Wed 10 Thu 11 F…" at bounding box center [541, 402] width 1083 height 550
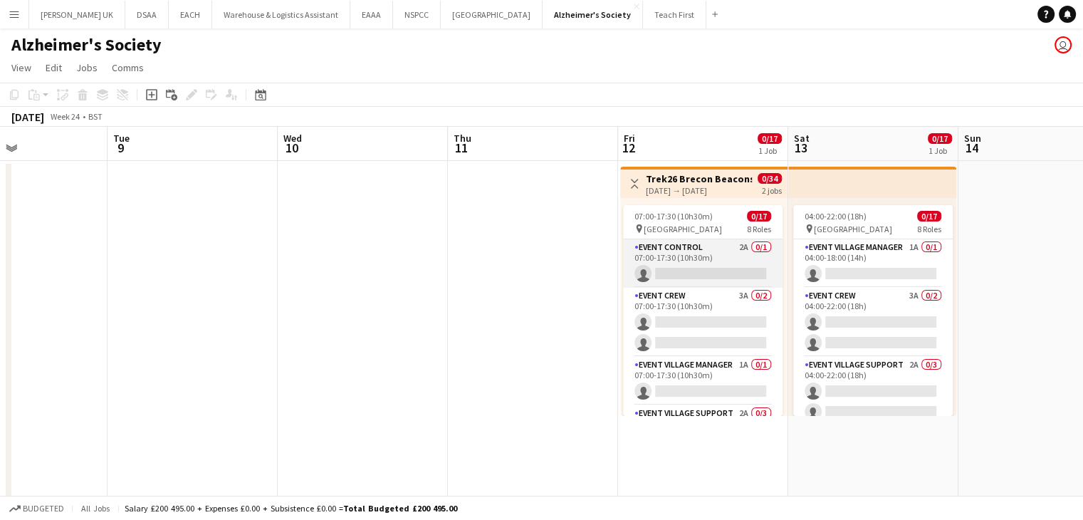
click at [736, 246] on app-card-role "Event Control 2A 0/1 07:00-17:30 (10h30m) single-neutral-actions" at bounding box center [703, 263] width 160 height 48
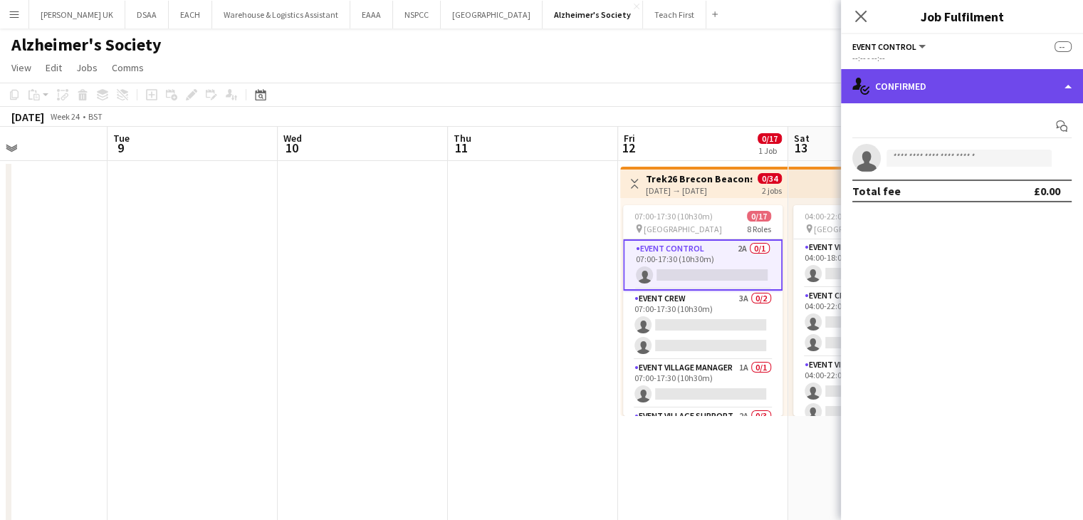
click at [957, 80] on div "single-neutral-actions-check-2 Confirmed" at bounding box center [962, 86] width 242 height 34
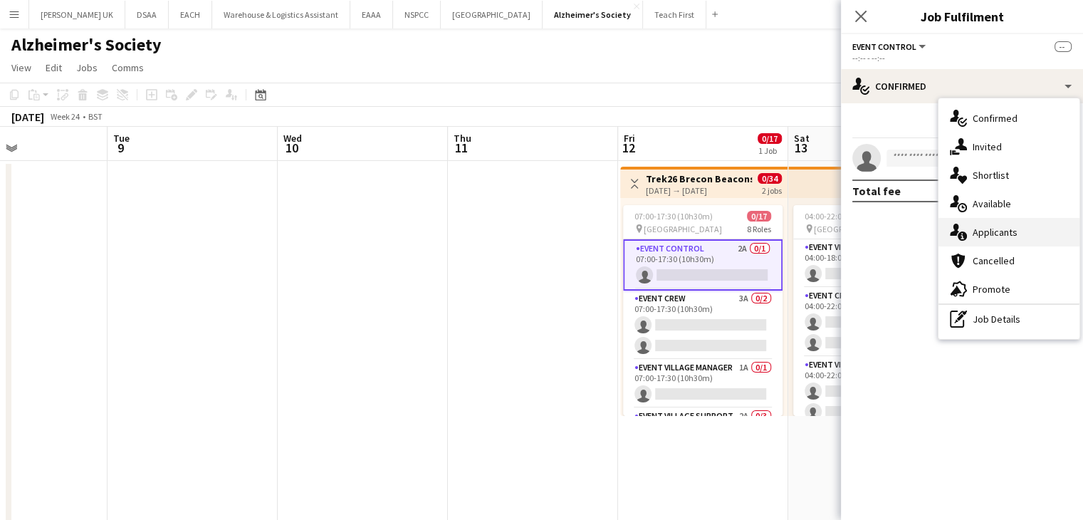
click at [1019, 223] on div "single-neutral-actions-information Applicants" at bounding box center [1009, 232] width 141 height 28
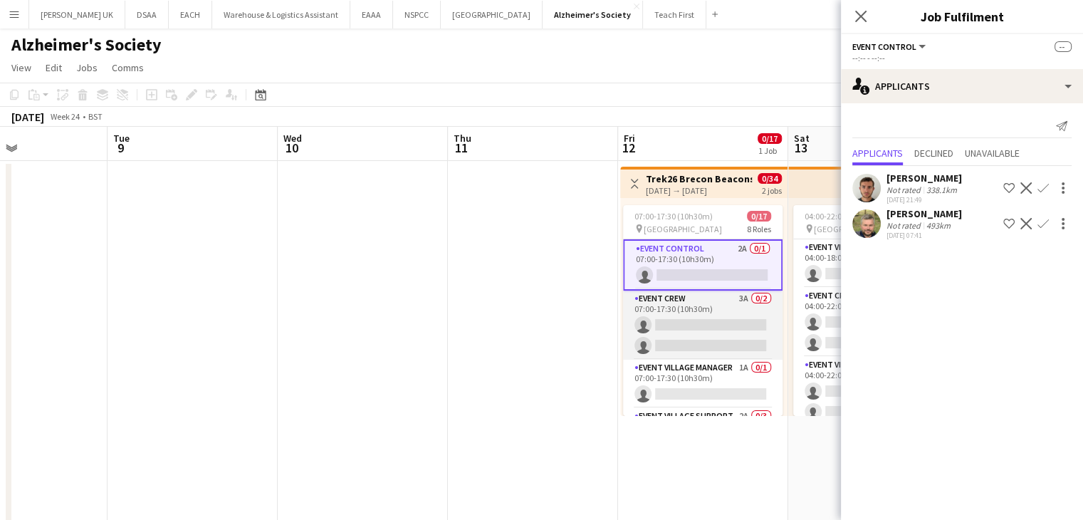
click at [744, 303] on app-card-role "Event Crew 3A 0/2 07:00-17:30 (10h30m) single-neutral-actions single-neutral-ac…" at bounding box center [703, 325] width 160 height 69
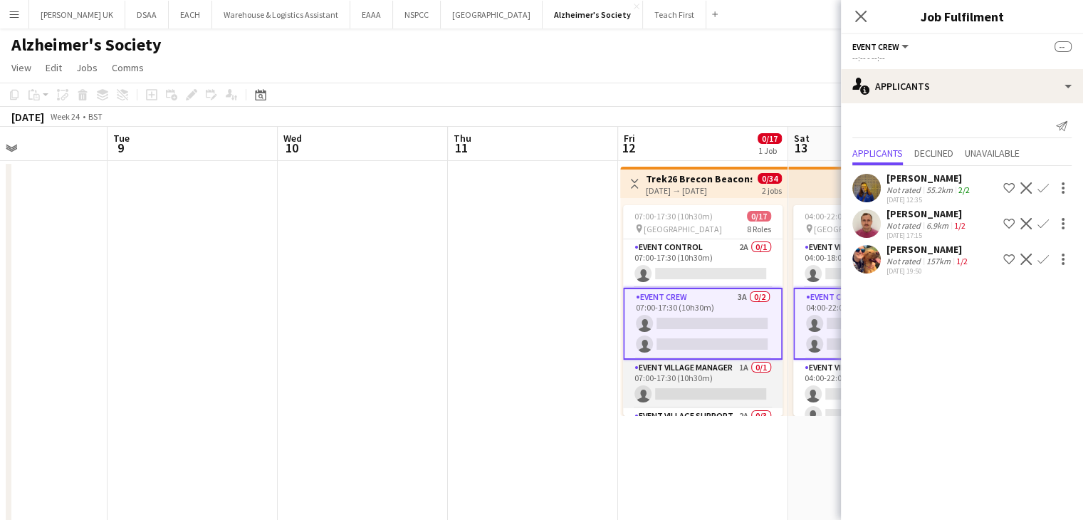
click at [743, 372] on app-card-role "Event Village Manager 1A 0/1 07:00-17:30 (10h30m) single-neutral-actions" at bounding box center [703, 384] width 160 height 48
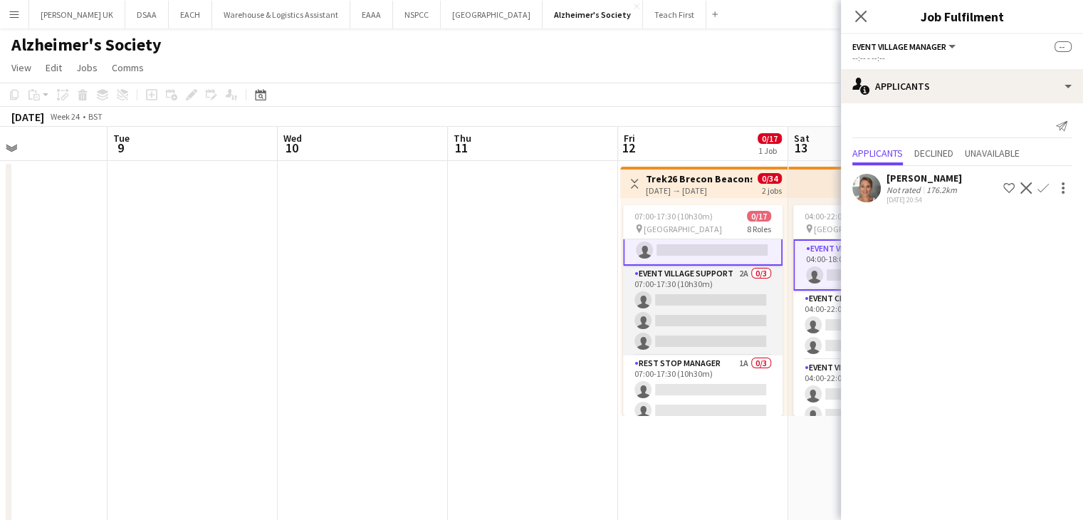
scroll to position [71, 0]
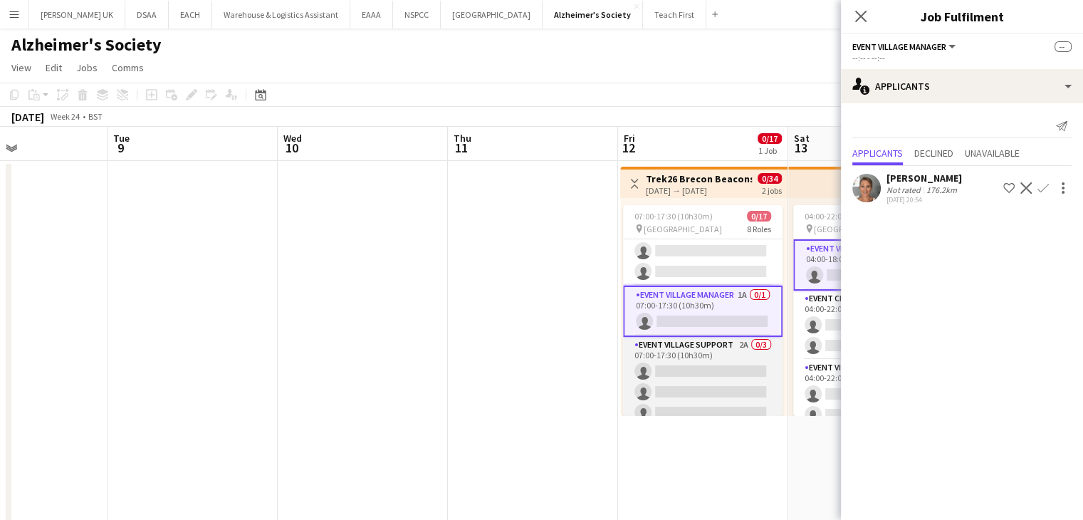
click at [732, 340] on app-card-role "Event Village Support 2A 0/3 07:00-17:30 (10h30m) single-neutral-actions single…" at bounding box center [703, 382] width 160 height 90
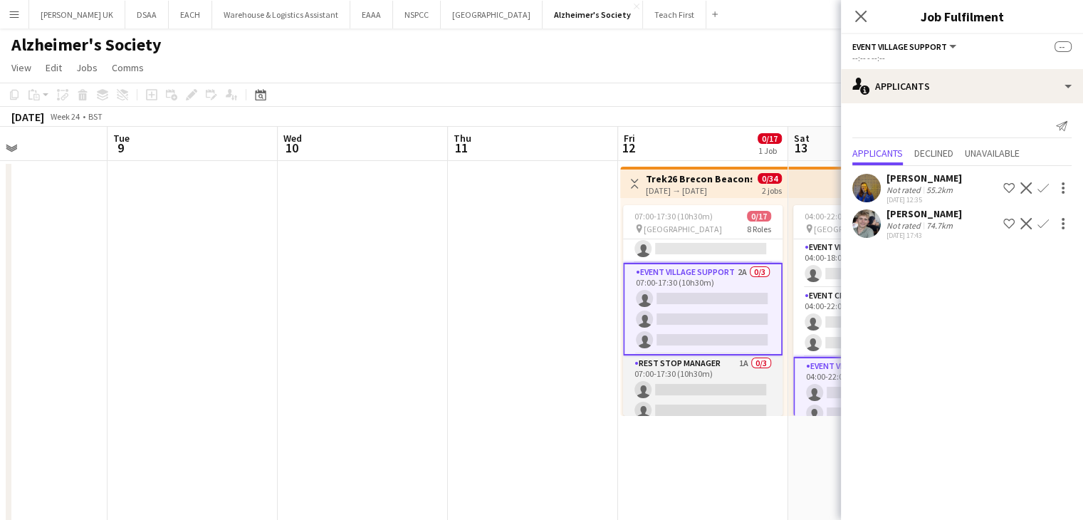
click at [732, 355] on app-card-role "Rest Stop Manager 1A 0/3 07:00-17:30 (10h30m) single-neutral-actions single-neu…" at bounding box center [703, 400] width 160 height 90
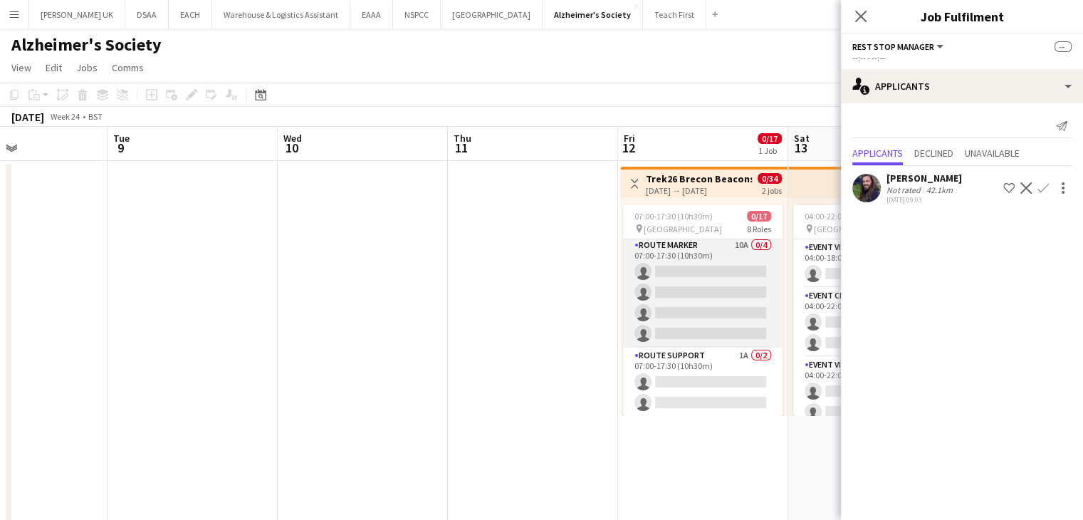
click at [735, 254] on app-card-role "Route Marker 10A 0/4 07:00-17:30 (10h30m) single-neutral-actions single-neutral…" at bounding box center [703, 292] width 160 height 110
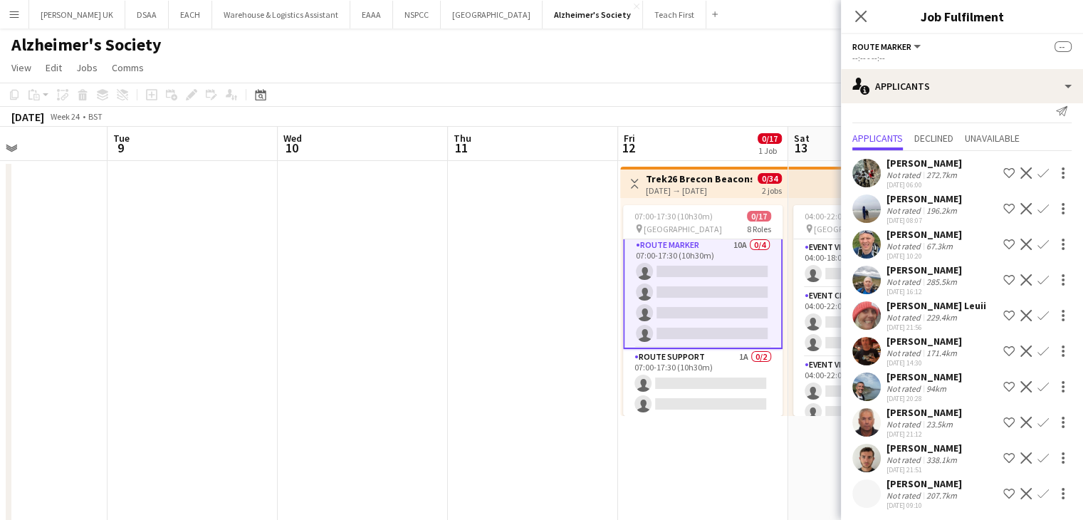
scroll to position [19, 0]
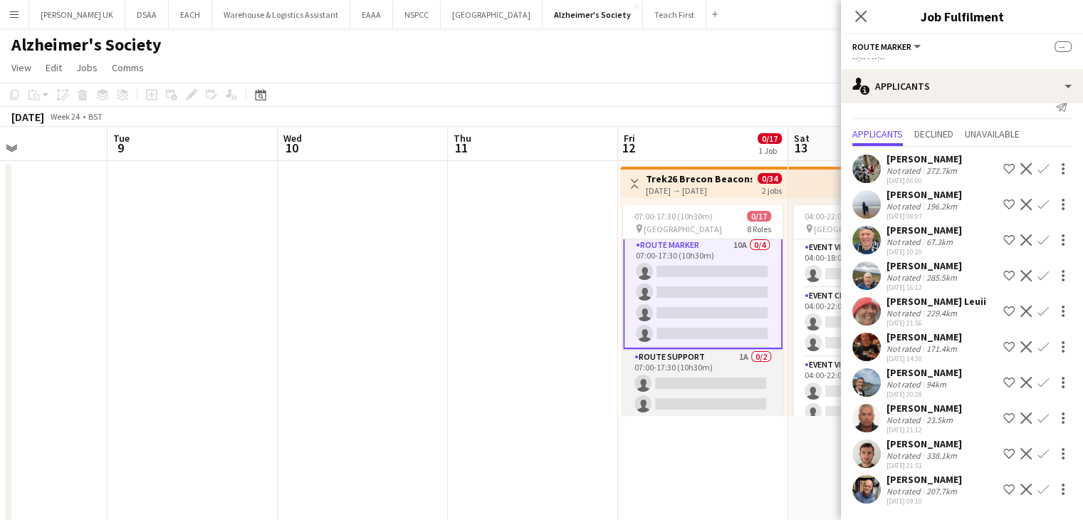
click at [728, 351] on app-card-role "Route Support 1A 0/2 07:00-17:30 (10h30m) single-neutral-actions single-neutral…" at bounding box center [703, 383] width 160 height 69
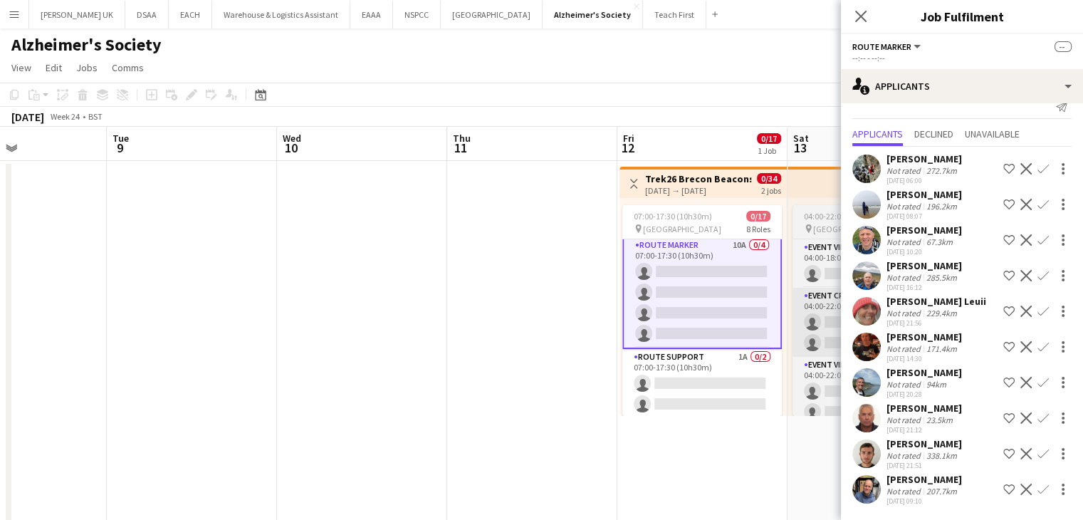
scroll to position [396, 0]
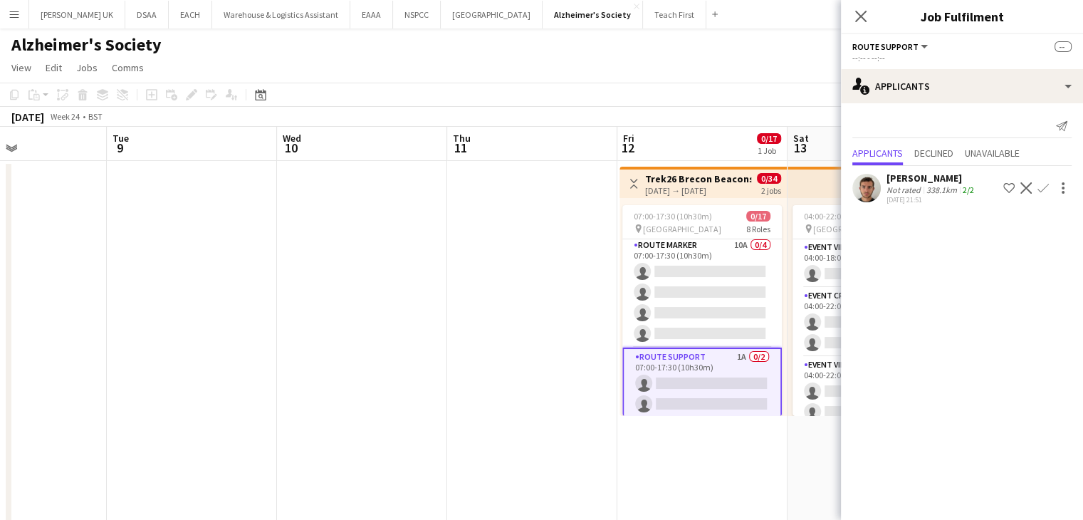
click at [496, 308] on app-date-cell at bounding box center [532, 419] width 170 height 516
